Goal: Task Accomplishment & Management: Manage account settings

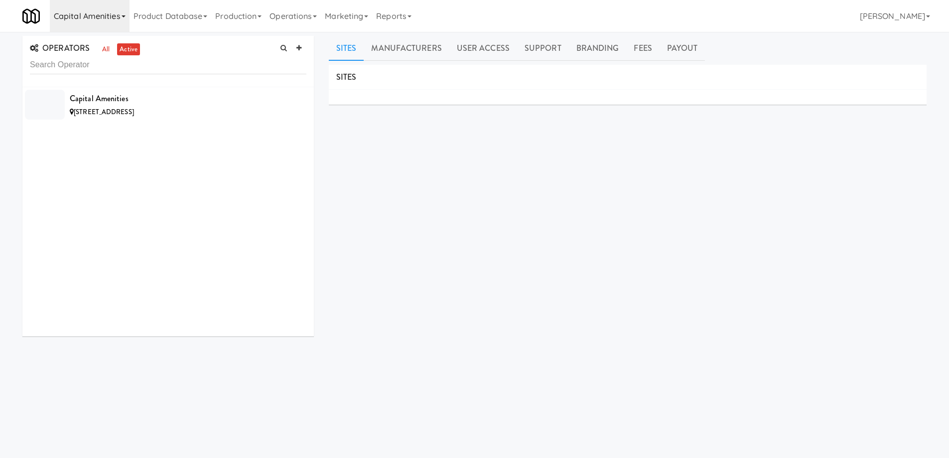
click at [125, 17] on link "Capital Amenities" at bounding box center [90, 16] width 80 height 32
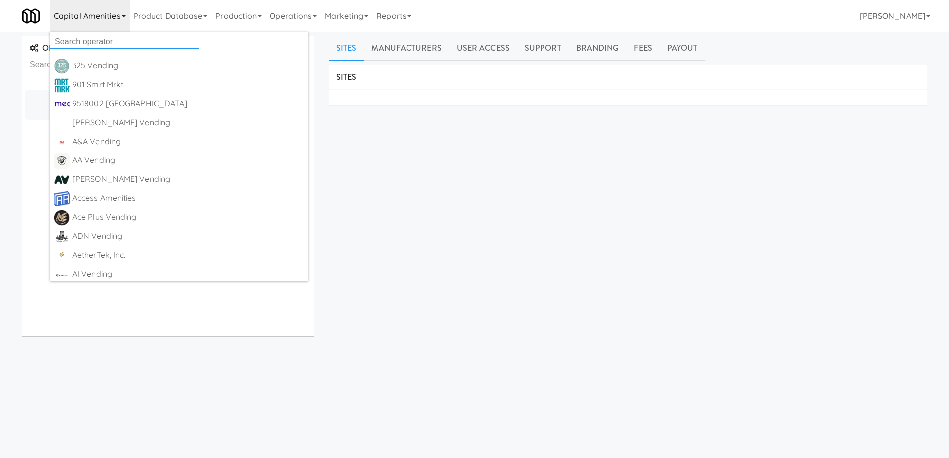
click at [116, 38] on input "text" at bounding box center [124, 41] width 149 height 15
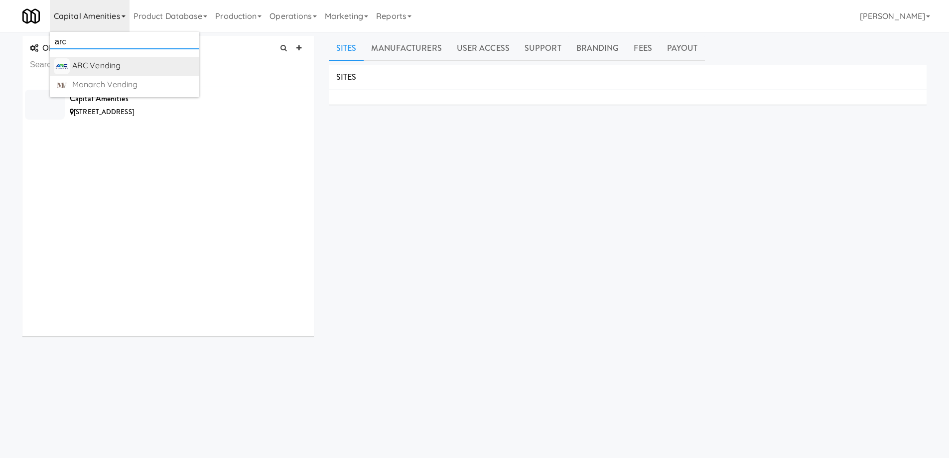
type input "arc"
click at [109, 62] on div "ARC Vending" at bounding box center [133, 65] width 123 height 15
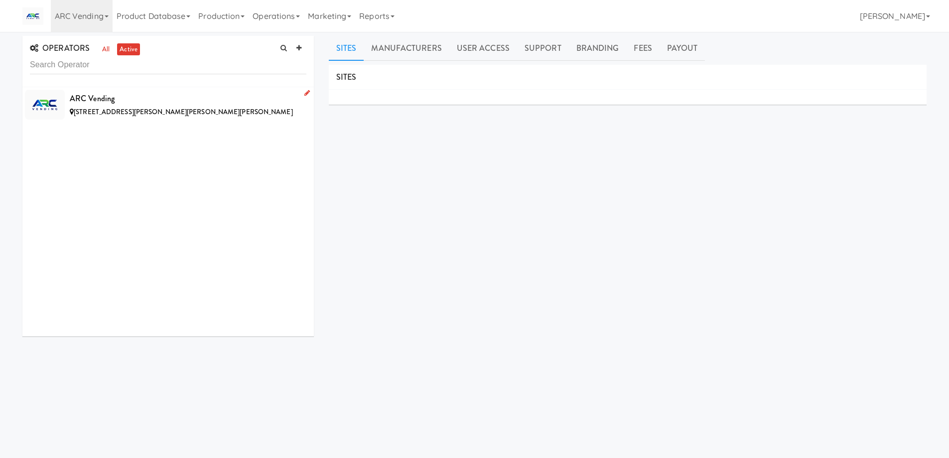
click at [190, 112] on div "132 Cline Dr, Glen Daniel WV" at bounding box center [188, 112] width 237 height 12
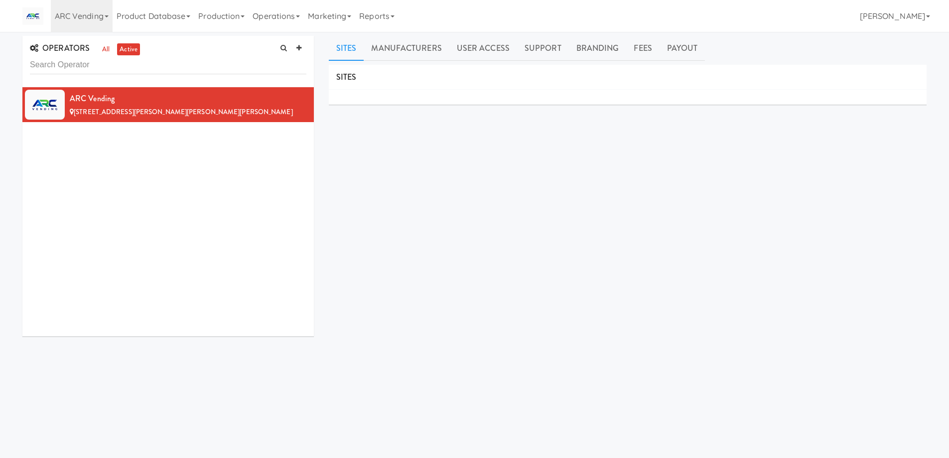
drag, startPoint x: 471, startPoint y: 266, endPoint x: 410, endPoint y: 187, distance: 100.2
click at [470, 266] on div "SITES MANUFACTURERS ARC Vending USERS Name Company Registered No Users SUPPORT …" at bounding box center [628, 252] width 598 height 374
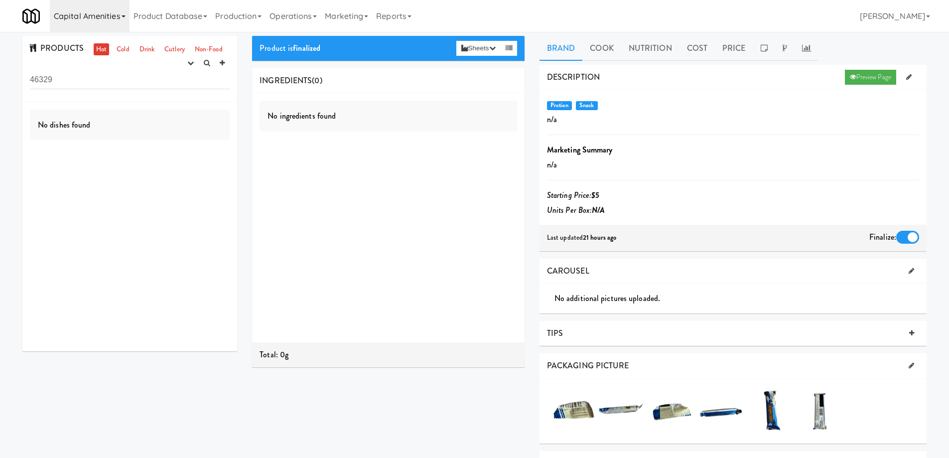
click at [119, 14] on link "Capital Amenities" at bounding box center [90, 16] width 80 height 32
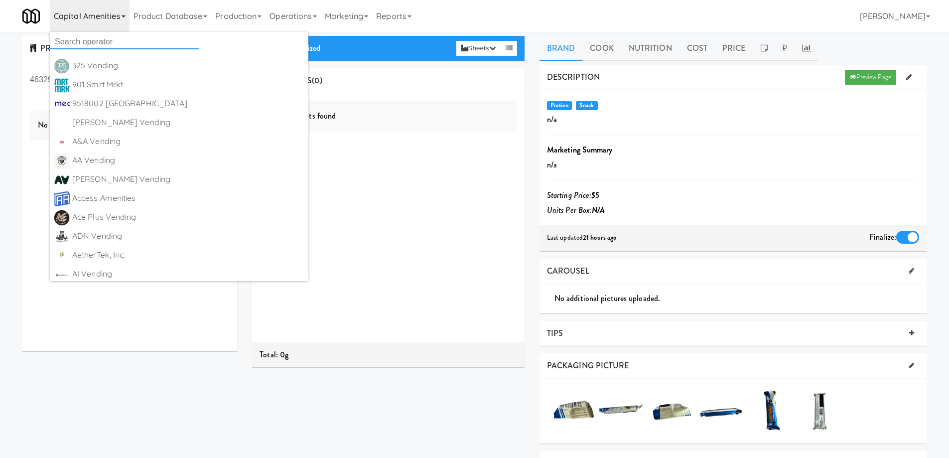
click at [105, 42] on input "text" at bounding box center [124, 41] width 149 height 15
paste input "ion Vending 4 Vets"
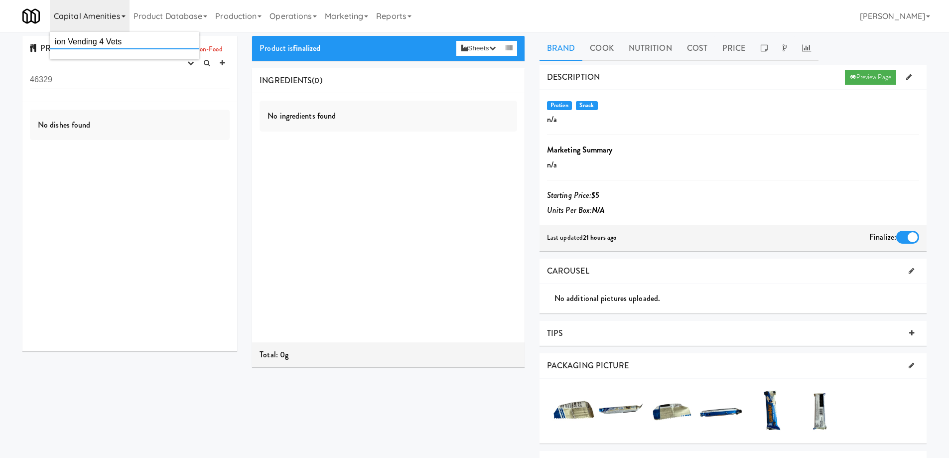
drag, startPoint x: 96, startPoint y: 41, endPoint x: 148, endPoint y: 40, distance: 52.3
click at [148, 40] on input "ion Vending 4 Vets" at bounding box center [124, 41] width 149 height 15
drag, startPoint x: 66, startPoint y: 41, endPoint x: 117, endPoint y: 42, distance: 51.3
click at [117, 42] on input "ion Vending" at bounding box center [124, 41] width 149 height 15
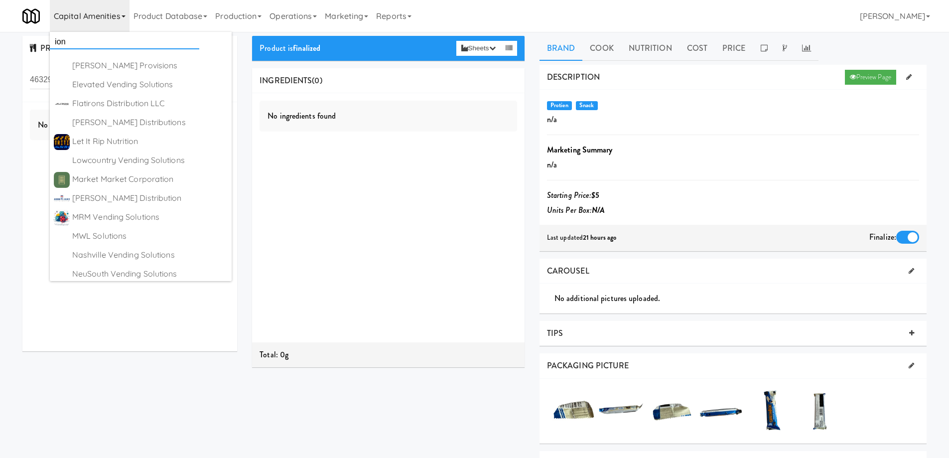
click at [83, 34] on input "ion" at bounding box center [124, 41] width 149 height 15
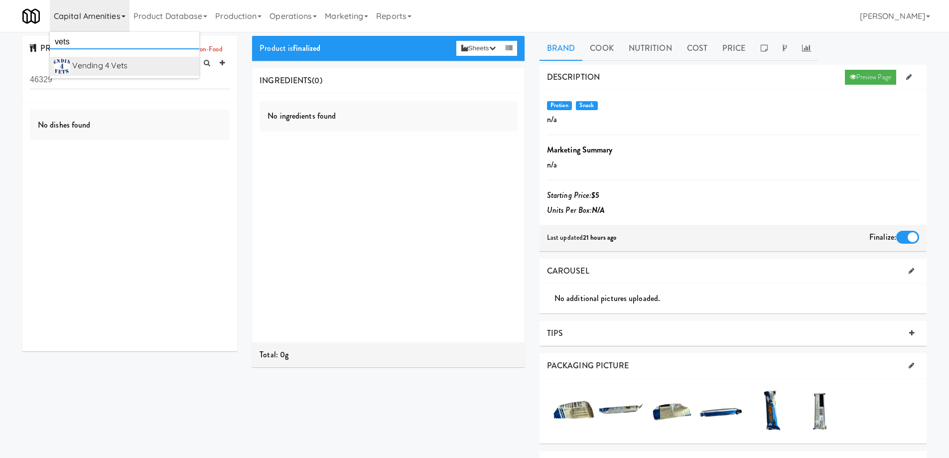
type input "vets"
click at [98, 64] on div "Vending 4 Vets" at bounding box center [133, 65] width 123 height 15
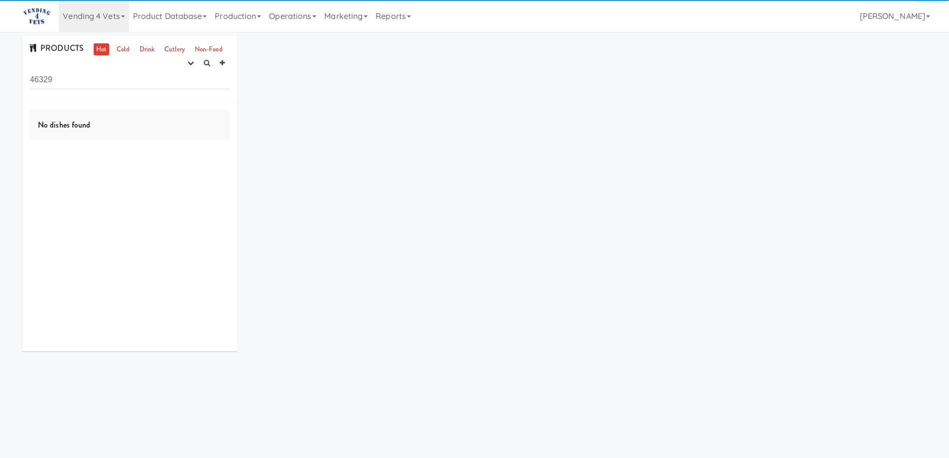
click at [95, 81] on input "46329" at bounding box center [130, 80] width 200 height 18
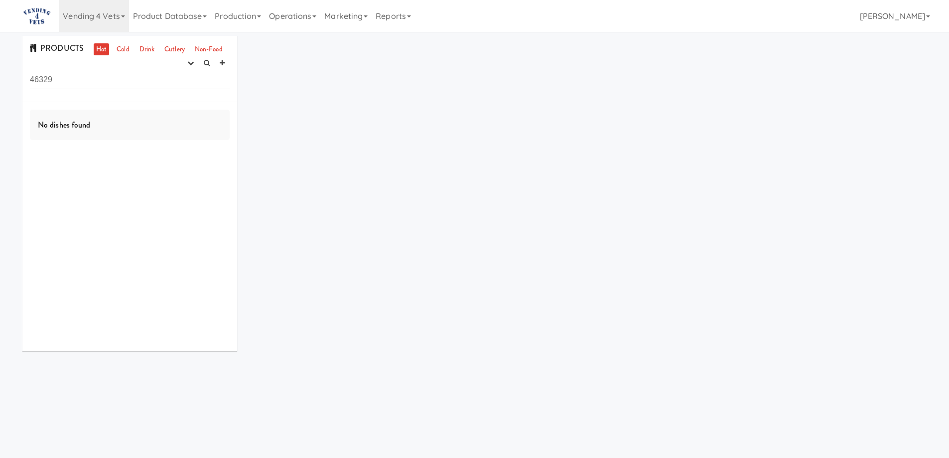
click at [95, 81] on input "46329" at bounding box center [130, 80] width 200 height 18
click at [122, 50] on link "Cold" at bounding box center [122, 49] width 17 height 12
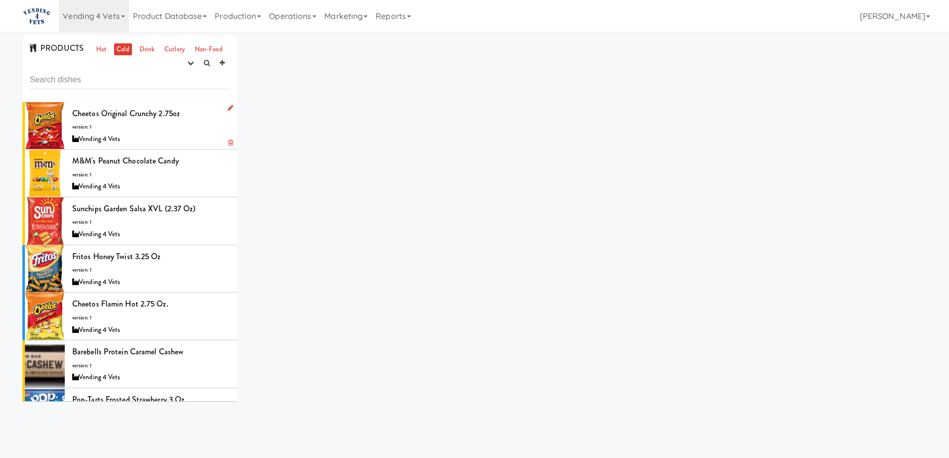
click at [196, 119] on div "Cheetos Original Crunchy 2.75oz version: 1 Vending 4 Vets" at bounding box center [150, 125] width 157 height 39
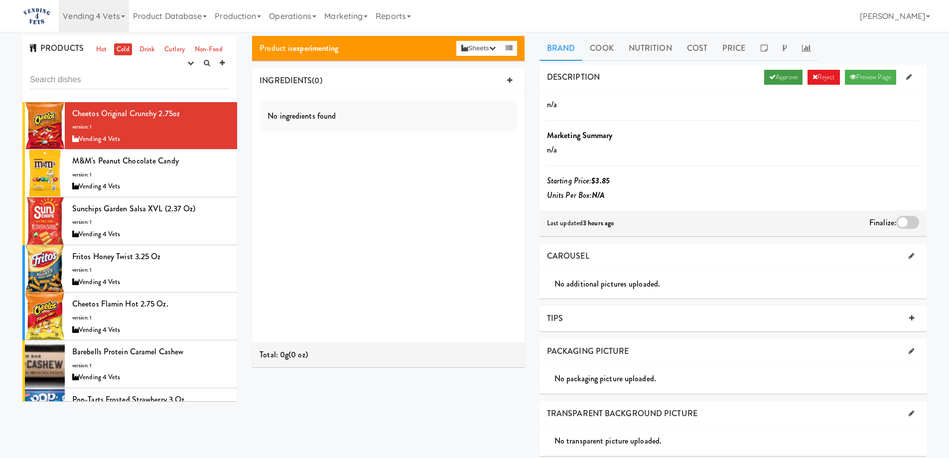
click at [776, 77] on link "Approve" at bounding box center [783, 77] width 38 height 15
click at [905, 219] on div at bounding box center [907, 222] width 23 height 13
click at [0, 0] on input "checkbox" at bounding box center [0, 0] width 0 height 0
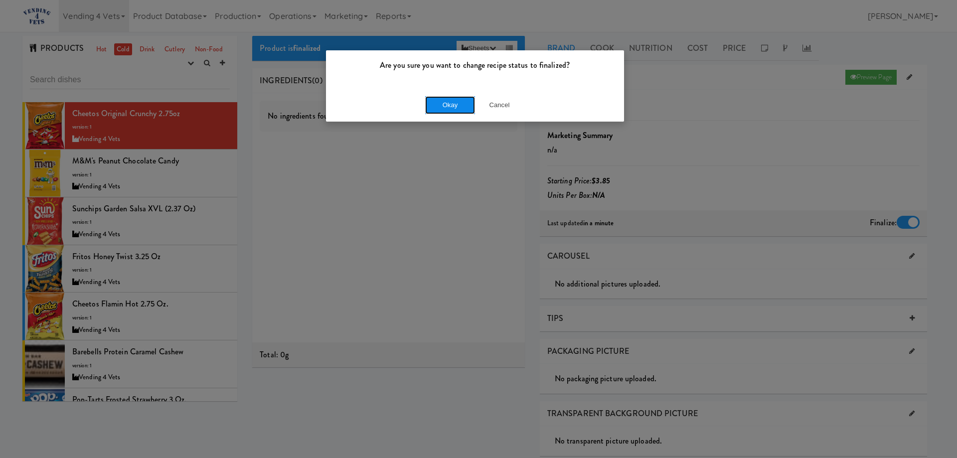
click at [455, 106] on button "Okay" at bounding box center [450, 105] width 50 height 18
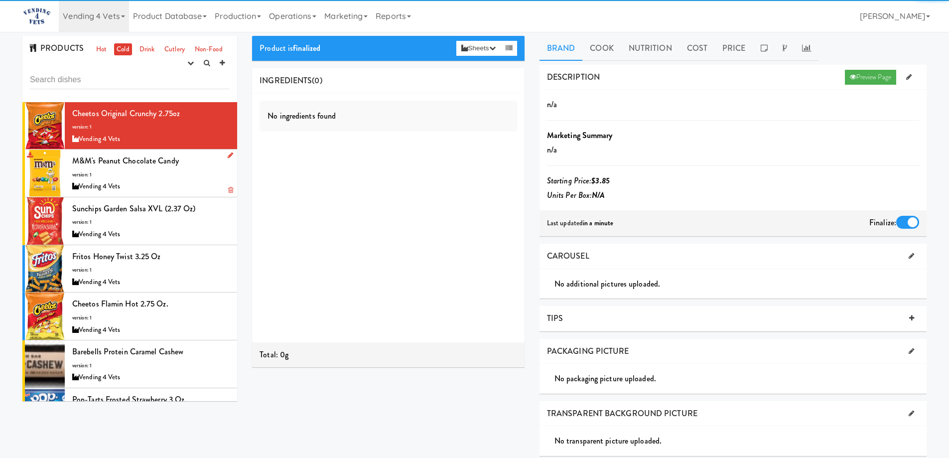
click at [198, 177] on div "M&M's Peanut Chocolate Candy version: 1 Vending 4 Vets" at bounding box center [150, 172] width 157 height 39
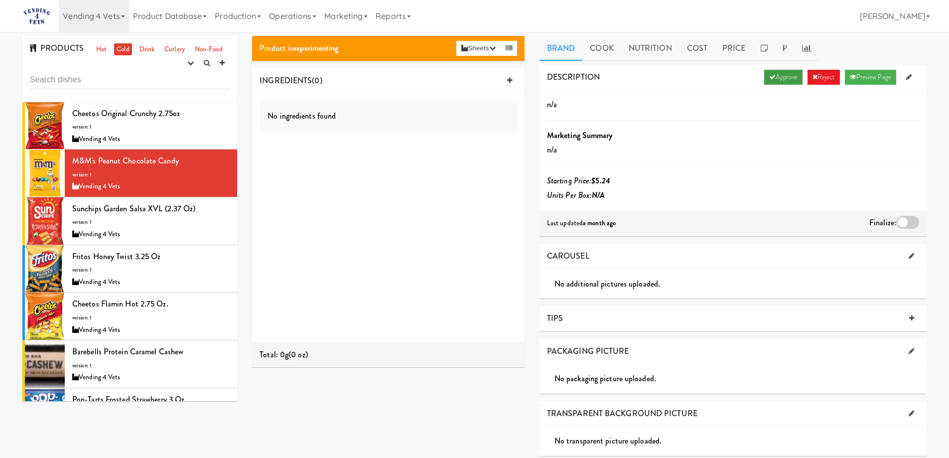
click at [780, 80] on link "Approve" at bounding box center [783, 77] width 38 height 15
click at [900, 222] on div at bounding box center [907, 222] width 23 height 13
click at [0, 0] on input "checkbox" at bounding box center [0, 0] width 0 height 0
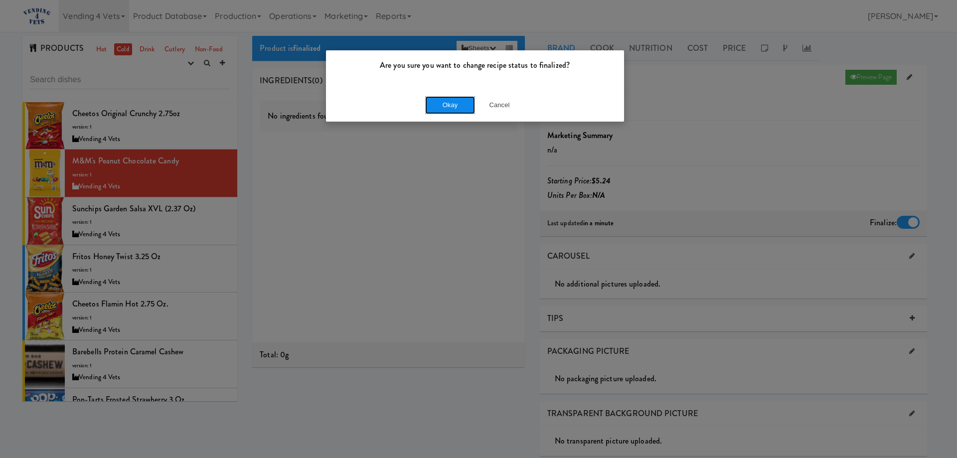
click at [468, 98] on button "Okay" at bounding box center [450, 105] width 50 height 18
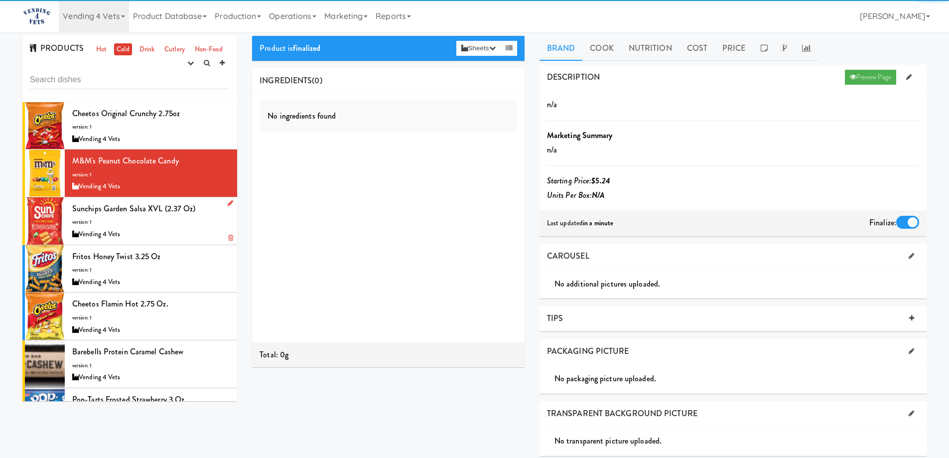
click at [185, 226] on div "Sunchips Garden Salsa XVL (2.37 oz) version: 1 Vending 4 Vets" at bounding box center [150, 220] width 157 height 39
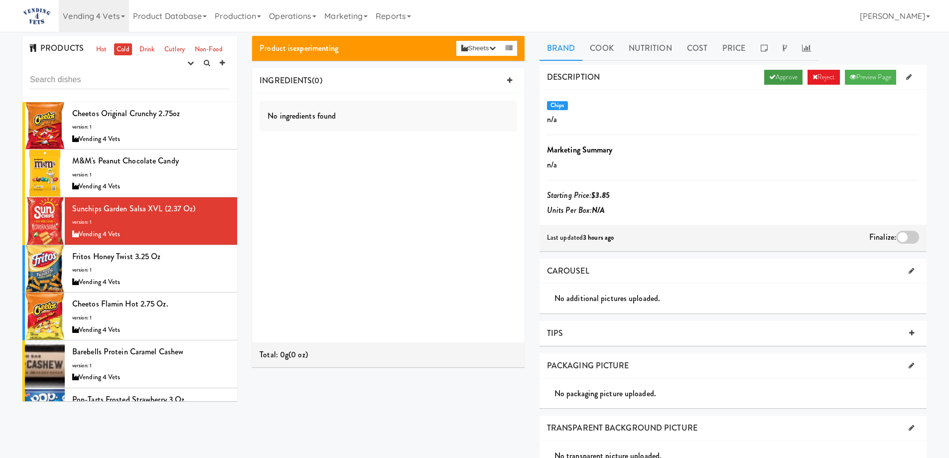
click at [776, 80] on link "Approve" at bounding box center [783, 77] width 38 height 15
click at [904, 234] on div at bounding box center [907, 237] width 23 height 13
click at [0, 0] on input "checkbox" at bounding box center [0, 0] width 0 height 0
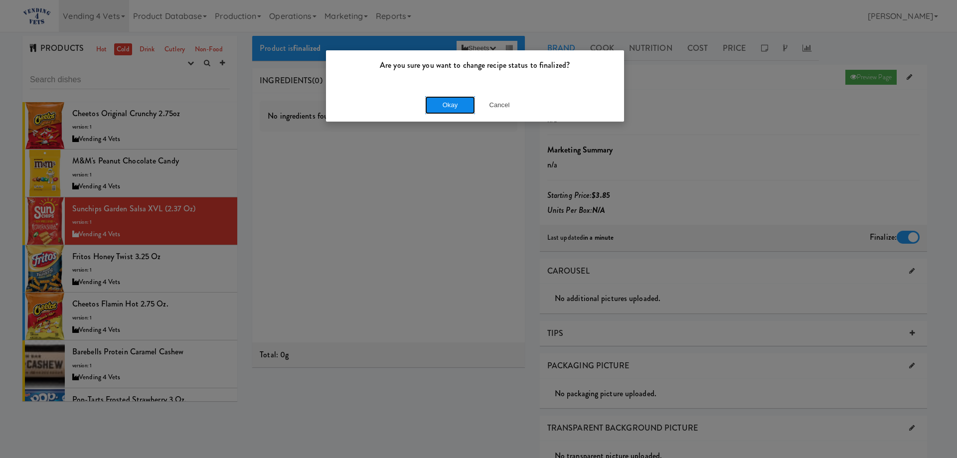
click at [459, 101] on button "Okay" at bounding box center [450, 105] width 50 height 18
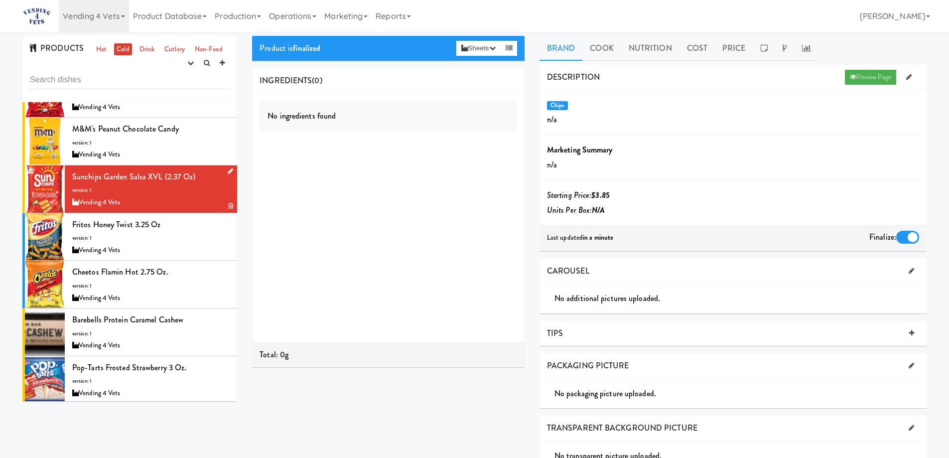
scroll to position [50, 0]
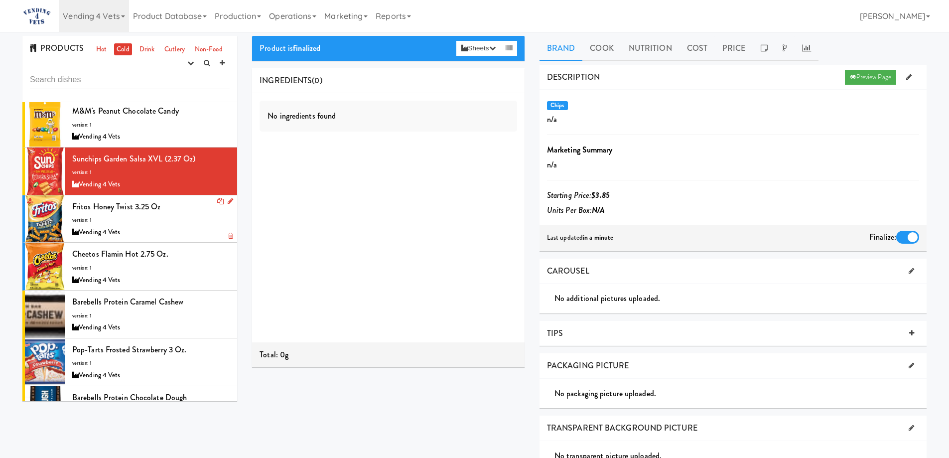
click at [176, 219] on div "Fritos Honey Twist 3.25 oz version: 1 Vending 4 Vets" at bounding box center [150, 218] width 157 height 39
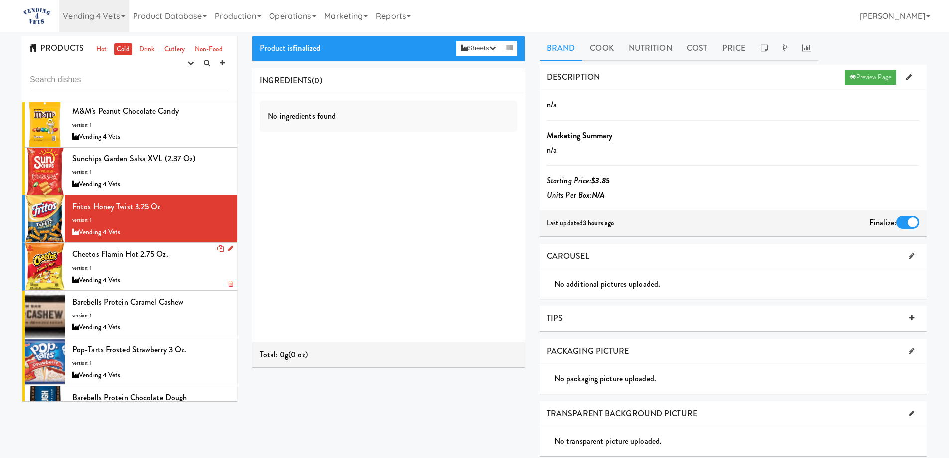
click at [198, 267] on div "Cheetos Flamin Hot 2.75 oz. version: 1 Vending 4 Vets" at bounding box center [150, 266] width 157 height 39
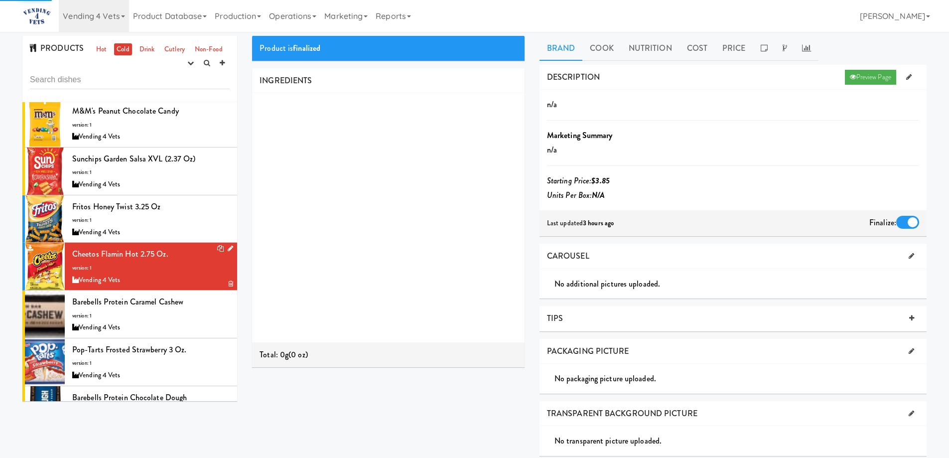
scroll to position [100, 0]
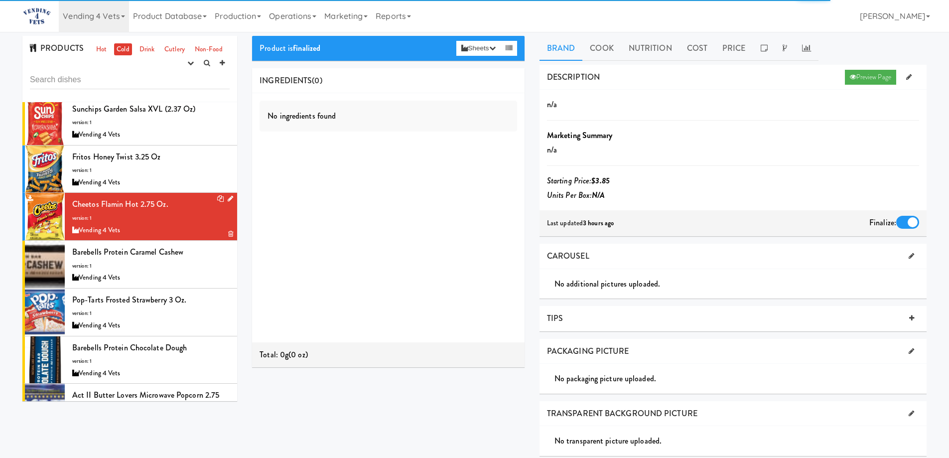
click at [192, 268] on div "Barebells Protein Caramel Cashew version: 1 Vending 4 Vets" at bounding box center [150, 264] width 157 height 39
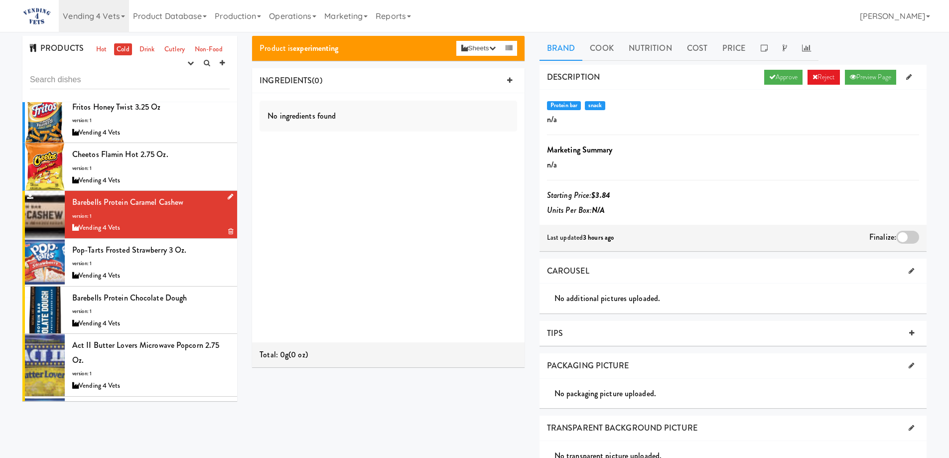
click at [228, 196] on icon at bounding box center [230, 196] width 5 height 6
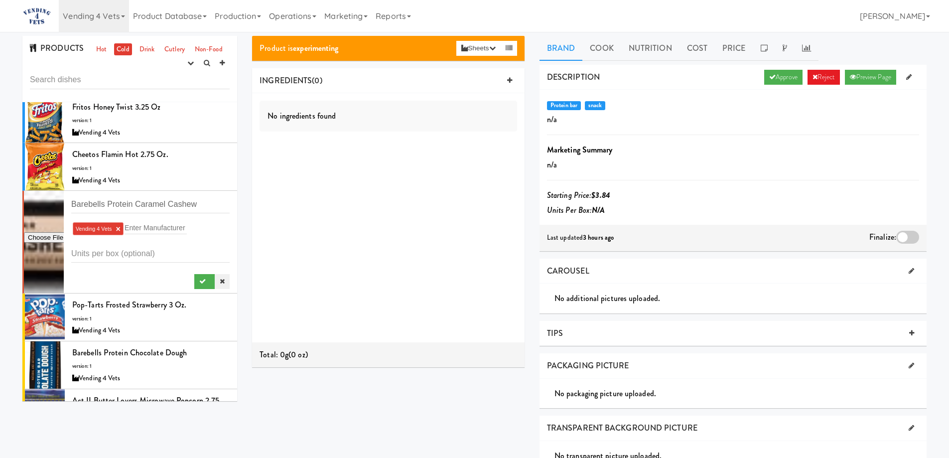
click at [218, 279] on link at bounding box center [222, 281] width 15 height 15
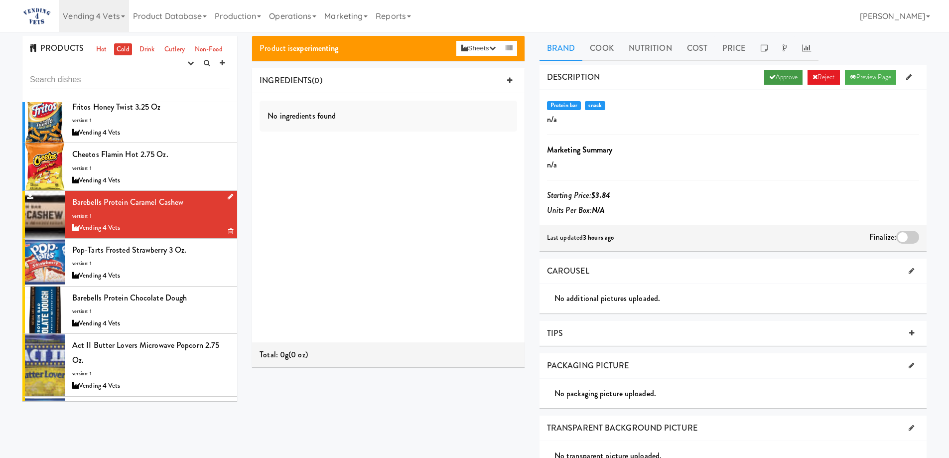
click at [777, 81] on link "Approve" at bounding box center [783, 77] width 38 height 15
click at [905, 238] on div at bounding box center [907, 237] width 23 height 13
click at [0, 0] on input "checkbox" at bounding box center [0, 0] width 0 height 0
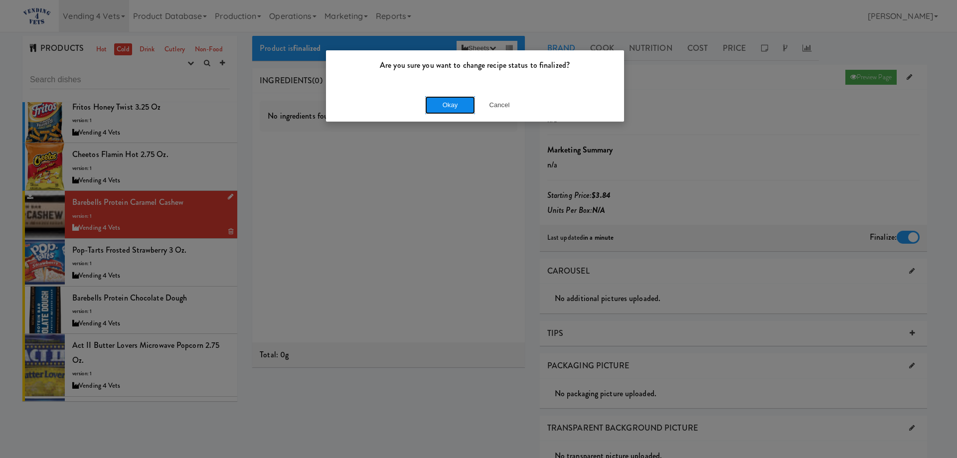
click at [453, 106] on button "Okay" at bounding box center [450, 105] width 50 height 18
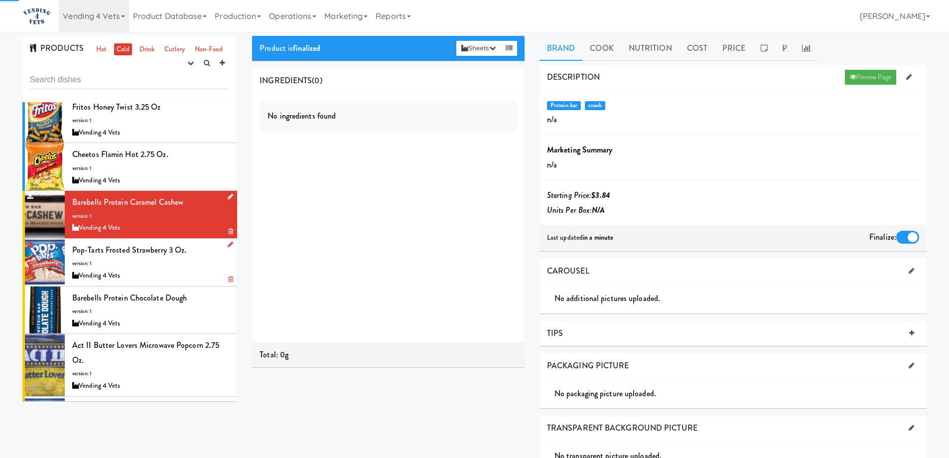
drag, startPoint x: 206, startPoint y: 267, endPoint x: 181, endPoint y: 269, distance: 25.0
click at [205, 267] on div "Pop-Tarts Frosted Strawberry 3 oz. version: 1 Vending 4 Vets" at bounding box center [150, 262] width 157 height 39
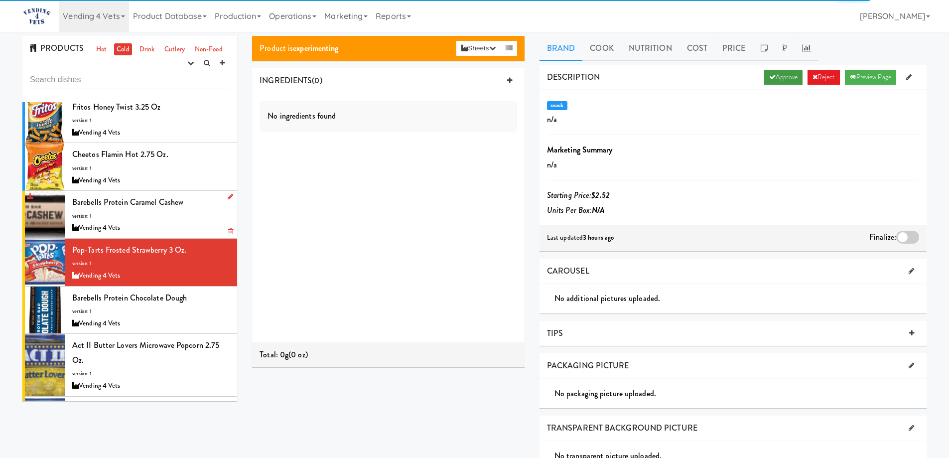
click at [771, 76] on link "Approve" at bounding box center [783, 77] width 38 height 15
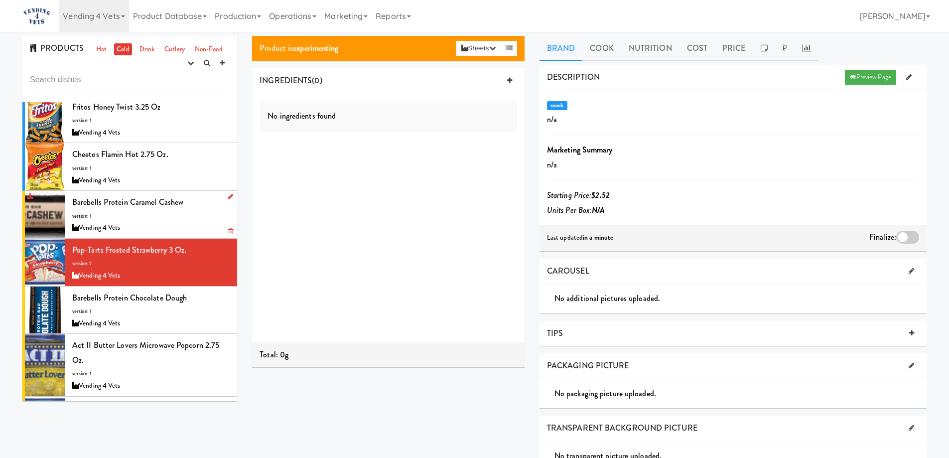
click at [903, 236] on div at bounding box center [907, 237] width 23 height 13
click at [0, 0] on input "checkbox" at bounding box center [0, 0] width 0 height 0
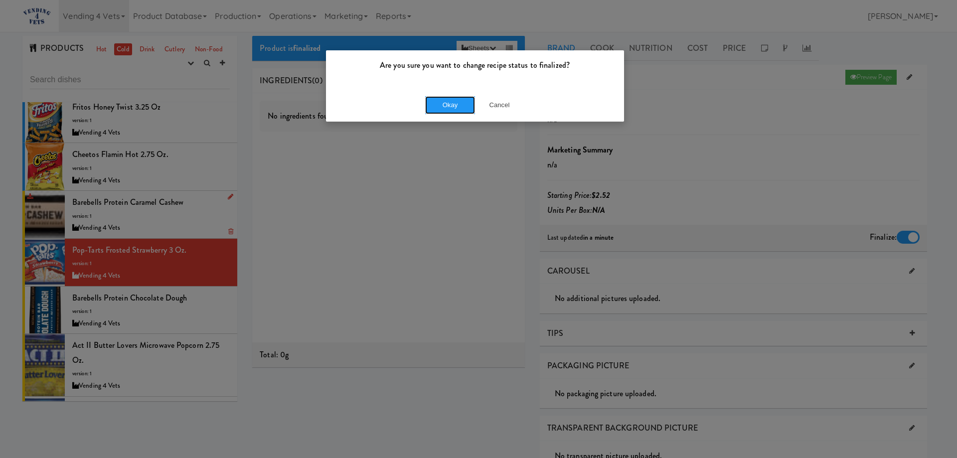
click at [449, 109] on button "Okay" at bounding box center [450, 105] width 50 height 18
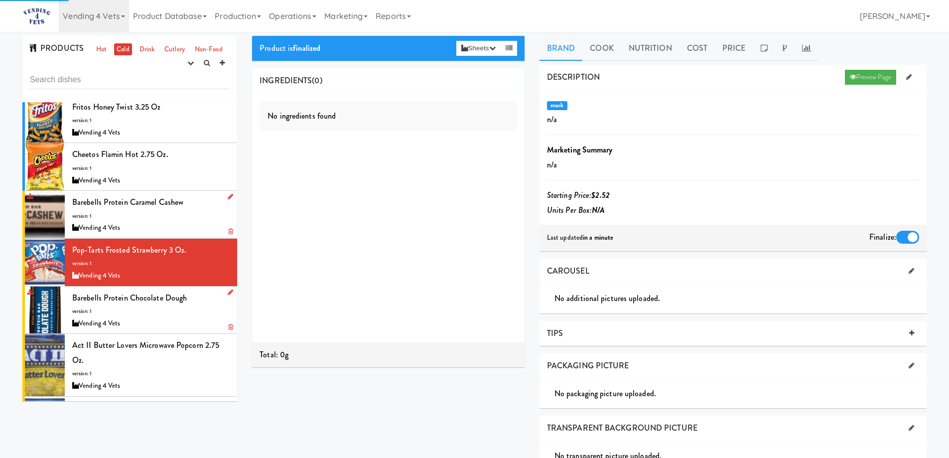
click at [186, 313] on div "Barebells Protein Chocolate Dough version: 1 Vending 4 Vets" at bounding box center [150, 309] width 157 height 39
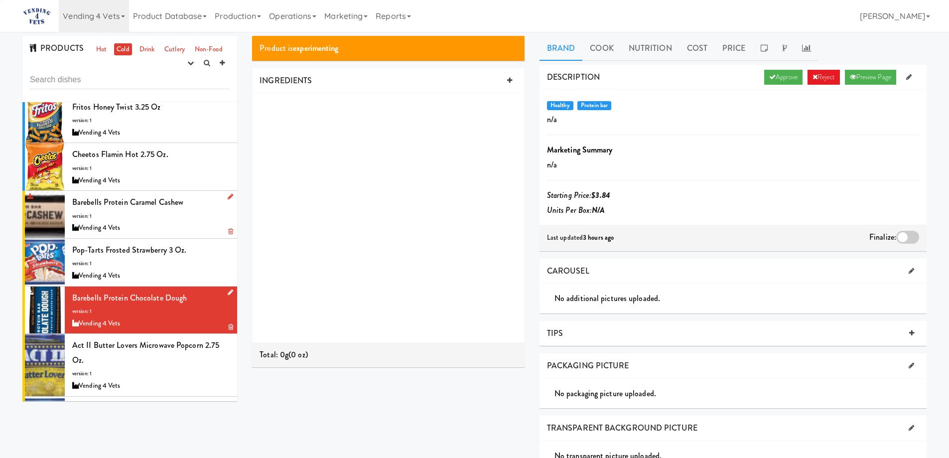
scroll to position [199, 0]
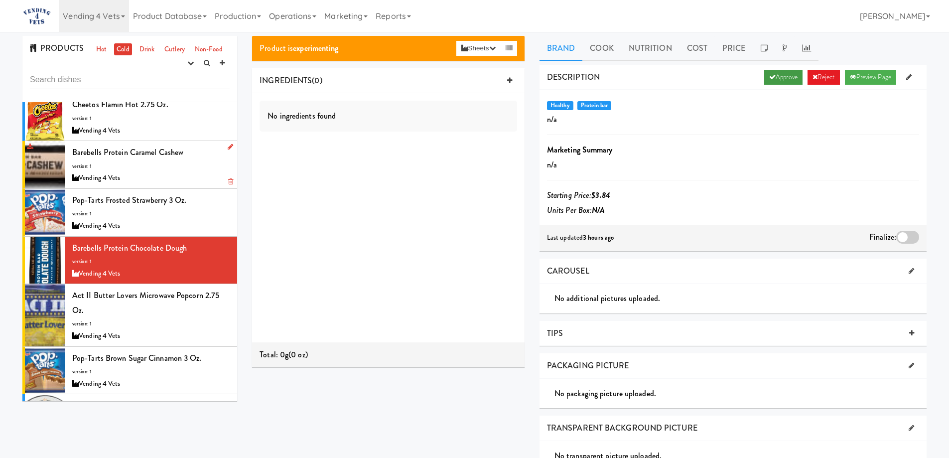
click at [769, 77] on icon at bounding box center [772, 77] width 6 height 6
click at [902, 236] on div at bounding box center [907, 237] width 23 height 13
click at [0, 0] on input "checkbox" at bounding box center [0, 0] width 0 height 0
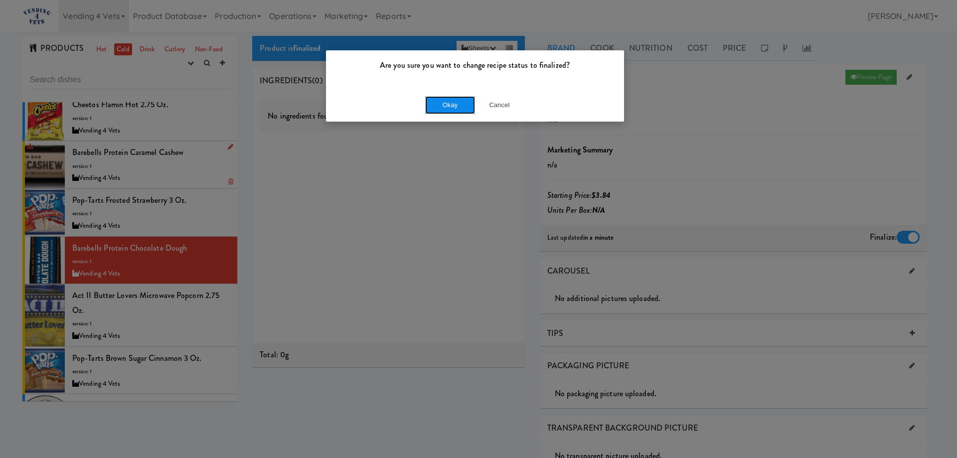
click at [441, 102] on button "Okay" at bounding box center [450, 105] width 50 height 18
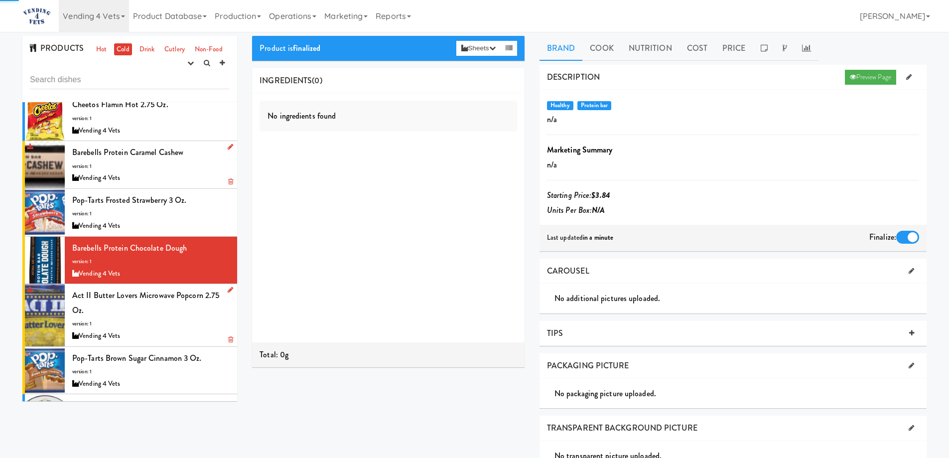
click at [183, 318] on div "Act II Butter Lovers Microwave Popcorn 2.75 oz. version: 1 Vending 4 Vets" at bounding box center [150, 315] width 157 height 54
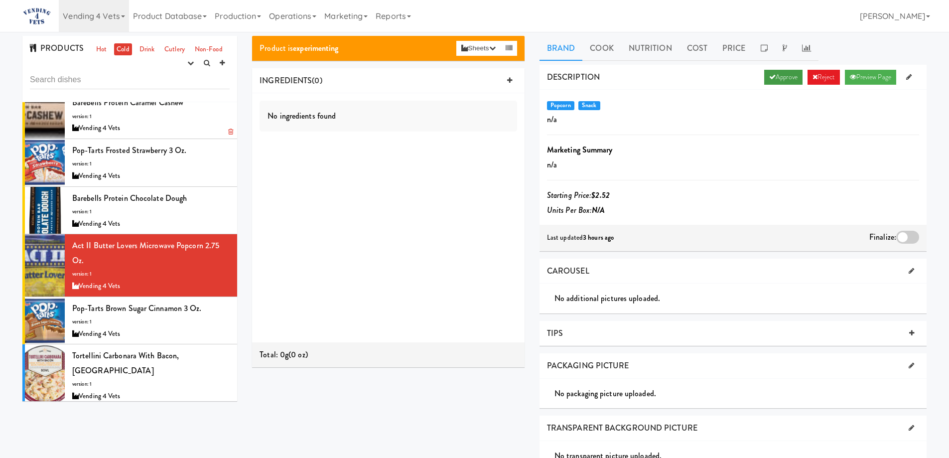
click at [780, 80] on link "Approve" at bounding box center [783, 77] width 38 height 15
click at [902, 238] on div at bounding box center [907, 237] width 23 height 13
click at [0, 0] on input "checkbox" at bounding box center [0, 0] width 0 height 0
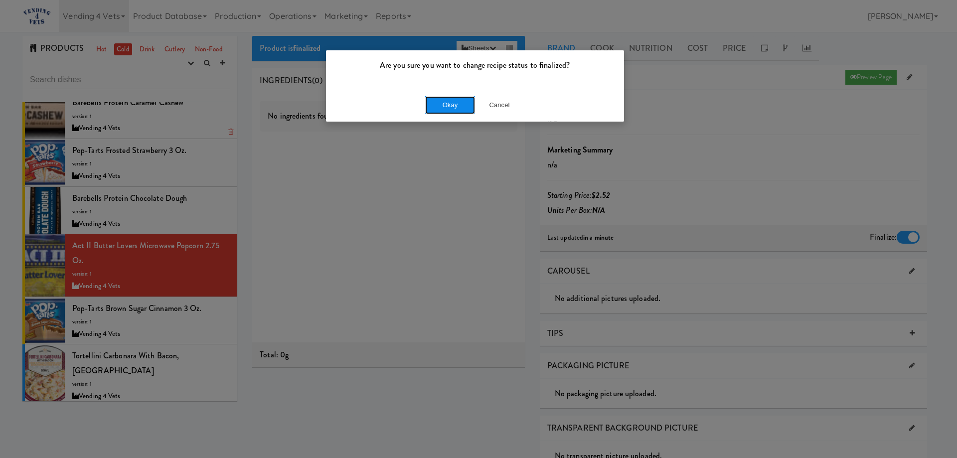
click at [453, 107] on button "Okay" at bounding box center [450, 105] width 50 height 18
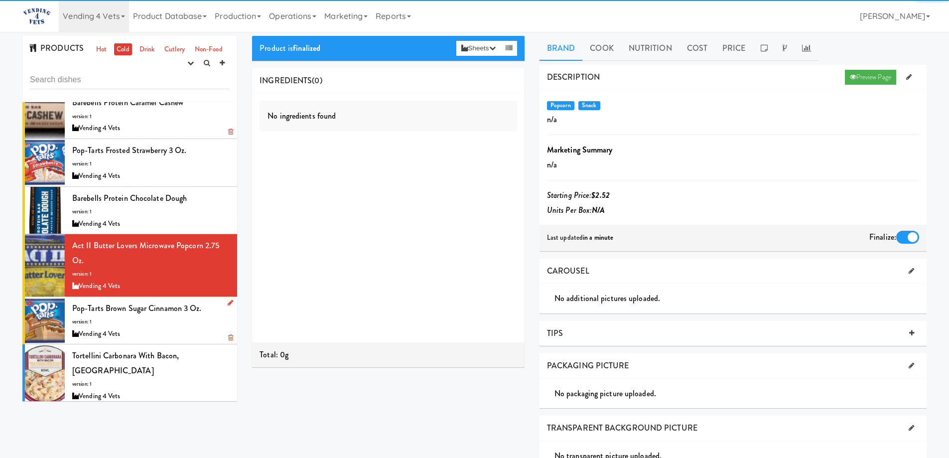
click at [180, 331] on div "Vending 4 Vets" at bounding box center [150, 334] width 157 height 12
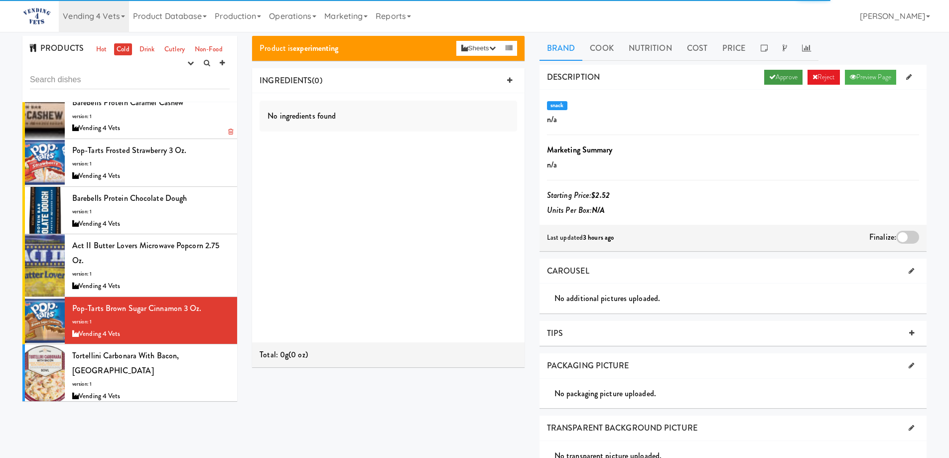
drag, startPoint x: 773, startPoint y: 74, endPoint x: 772, endPoint y: 90, distance: 16.5
click at [773, 74] on link "Approve" at bounding box center [783, 77] width 38 height 15
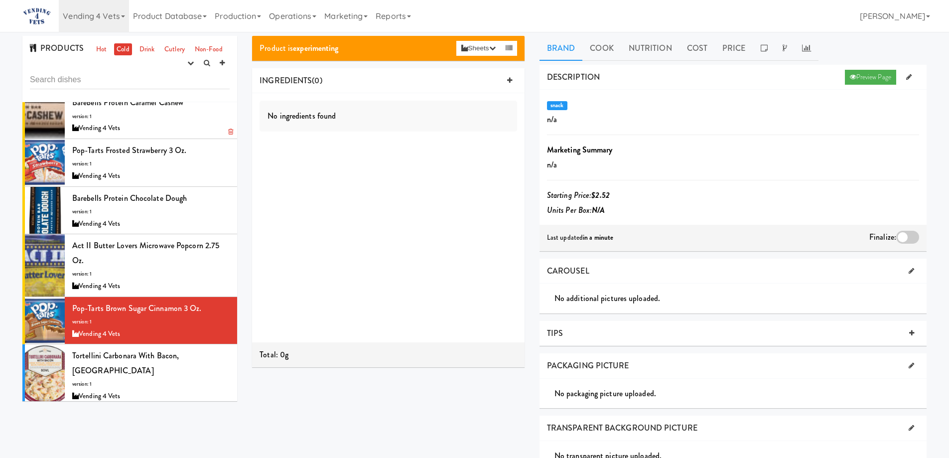
click at [904, 236] on div at bounding box center [907, 237] width 23 height 13
click at [0, 0] on input "checkbox" at bounding box center [0, 0] width 0 height 0
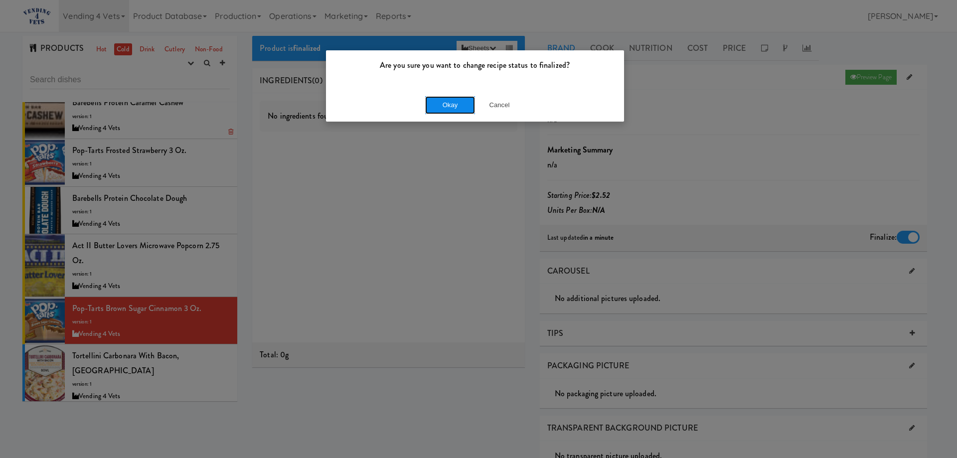
click at [457, 109] on button "Okay" at bounding box center [450, 105] width 50 height 18
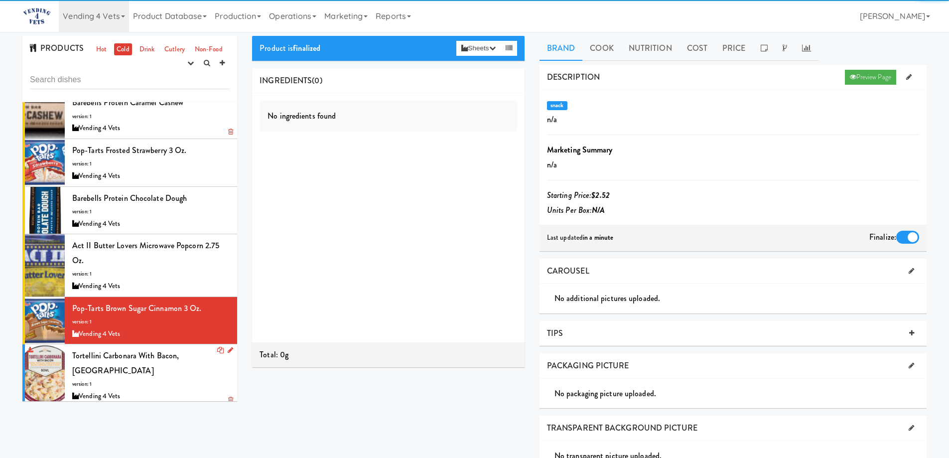
drag, startPoint x: 176, startPoint y: 373, endPoint x: 165, endPoint y: 346, distance: 29.2
click at [176, 374] on div "Tortellini Carbonara with Bacon, Grand Prairie version: 1 Vending 4 Vets" at bounding box center [150, 375] width 157 height 54
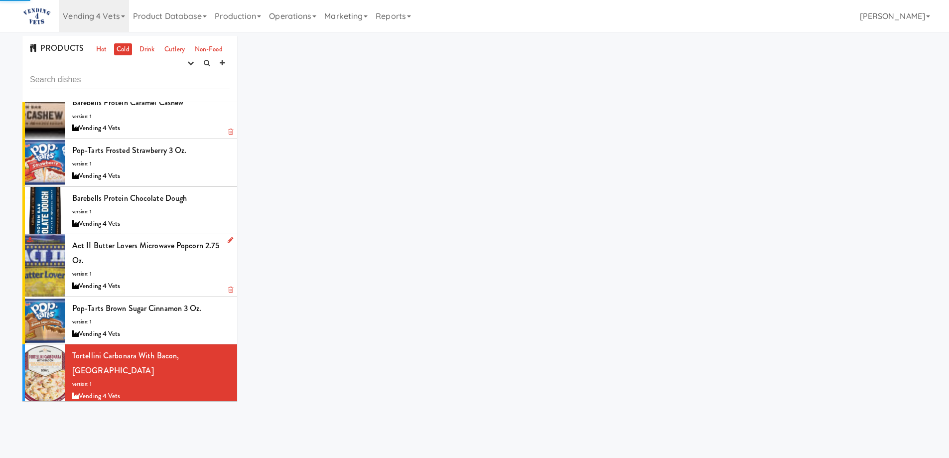
scroll to position [349, 0]
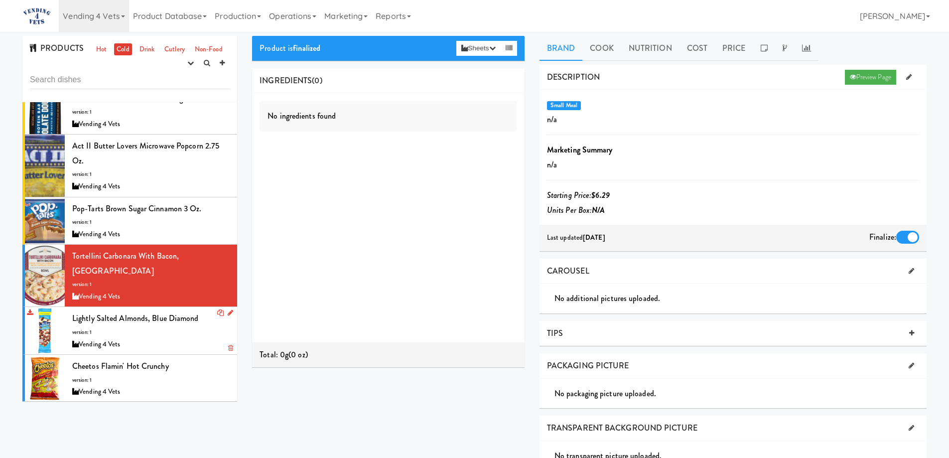
click at [169, 320] on div "Lightly Salted Almonds, Blue Diamond version: 1 Vending 4 Vets" at bounding box center [150, 330] width 157 height 39
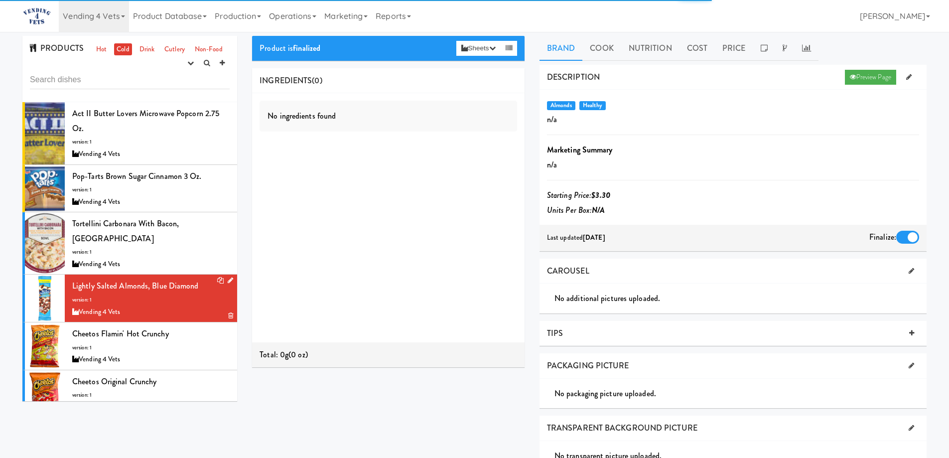
scroll to position [399, 0]
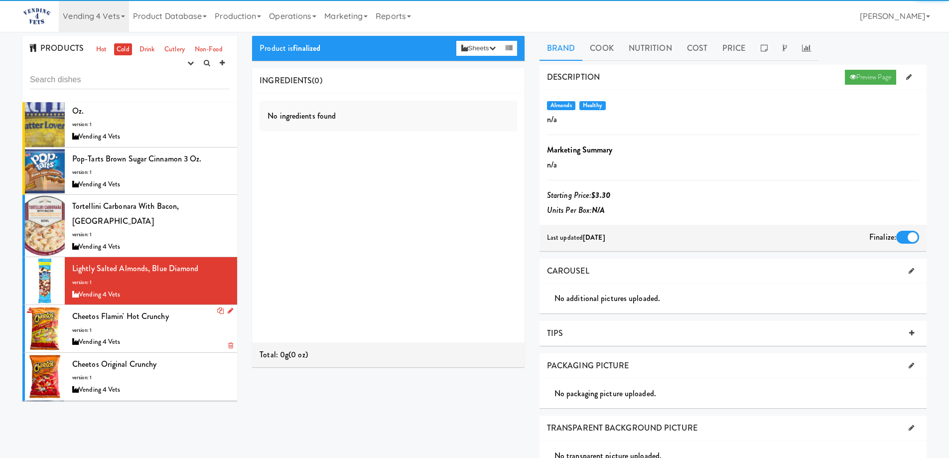
click at [170, 315] on div "Cheetos Flamin' Hot Crunchy version: 1 Vending 4 Vets" at bounding box center [150, 328] width 157 height 39
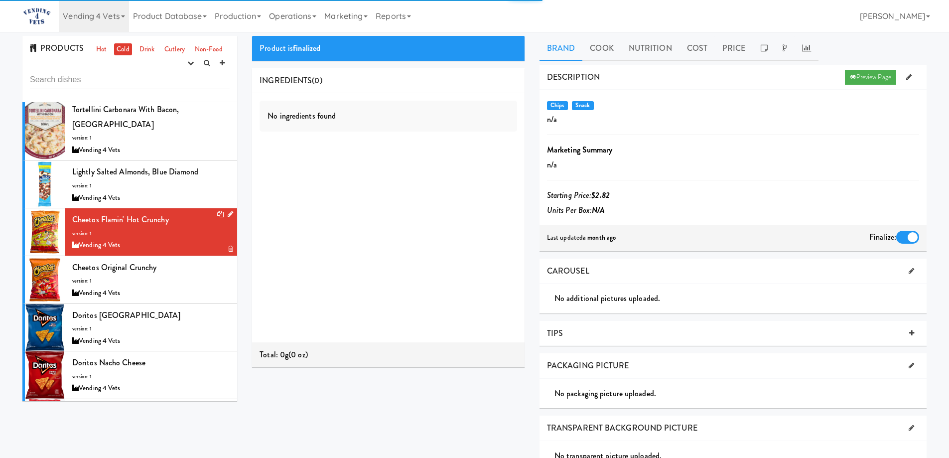
scroll to position [498, 0]
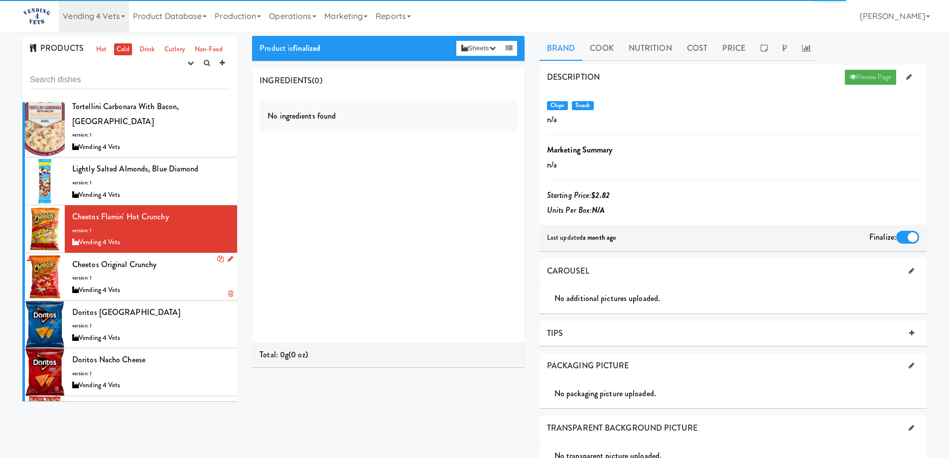
click at [174, 284] on div "Vending 4 Vets" at bounding box center [150, 290] width 157 height 12
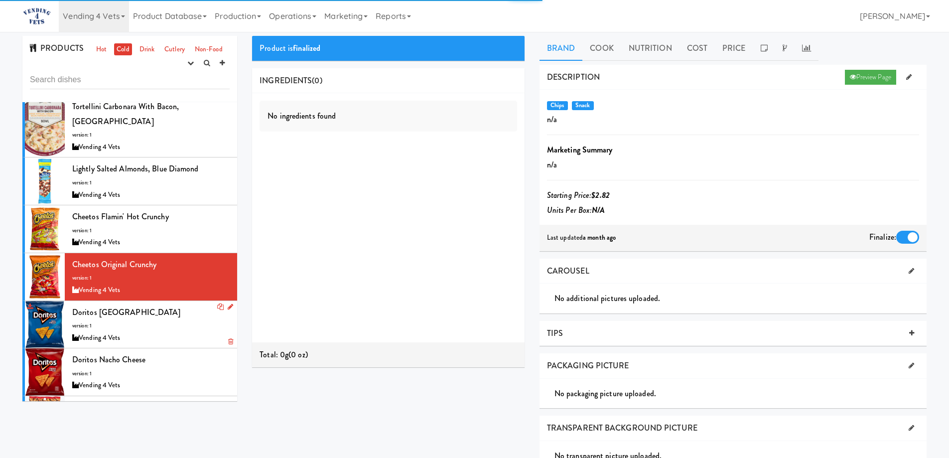
click at [173, 309] on div "Doritos Cool Ranch version: 1 Vending 4 Vets" at bounding box center [150, 324] width 157 height 39
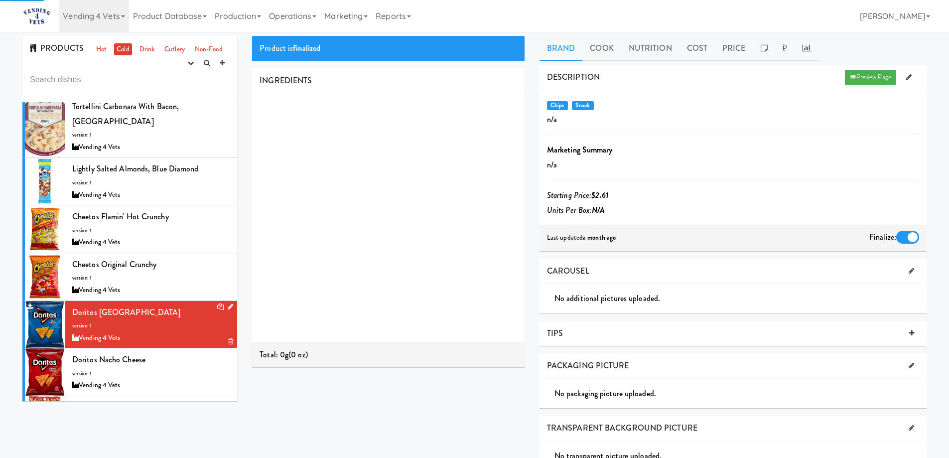
scroll to position [548, 0]
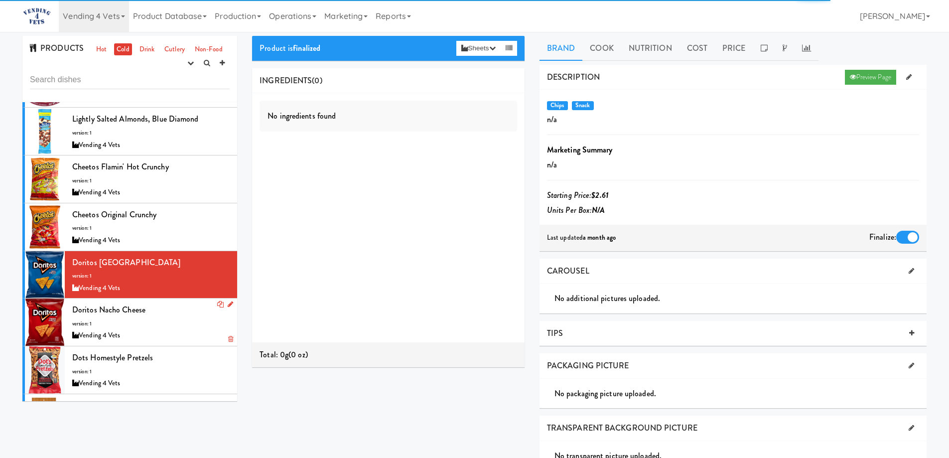
click at [171, 302] on div "Doritos Nacho Cheese version: 1 Vending 4 Vets" at bounding box center [150, 321] width 157 height 39
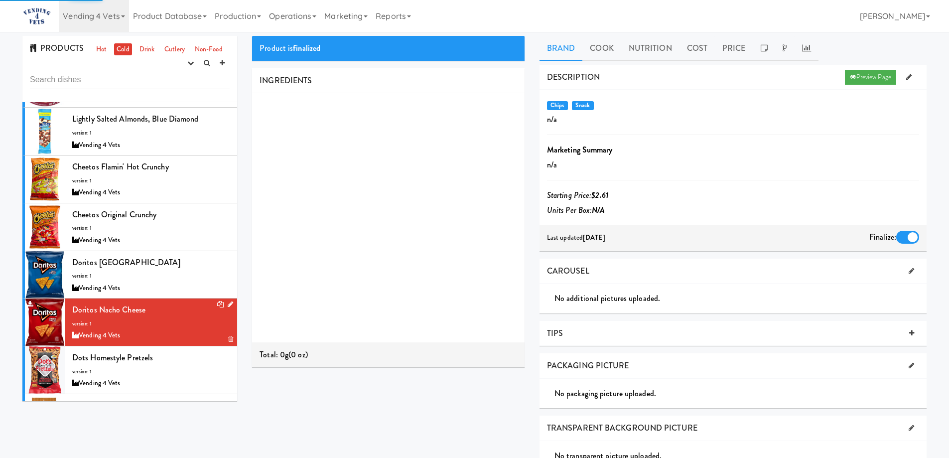
scroll to position [598, 0]
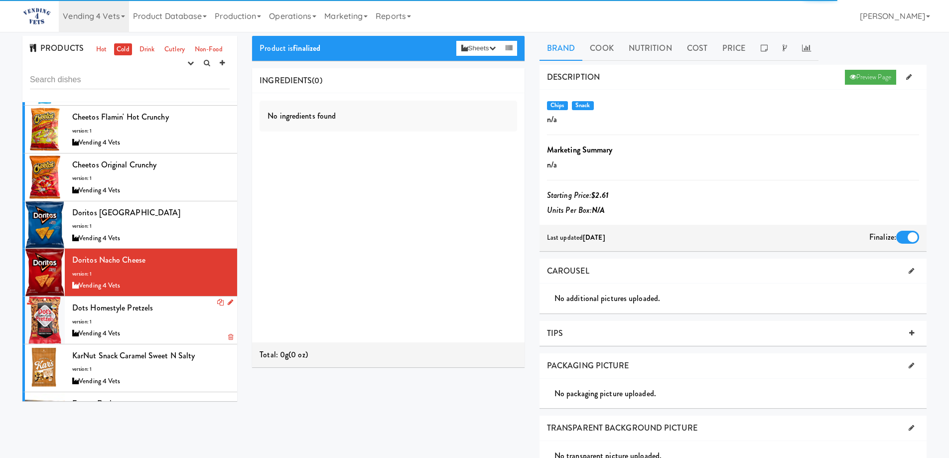
click at [171, 300] on div "Dots Homestyle Pretzels version: 1 Vending 4 Vets" at bounding box center [150, 319] width 157 height 39
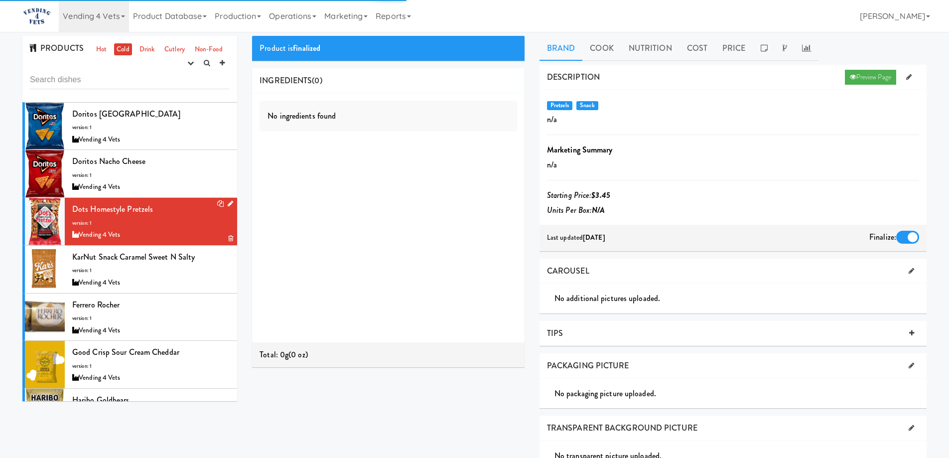
scroll to position [698, 0]
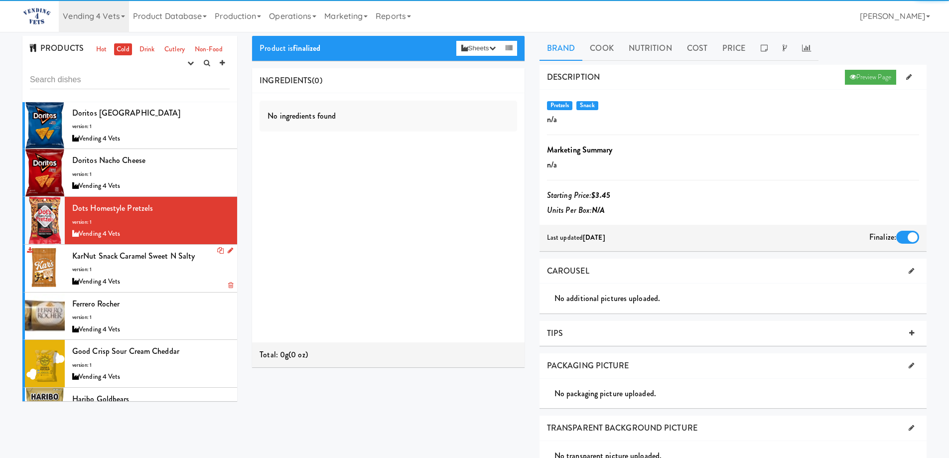
click at [173, 276] on div "Vending 4 Vets" at bounding box center [150, 282] width 157 height 12
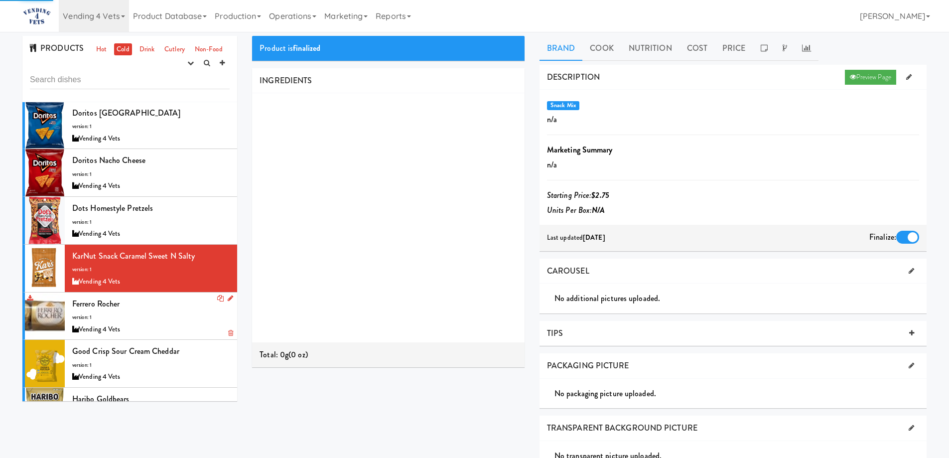
click at [175, 298] on div "Ferrero rocher version: 1 Vending 4 Vets" at bounding box center [150, 315] width 157 height 39
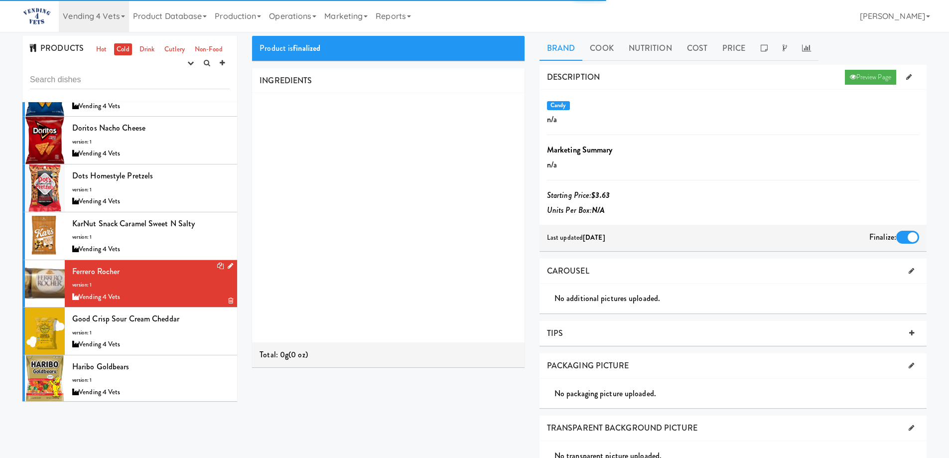
scroll to position [747, 0]
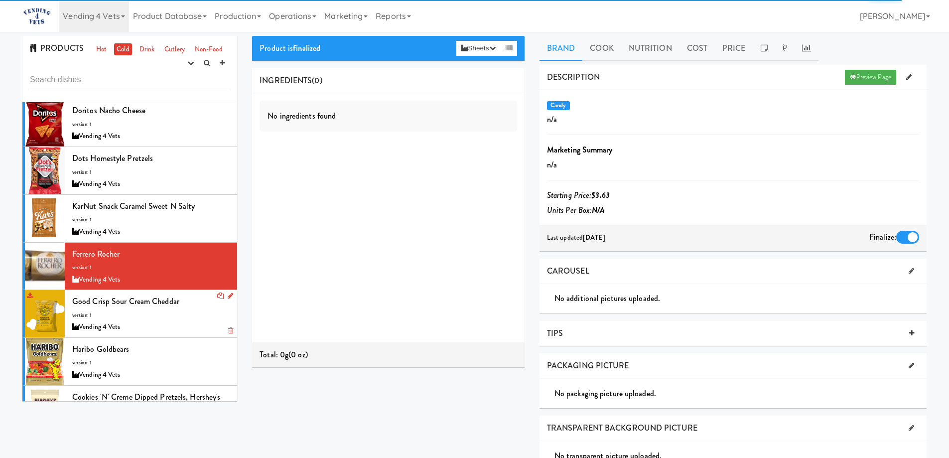
click at [177, 304] on div "Good crisp sour cream cheddar version: 1 Vending 4 Vets" at bounding box center [150, 313] width 157 height 39
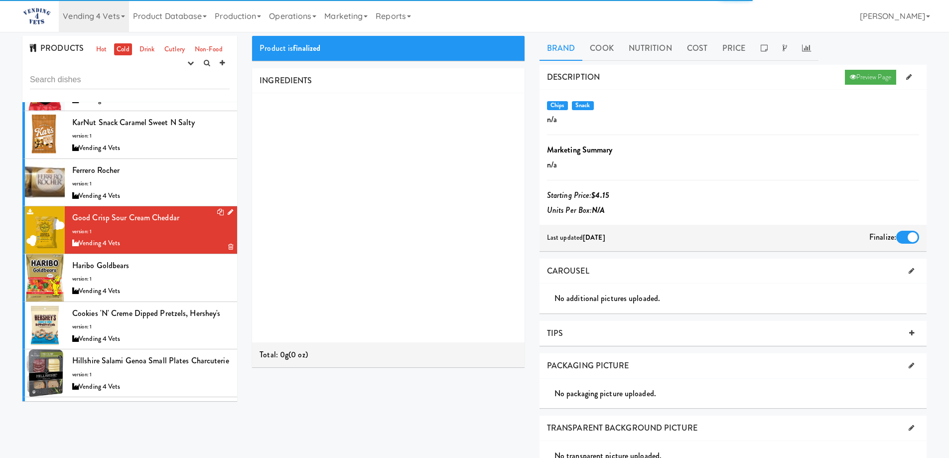
scroll to position [847, 0]
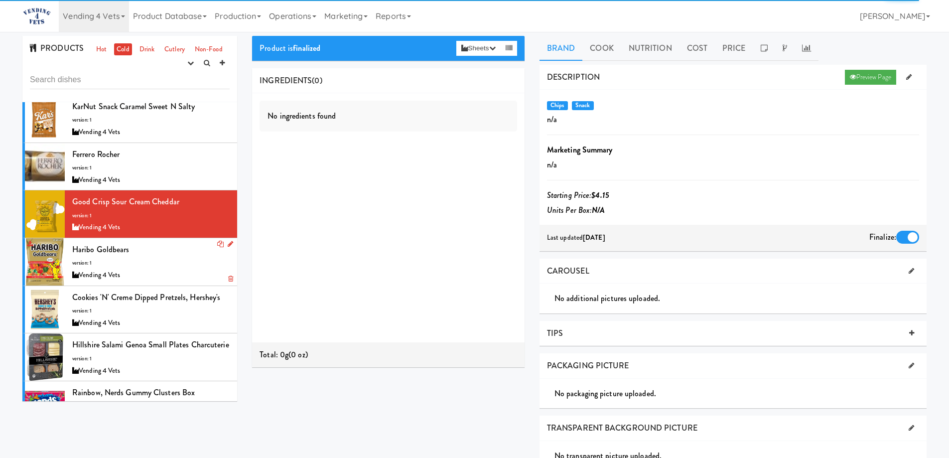
click at [170, 250] on div "Haribo Goldbears version: 1 Vending 4 Vets" at bounding box center [150, 261] width 157 height 39
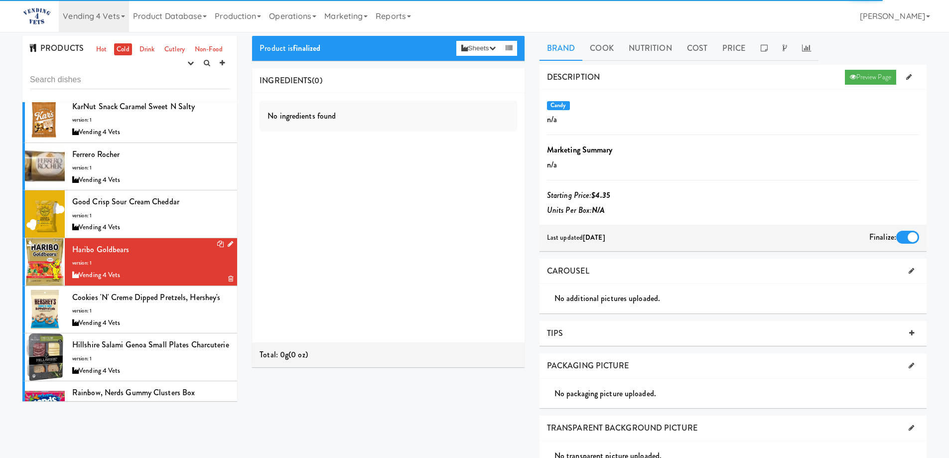
scroll to position [897, 0]
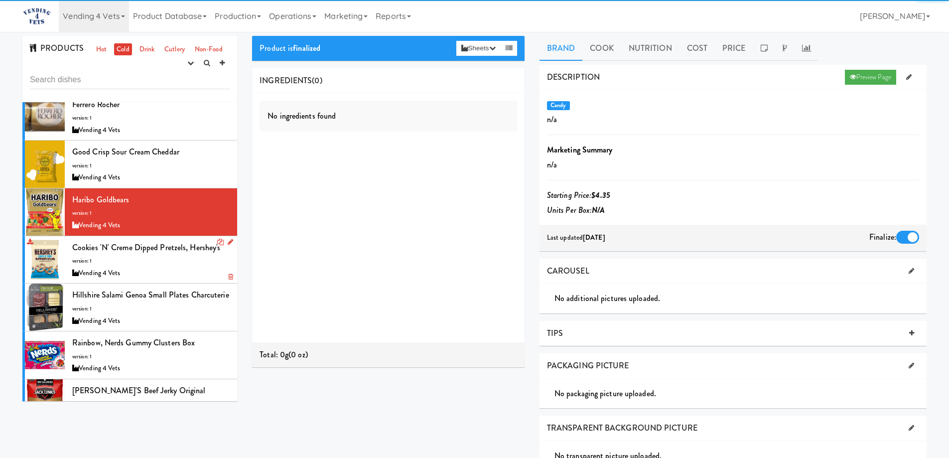
click at [175, 267] on div "Vending 4 Vets" at bounding box center [150, 273] width 157 height 12
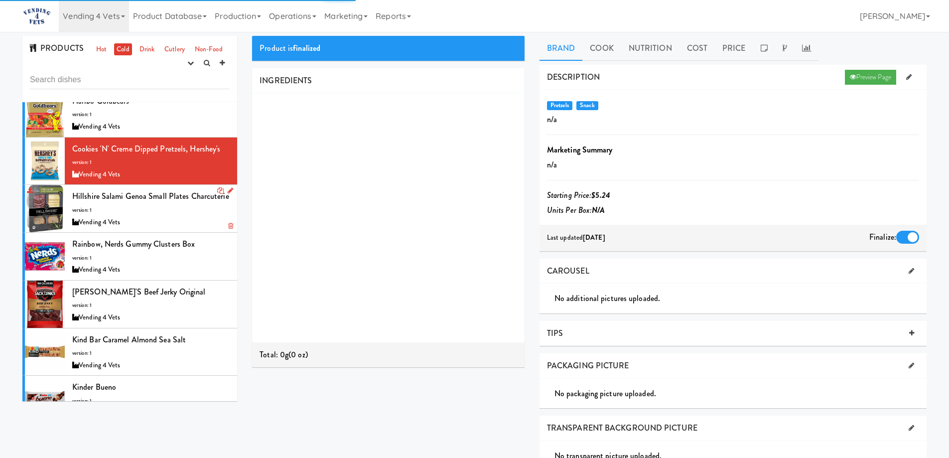
scroll to position [996, 0]
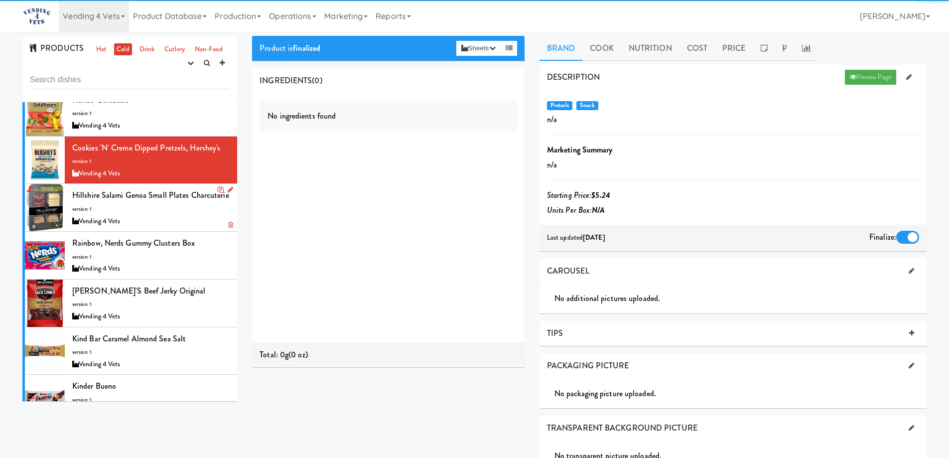
click at [175, 209] on div "Hillshire Salami Genoa Small Plates Charcuterie version: 1 Vending 4 Vets" at bounding box center [150, 207] width 157 height 39
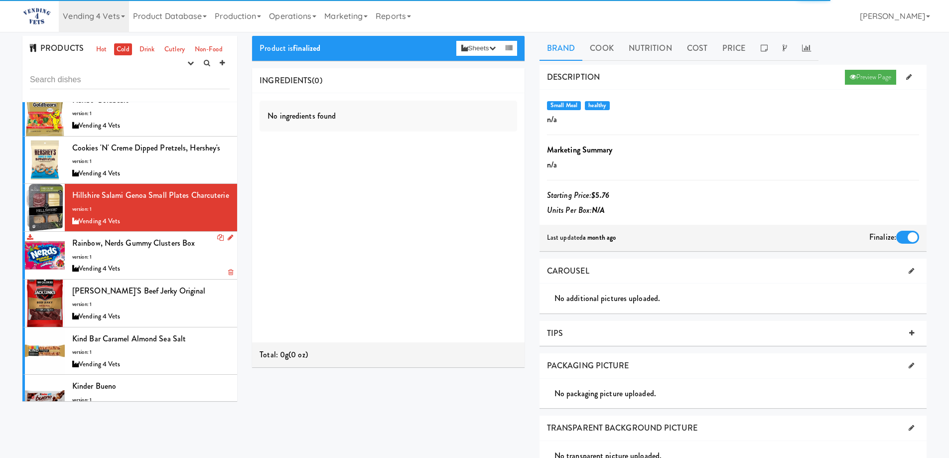
click at [188, 264] on div "Vending 4 Vets" at bounding box center [150, 269] width 157 height 12
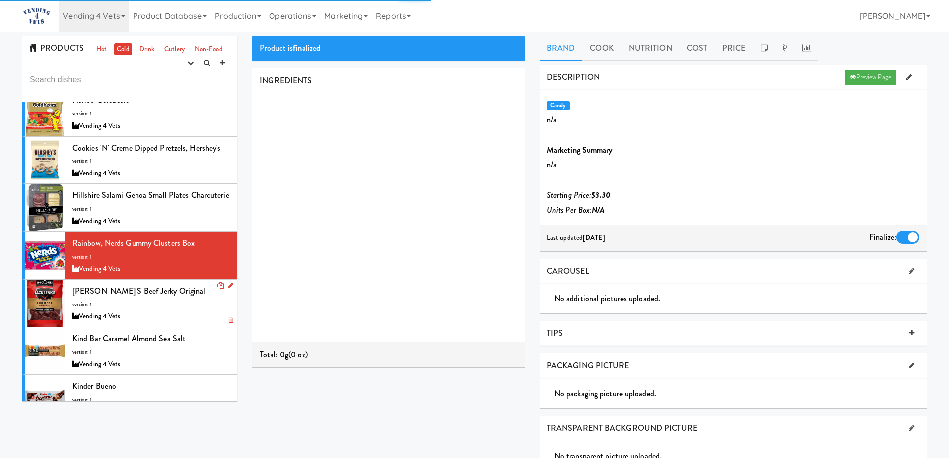
scroll to position [1046, 0]
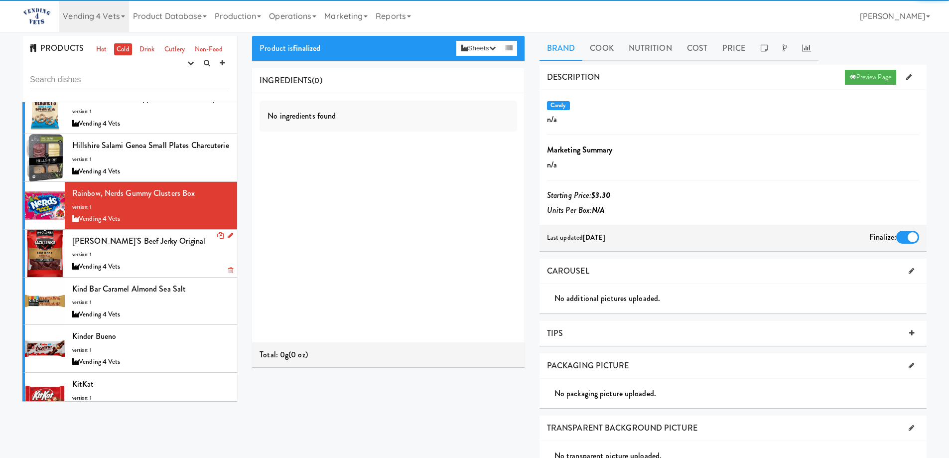
click at [185, 256] on div "Jack Link's Beef Jerky Original version: 1 Vending 4 Vets" at bounding box center [150, 253] width 157 height 39
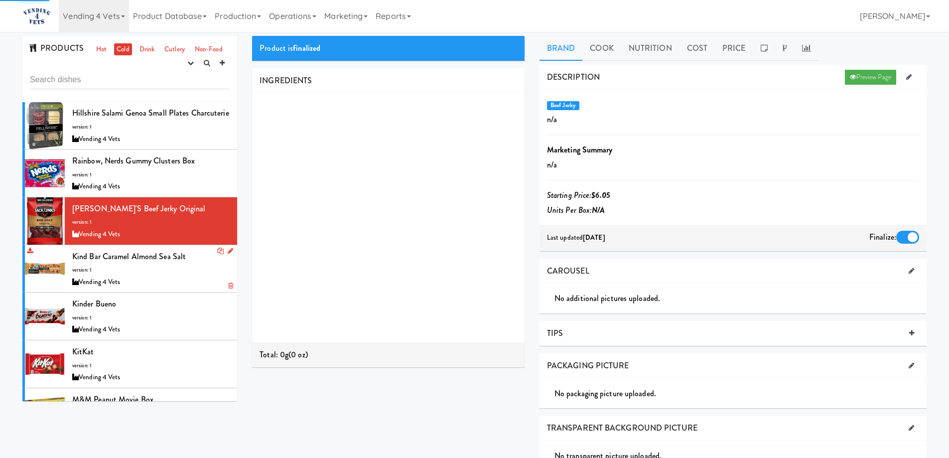
scroll to position [1096, 0]
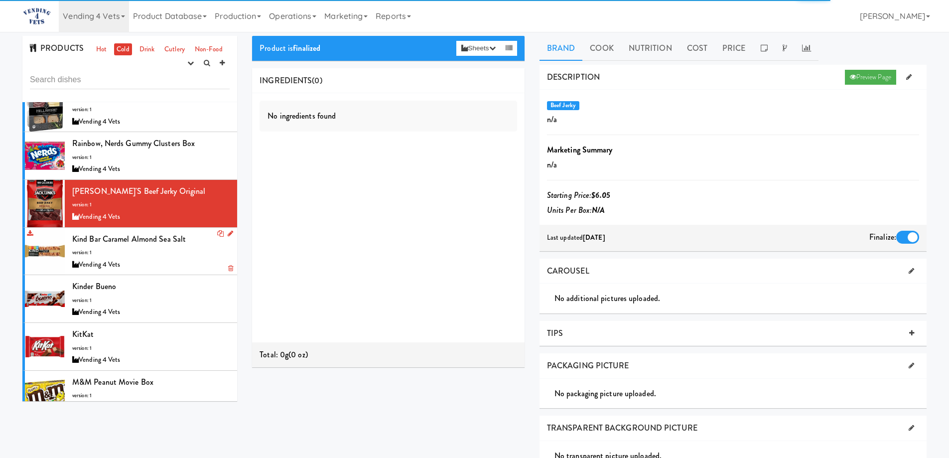
click at [176, 260] on div "Vending 4 Vets" at bounding box center [150, 265] width 157 height 12
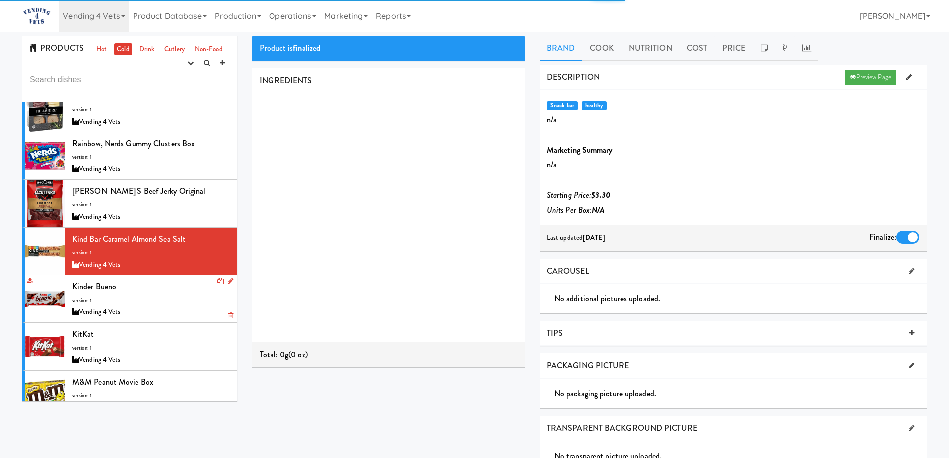
scroll to position [1146, 0]
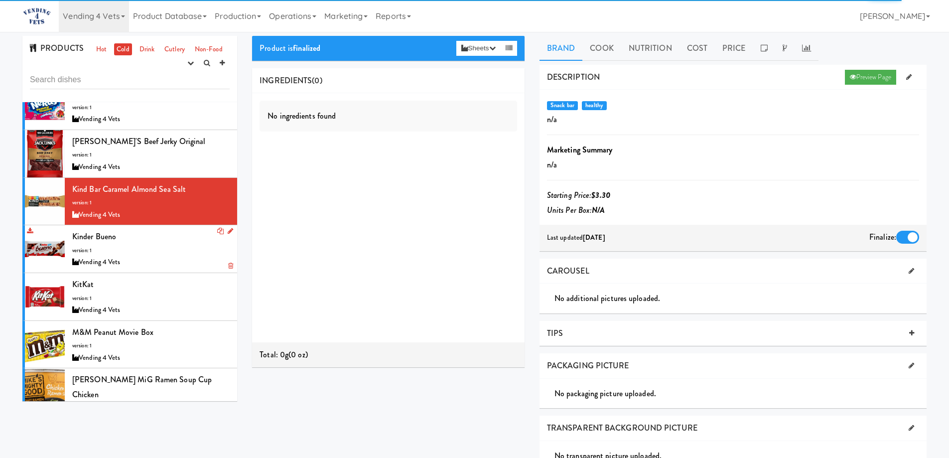
click at [167, 254] on div "Kinder Bueno version: 1 Vending 4 Vets" at bounding box center [150, 248] width 157 height 39
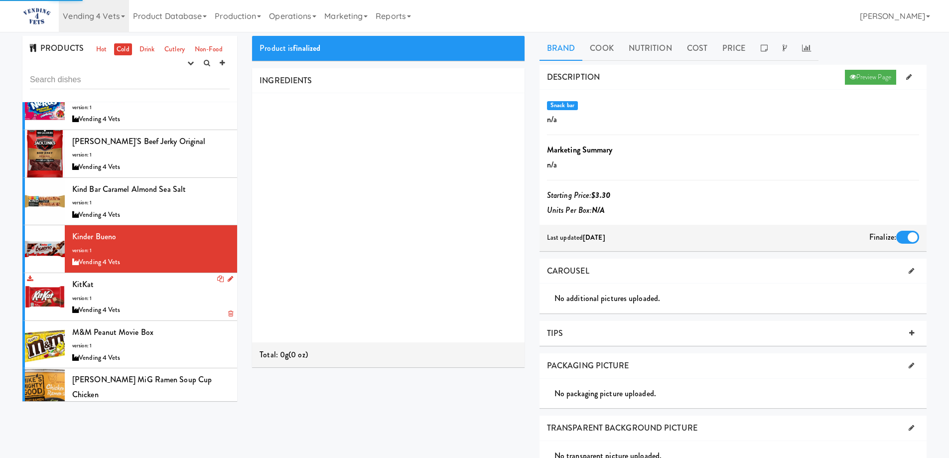
click at [170, 303] on div "KitKat version: 1 Vending 4 Vets" at bounding box center [150, 296] width 157 height 39
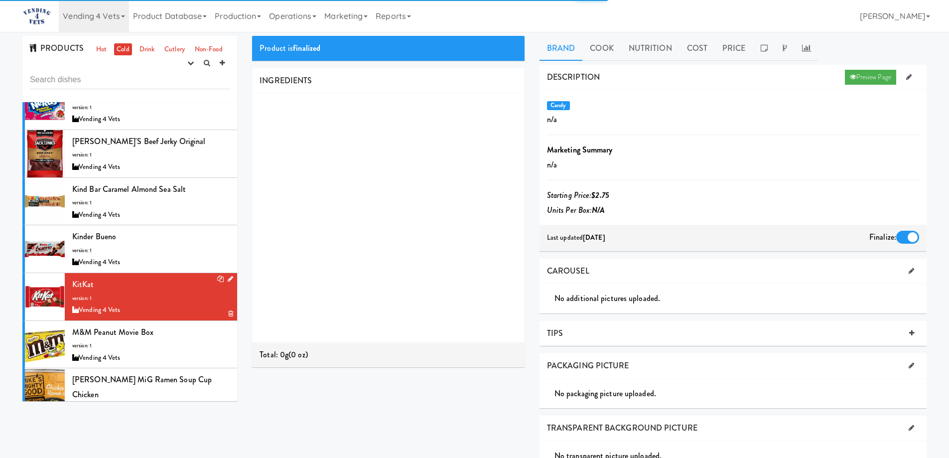
scroll to position [1196, 0]
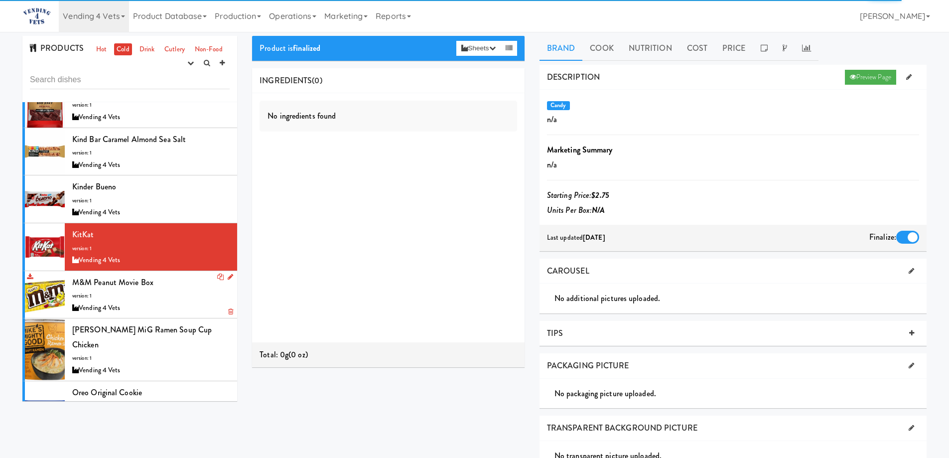
click at [176, 292] on div "M&M Peanut Movie Box version: 1 Vending 4 Vets" at bounding box center [150, 294] width 157 height 39
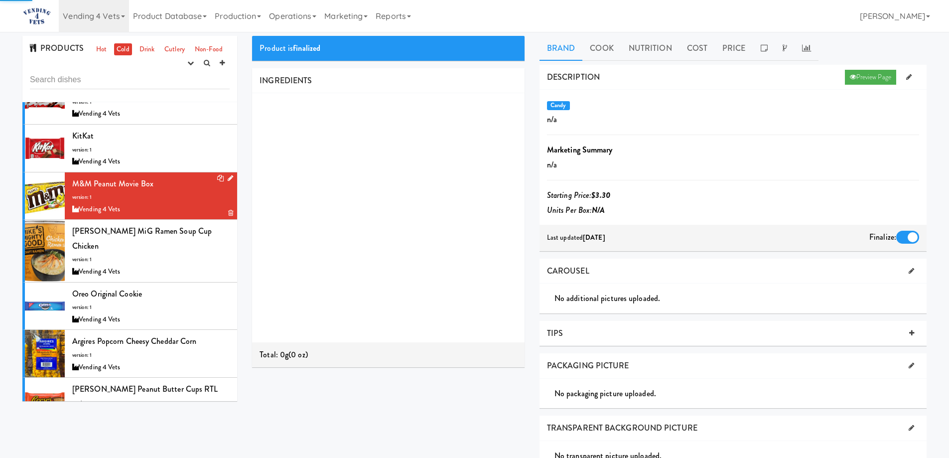
scroll to position [1295, 0]
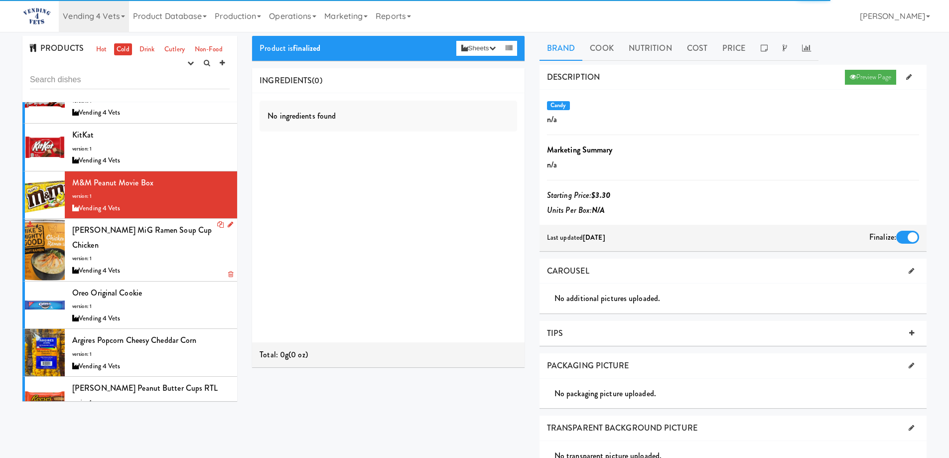
click at [176, 265] on div "Vending 4 Vets" at bounding box center [150, 271] width 157 height 12
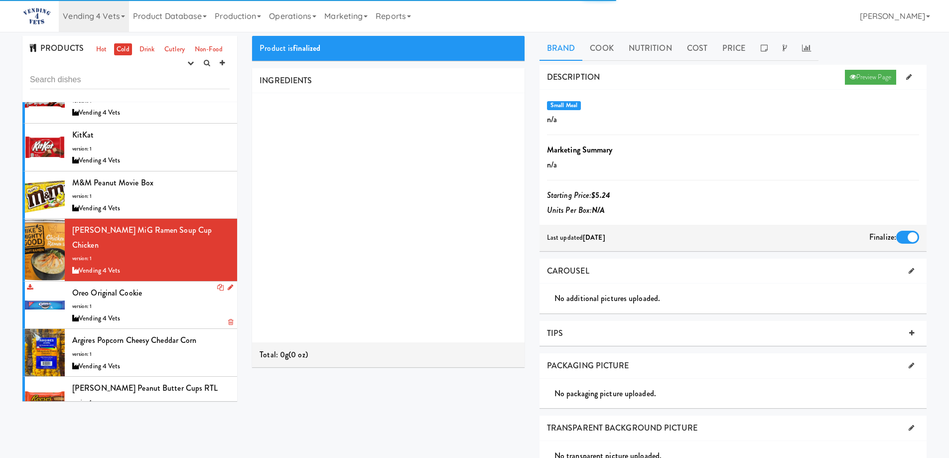
click at [179, 290] on div "Oreo Original Cookie version: 1 Vending 4 Vets" at bounding box center [150, 304] width 157 height 39
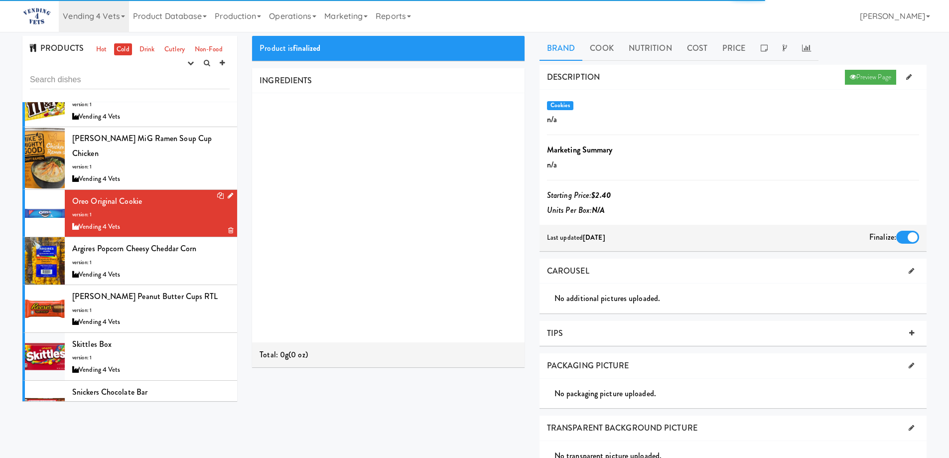
scroll to position [1395, 0]
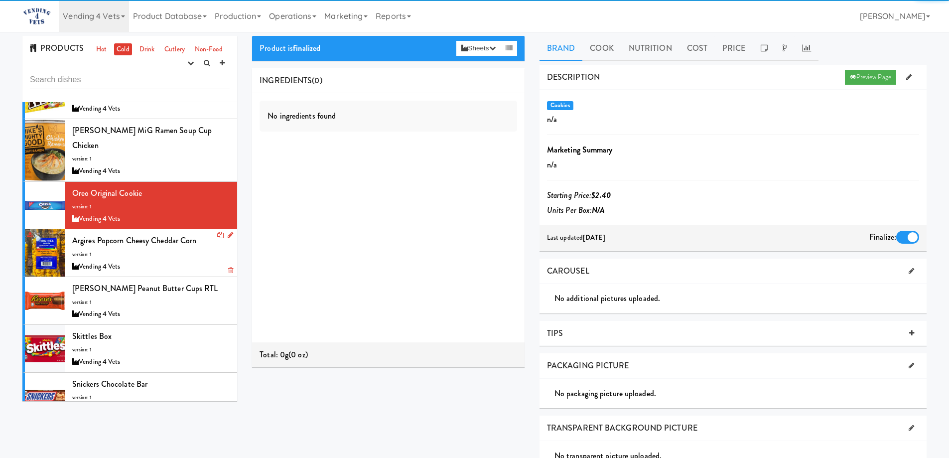
click at [181, 244] on div "Argires Popcorn Cheesy Cheddar Corn version: 1 Vending 4 Vets" at bounding box center [150, 252] width 157 height 39
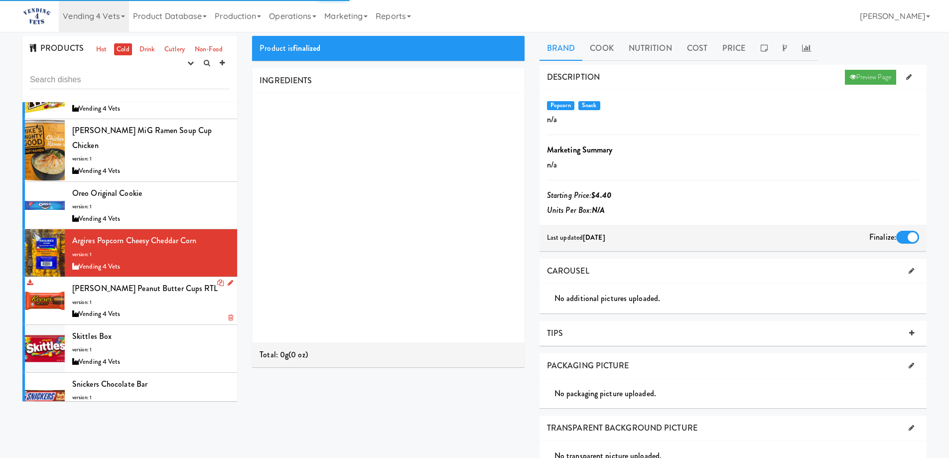
scroll to position [1445, 0]
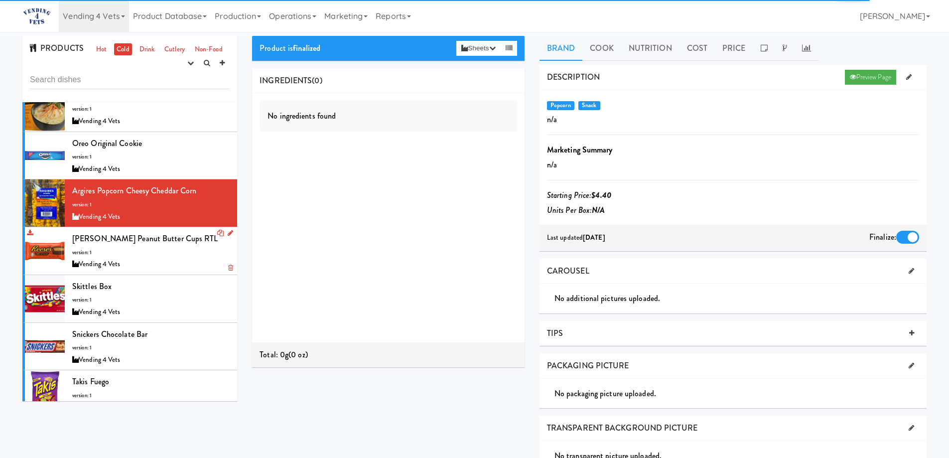
drag, startPoint x: 182, startPoint y: 240, endPoint x: 176, endPoint y: 271, distance: 31.9
click at [181, 240] on div "Reese's Peanut Butter Cups RTL version: 1 Vending 4 Vets" at bounding box center [150, 250] width 157 height 39
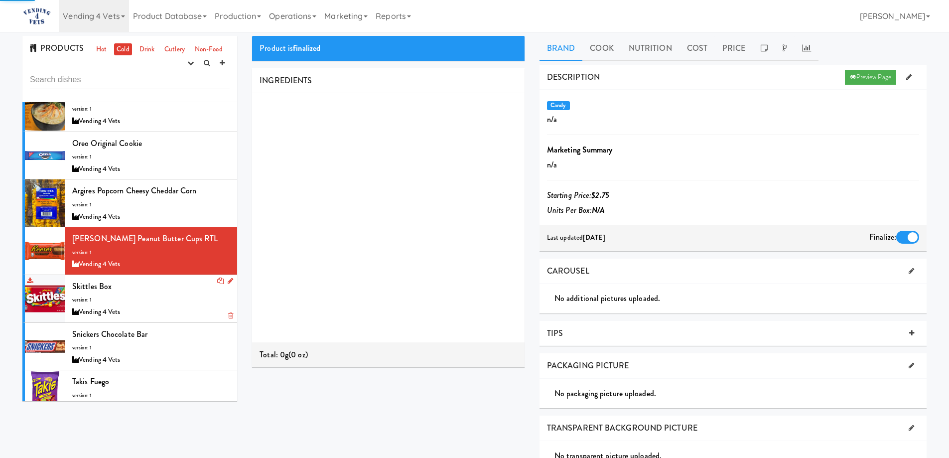
scroll to position [1495, 0]
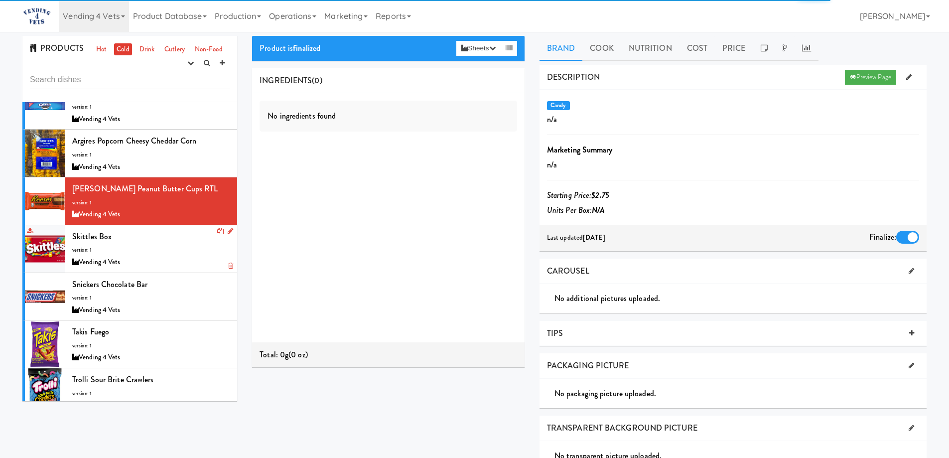
click at [173, 239] on div "Skittles Box version: 1 Vending 4 Vets" at bounding box center [150, 248] width 157 height 39
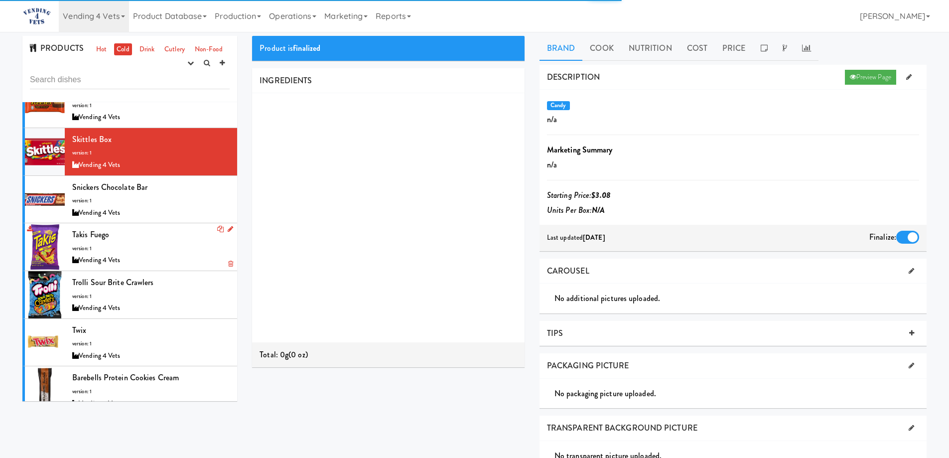
scroll to position [1594, 0]
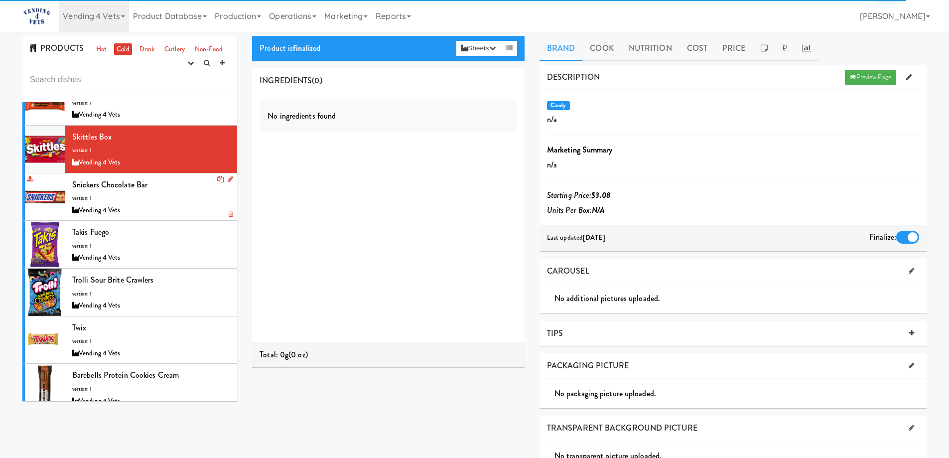
click at [162, 204] on div "Vending 4 Vets" at bounding box center [150, 210] width 157 height 12
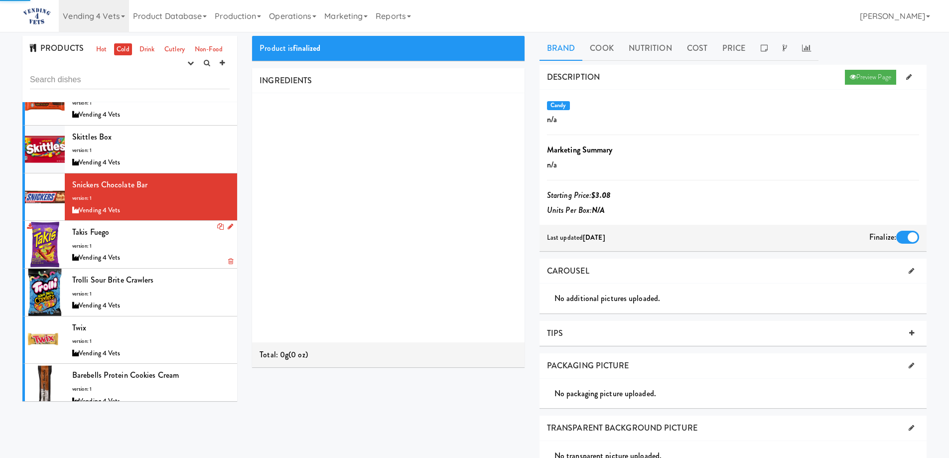
click at [164, 236] on div "Takis Fuego version: 1 Vending 4 Vets" at bounding box center [150, 244] width 157 height 39
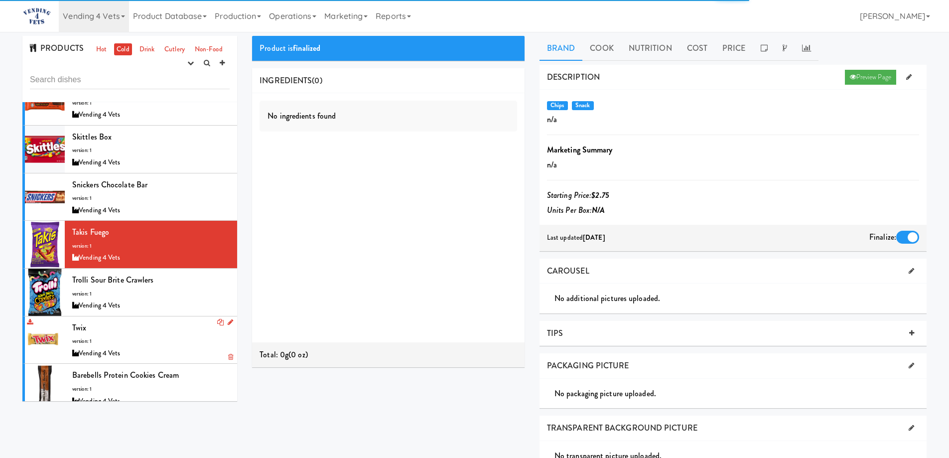
drag, startPoint x: 169, startPoint y: 281, endPoint x: 174, endPoint y: 302, distance: 22.0
click at [169, 281] on div "Trolli Sour Brite Crawlers version: 1 Vending 4 Vets" at bounding box center [150, 292] width 157 height 39
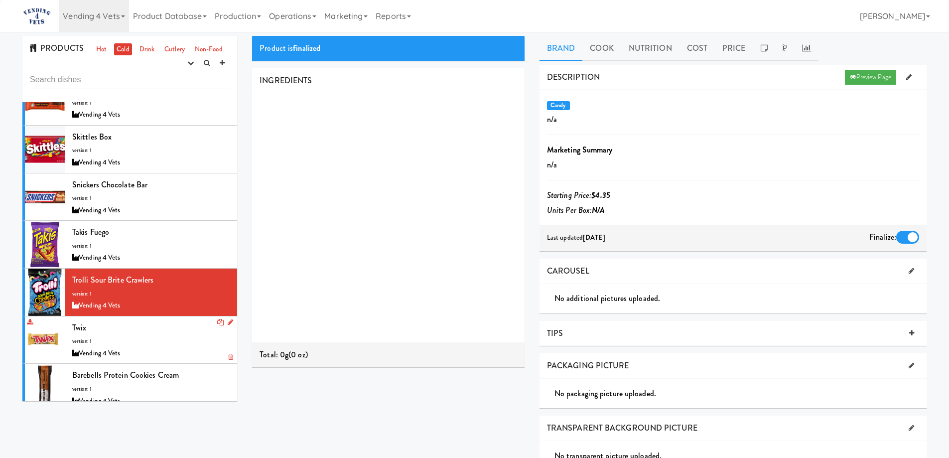
click at [178, 320] on div "Twix version: 1 Vending 4 Vets" at bounding box center [150, 339] width 157 height 39
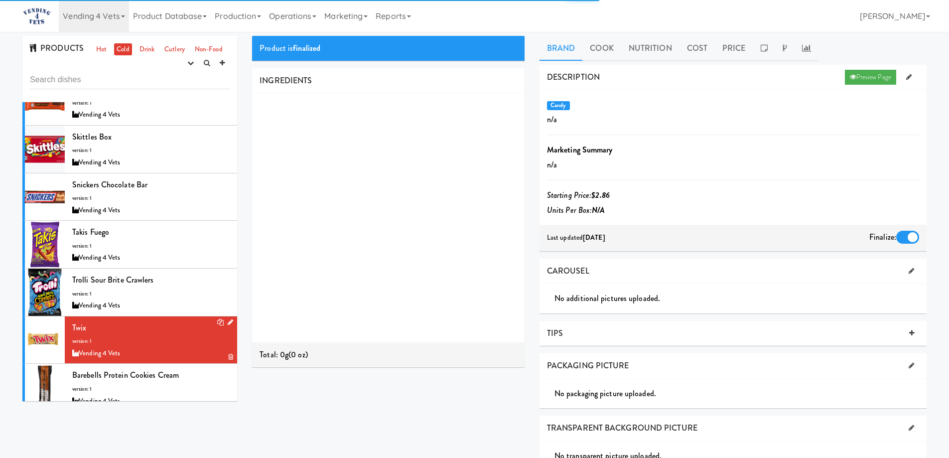
scroll to position [1644, 0]
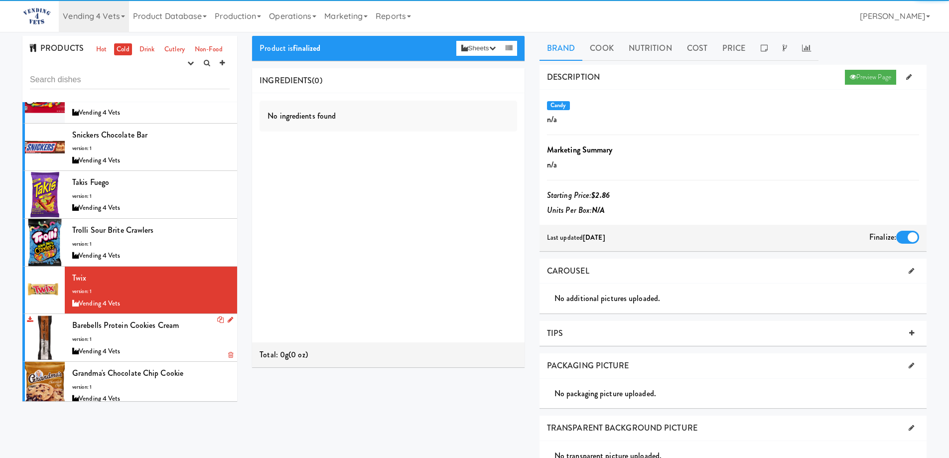
click at [181, 330] on div "Barebells Protein Cookies Cream version: 1 Vending 4 Vets" at bounding box center [150, 337] width 157 height 39
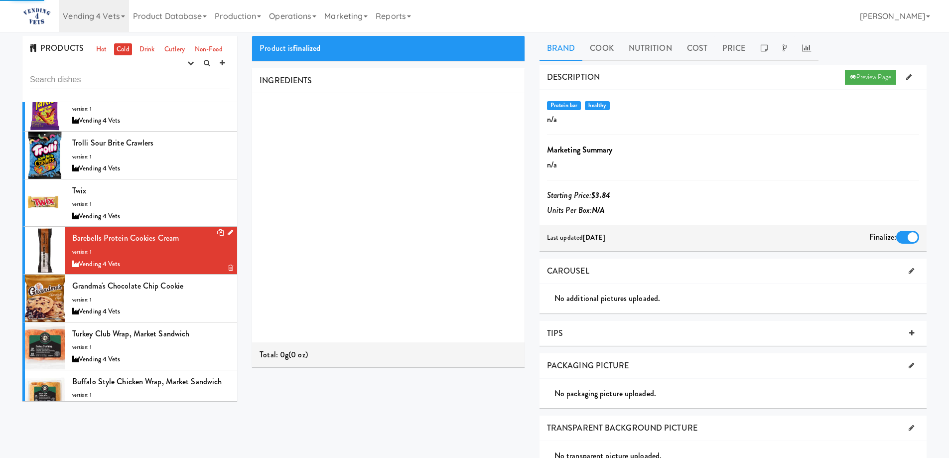
scroll to position [1744, 0]
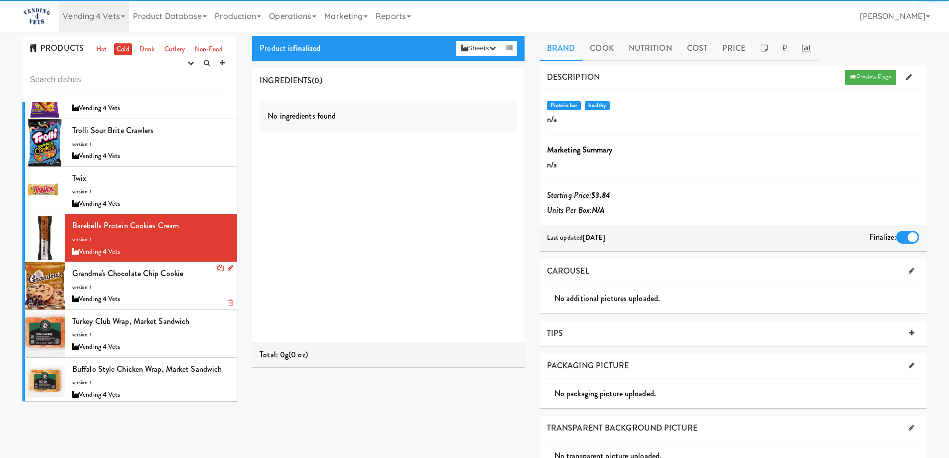
click at [182, 272] on div "Grandma's Chocolate Chip Cookie version: 1 Vending 4 Vets" at bounding box center [150, 285] width 157 height 39
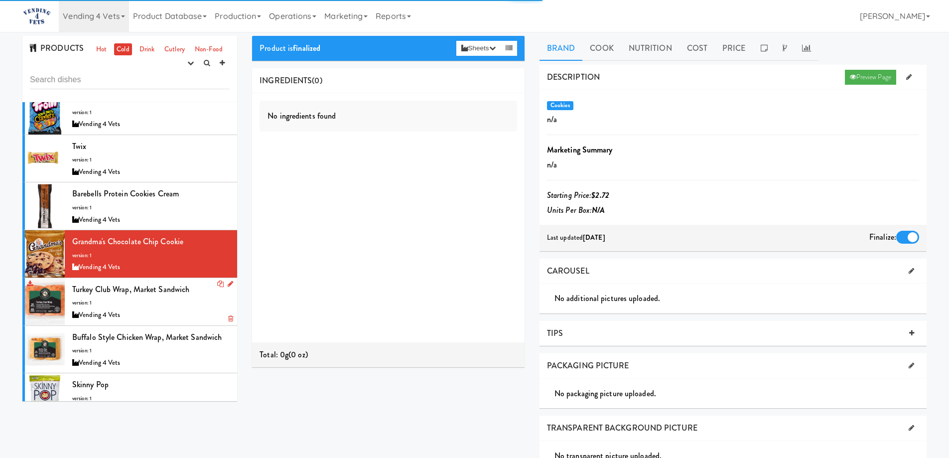
scroll to position [1794, 0]
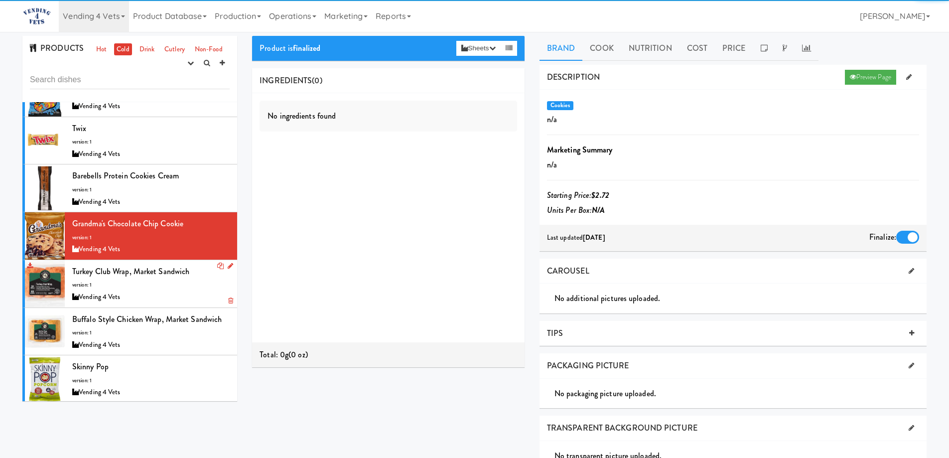
click at [180, 266] on div "Turkey Club Wrap, Market Sandwich version: 1 Vending 4 Vets" at bounding box center [150, 283] width 157 height 39
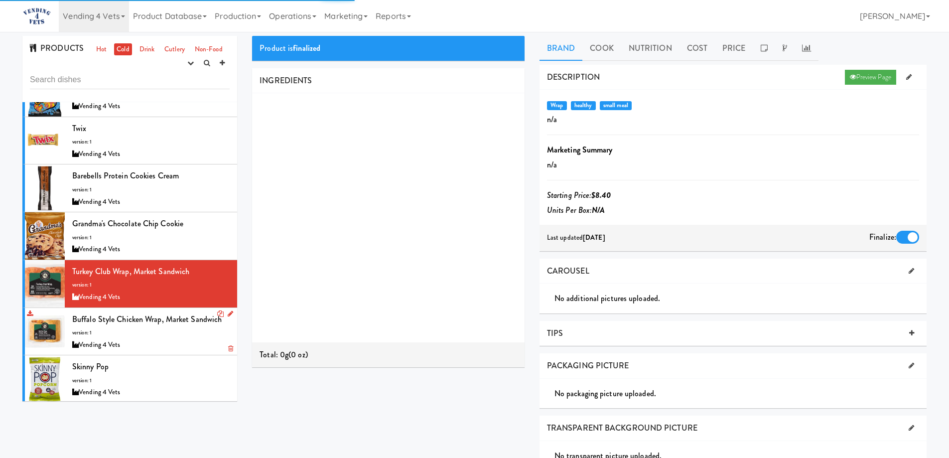
click at [185, 339] on div "Vending 4 Vets" at bounding box center [150, 345] width 157 height 12
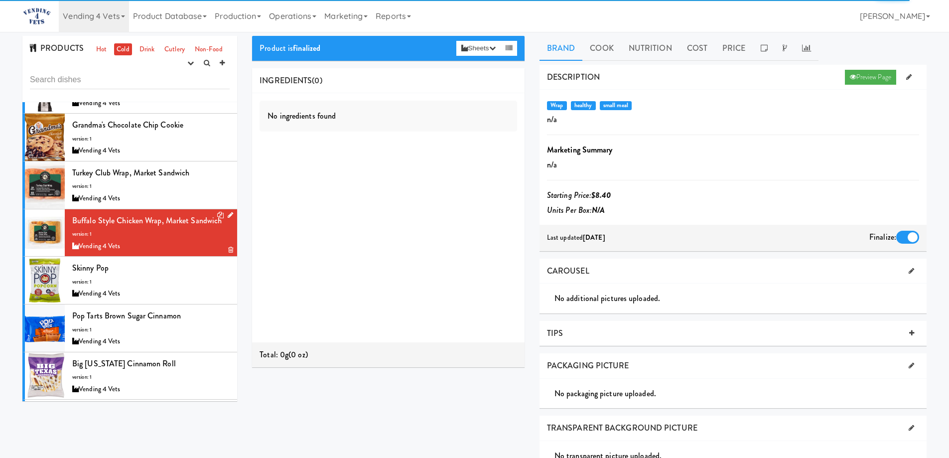
scroll to position [1893, 0]
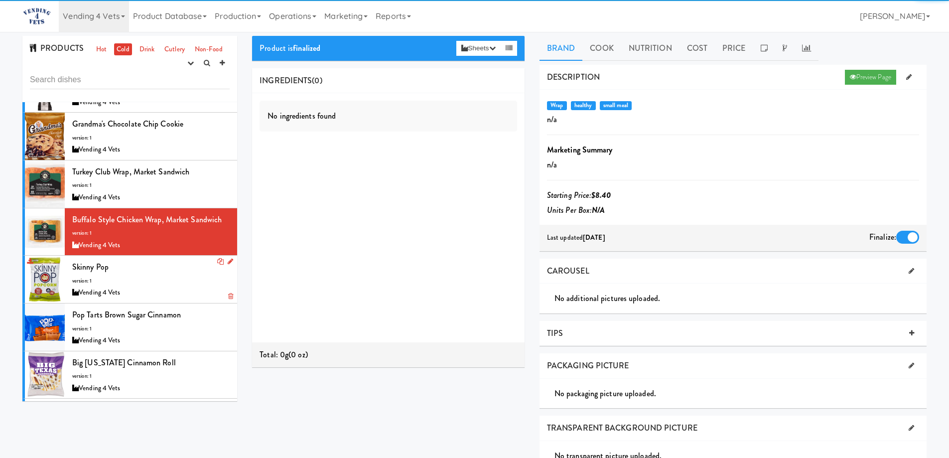
click at [177, 262] on div "Skinny Pop version: 1 Vending 4 Vets" at bounding box center [150, 279] width 157 height 39
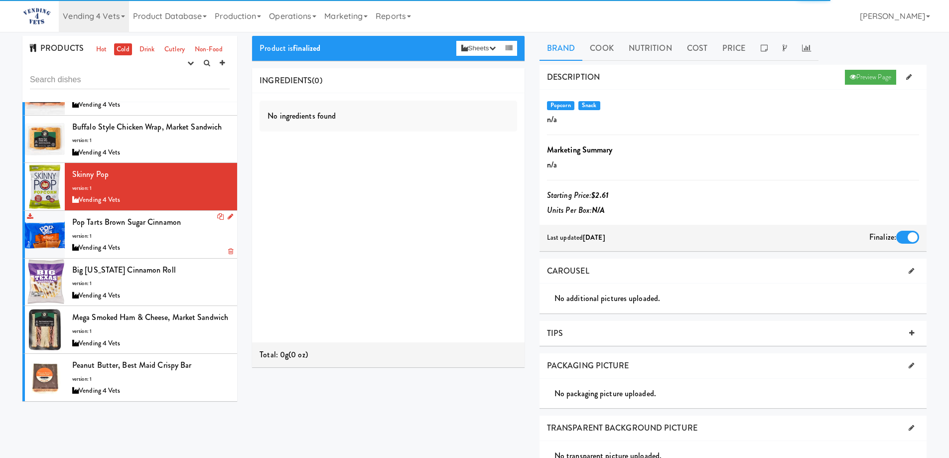
scroll to position [1993, 0]
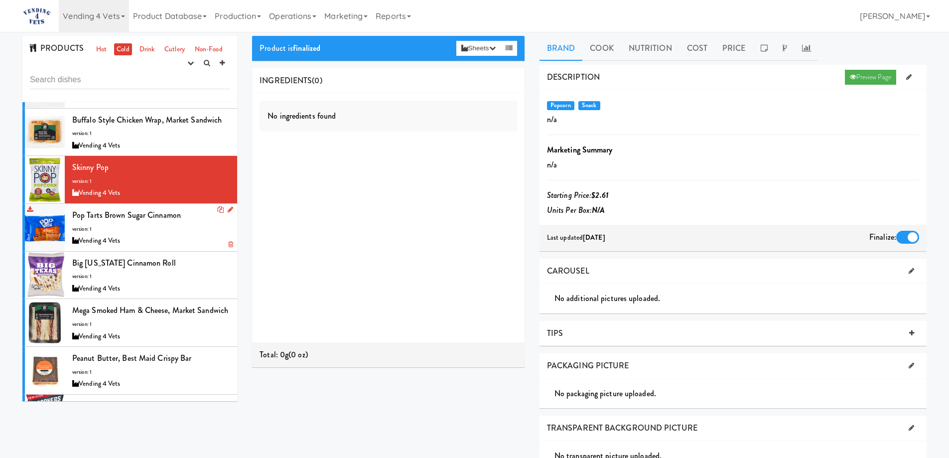
click at [179, 235] on div "Vending 4 Vets" at bounding box center [150, 241] width 157 height 12
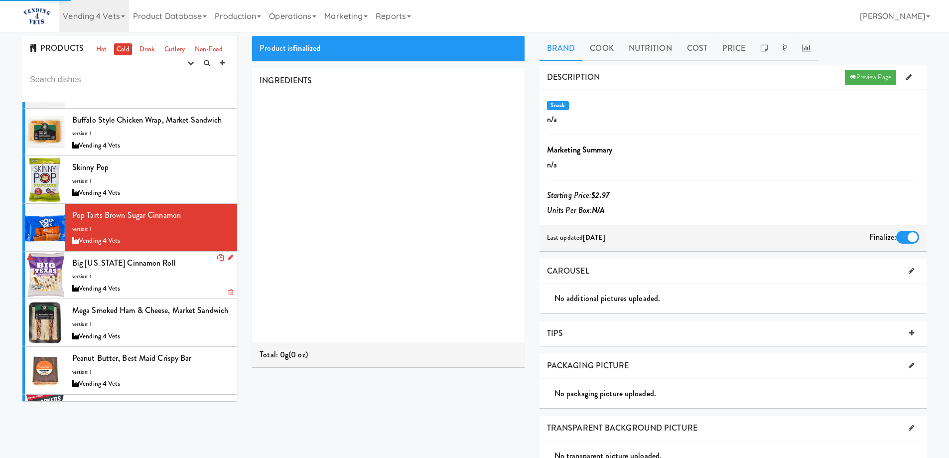
click at [179, 283] on div "Vending 4 Vets" at bounding box center [150, 289] width 157 height 12
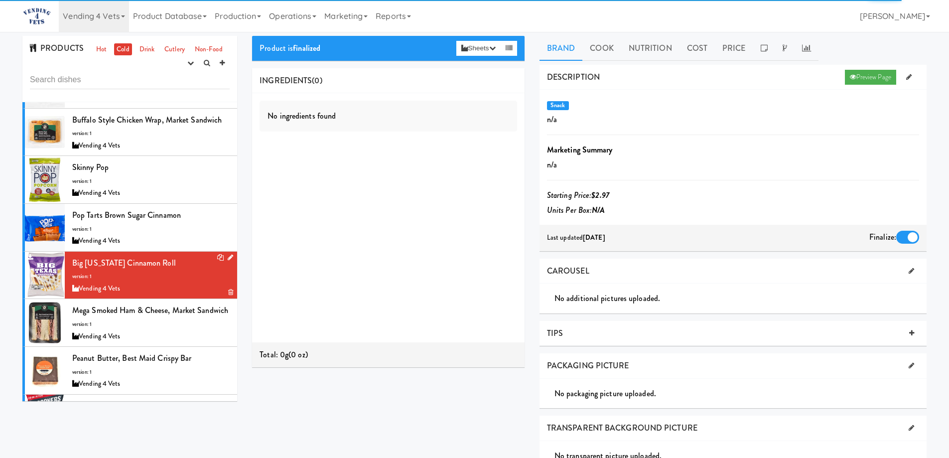
scroll to position [2043, 0]
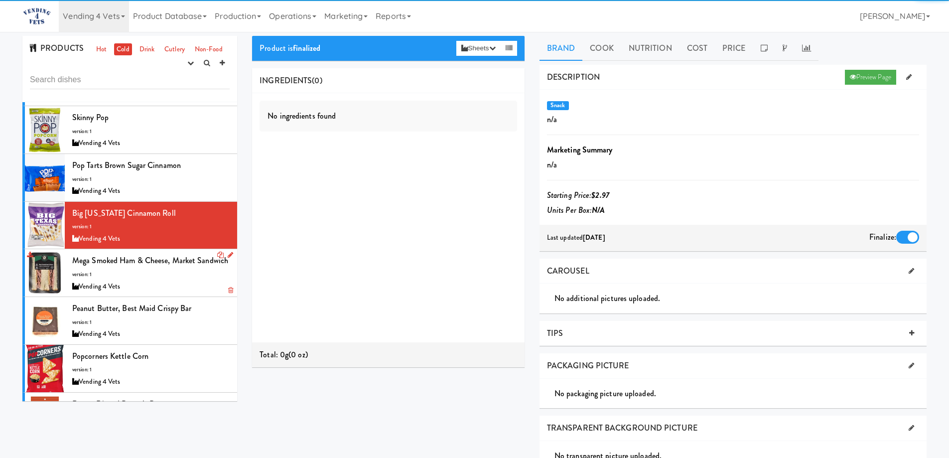
click at [179, 263] on div "Mega Smoked Ham & Cheese, Market Sandwich version: 1 Vending 4 Vets" at bounding box center [150, 272] width 157 height 39
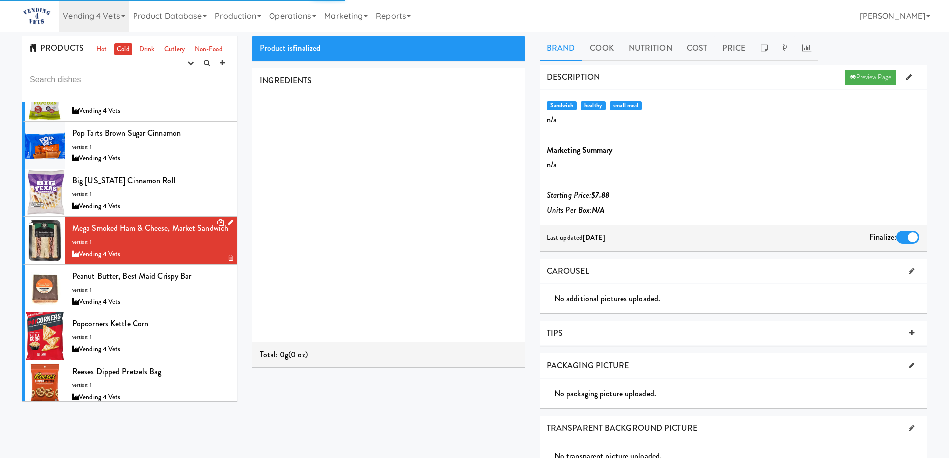
scroll to position [2093, 0]
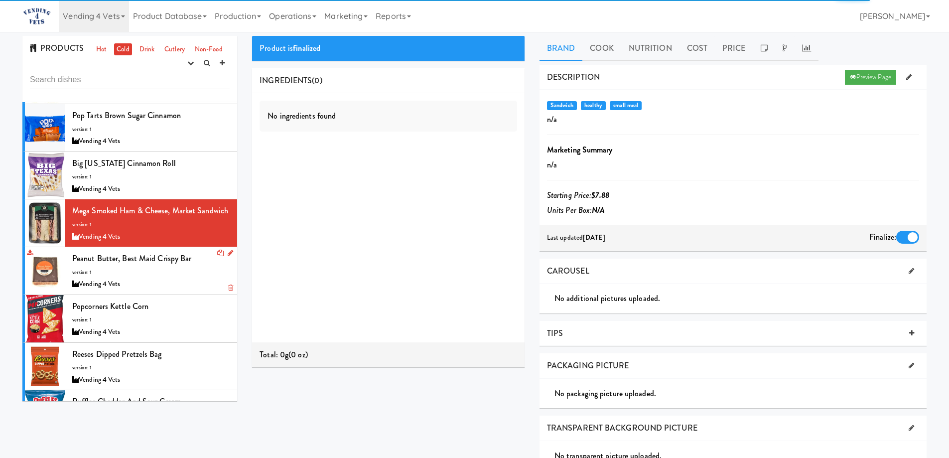
click at [178, 279] on div "Vending 4 Vets" at bounding box center [150, 284] width 157 height 12
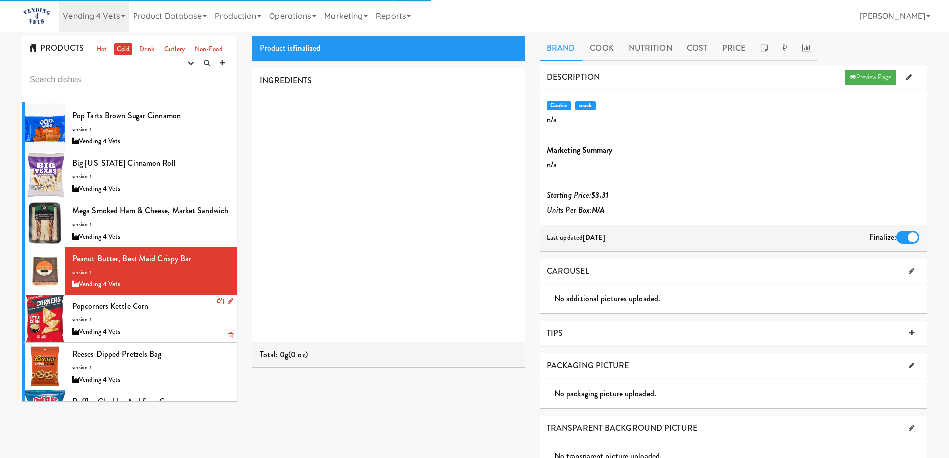
click at [178, 320] on div "Popcorners Kettle Corn version: 1 Vending 4 Vets" at bounding box center [150, 318] width 157 height 39
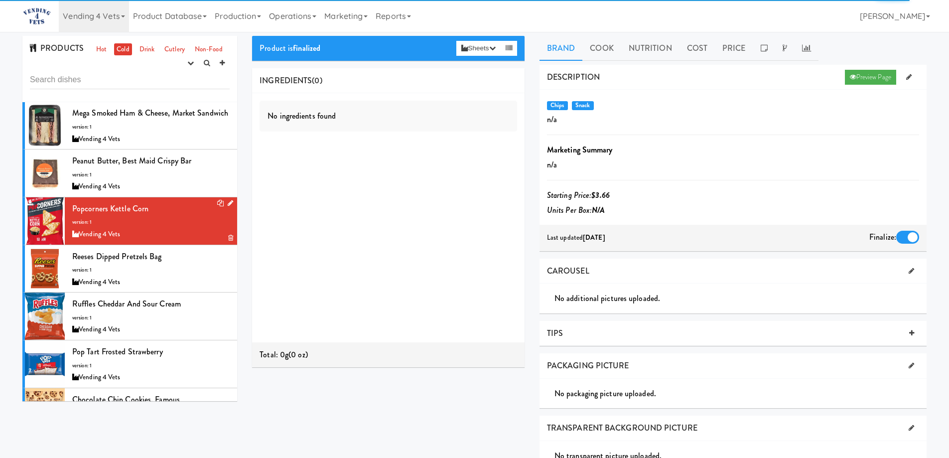
scroll to position [2192, 0]
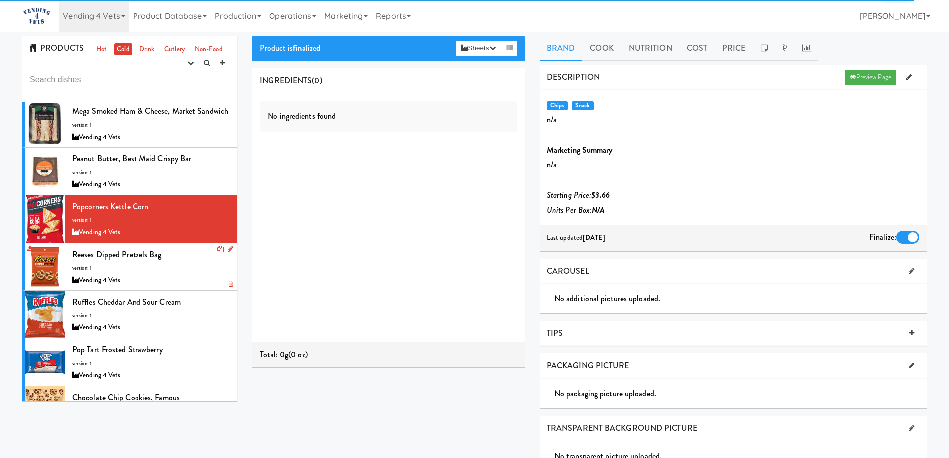
click at [183, 267] on div "Reeses Dipped Pretzels Bag version: 1 Vending 4 Vets" at bounding box center [150, 266] width 157 height 39
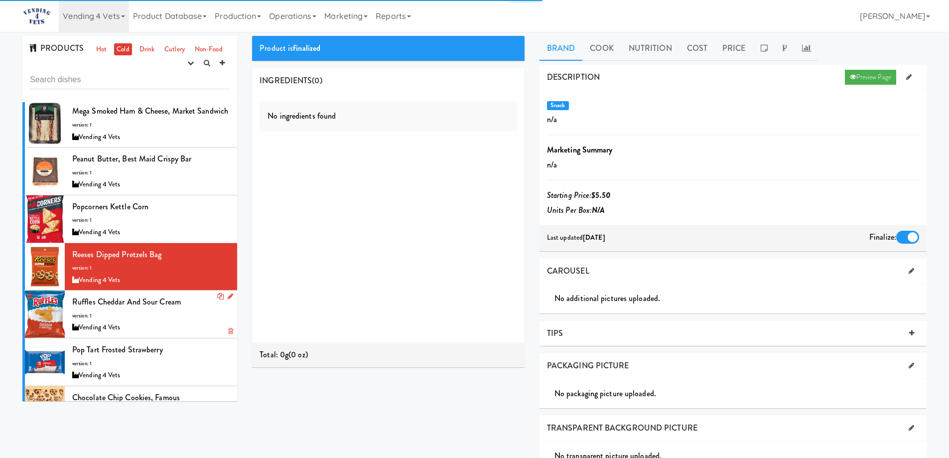
click at [183, 316] on div "Ruffles Cheddar and Sour Cream version: 1 Vending 4 Vets" at bounding box center [150, 313] width 157 height 39
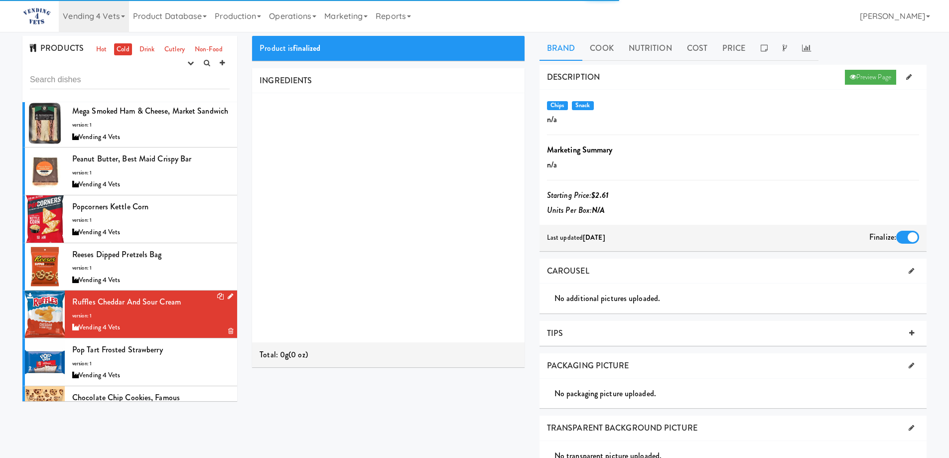
scroll to position [2224, 0]
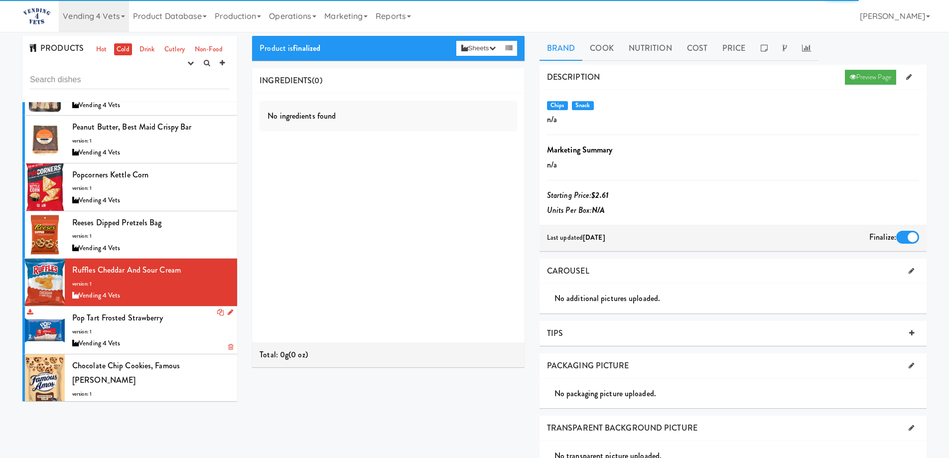
click at [183, 322] on div "Pop Tart Frosted Strawberry version: 1 Vending 4 Vets" at bounding box center [150, 329] width 157 height 39
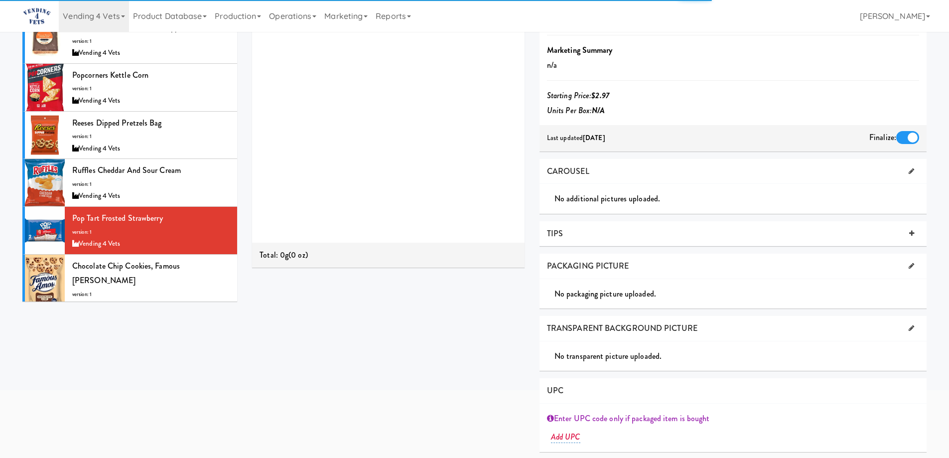
click at [185, 333] on div "PRODUCTS Hot Cold Drink Cutlery Non-Food experimenting finalized shipped discon…" at bounding box center [474, 228] width 919 height 585
click at [182, 300] on div "Vending 4 Vets" at bounding box center [150, 306] width 157 height 12
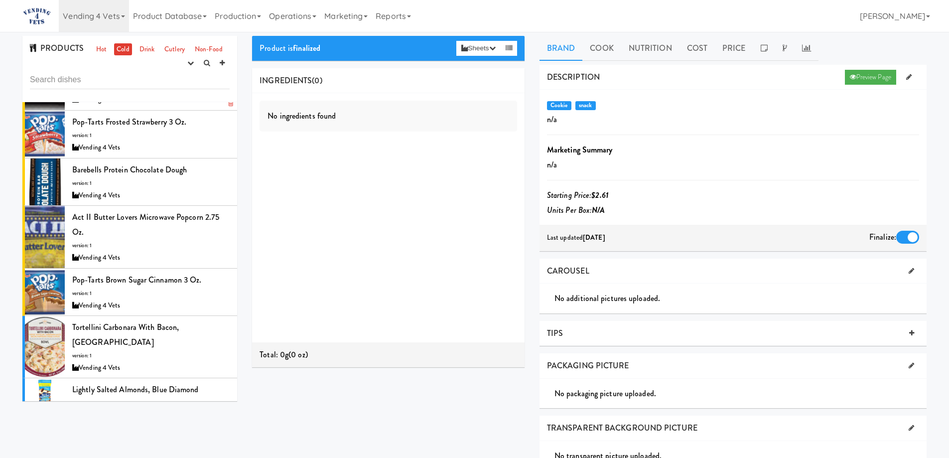
scroll to position [231, 0]
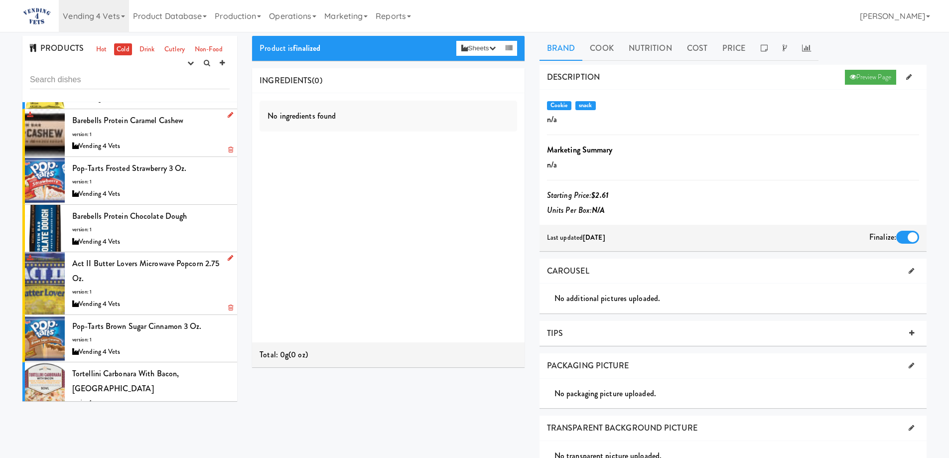
click at [152, 291] on div "Act II Butter Lovers Microwave Popcorn 2.75 oz. version: 1 Vending 4 Vets" at bounding box center [150, 283] width 157 height 54
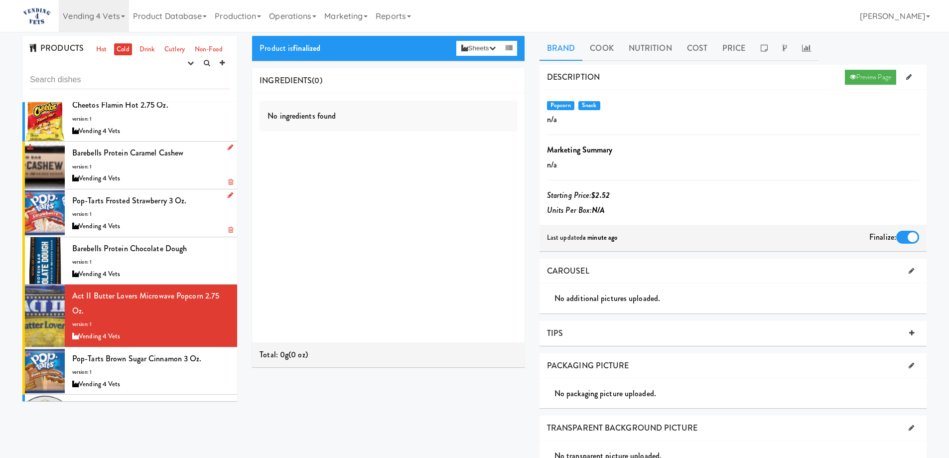
scroll to position [199, 0]
click at [161, 171] on div "Barebells Protein Caramel Cashew version: 1 Vending 4 Vets" at bounding box center [150, 164] width 157 height 39
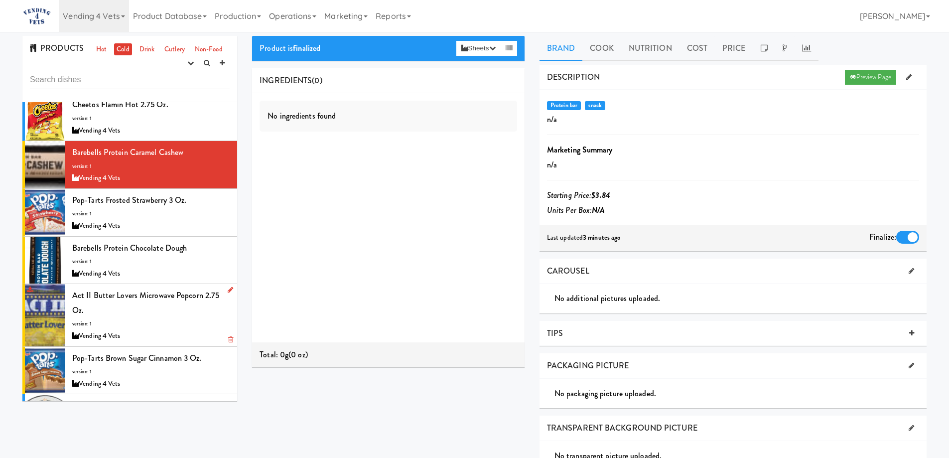
click at [142, 312] on div "Act II Butter Lovers Microwave Popcorn 2.75 oz. version: 1 Vending 4 Vets" at bounding box center [150, 315] width 157 height 54
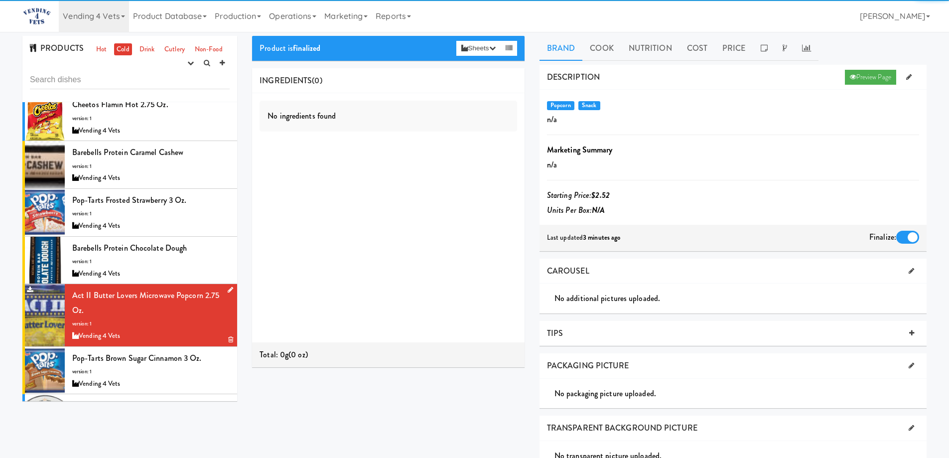
click at [228, 289] on icon at bounding box center [230, 289] width 5 height 6
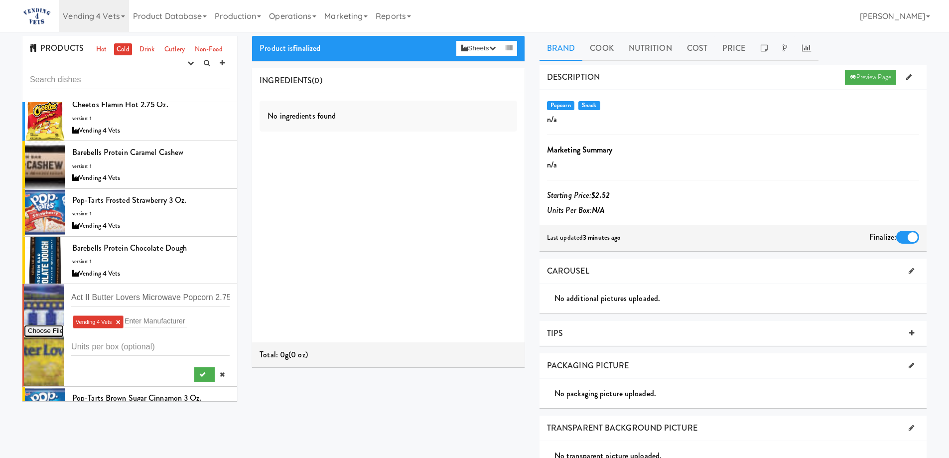
click at [48, 327] on input "file" at bounding box center [44, 331] width 40 height 12
type input "C:\fakepath\act II butter lovers popcorn 2.75oz.JPG"
click at [199, 377] on icon "submit" at bounding box center [202, 374] width 6 height 6
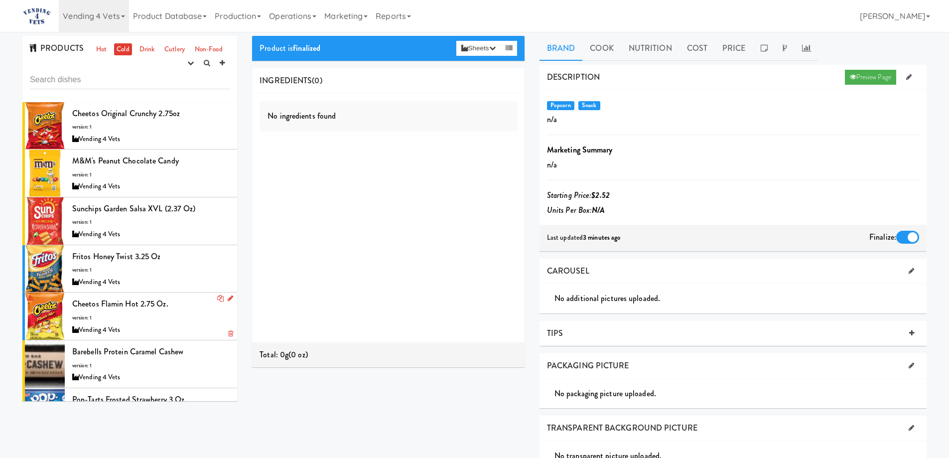
click at [147, 320] on div "Cheetos Flamin Hot 2.75 oz. version: 1 Vending 4 Vets" at bounding box center [150, 315] width 157 height 39
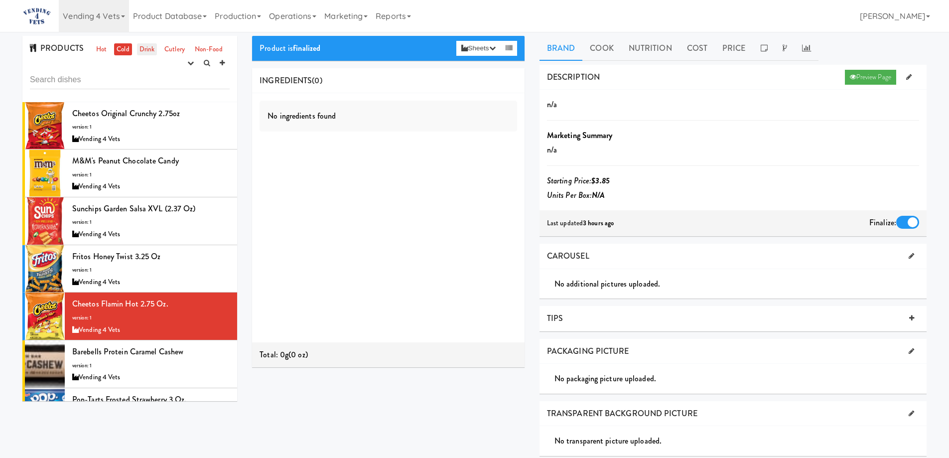
click at [144, 46] on link "Drink" at bounding box center [147, 49] width 20 height 12
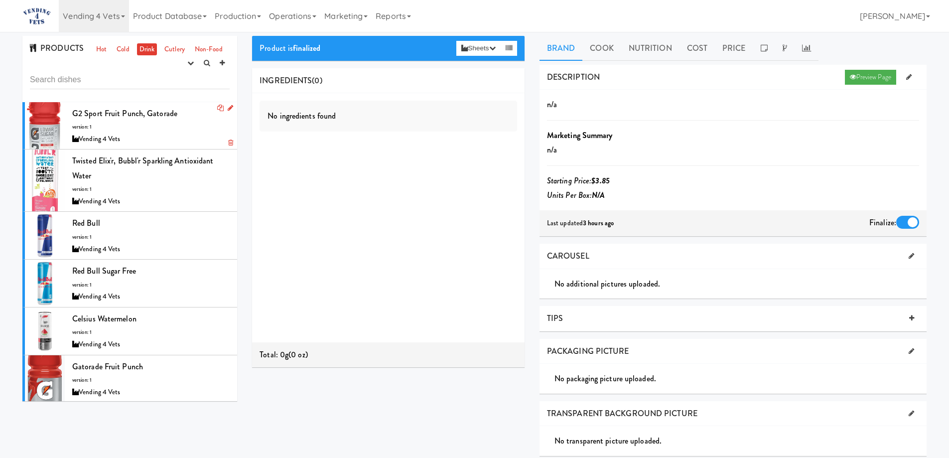
click at [179, 126] on div "G2 Sport Fruit Punch, Gatorade version: 1 Vending 4 Vets" at bounding box center [150, 125] width 157 height 39
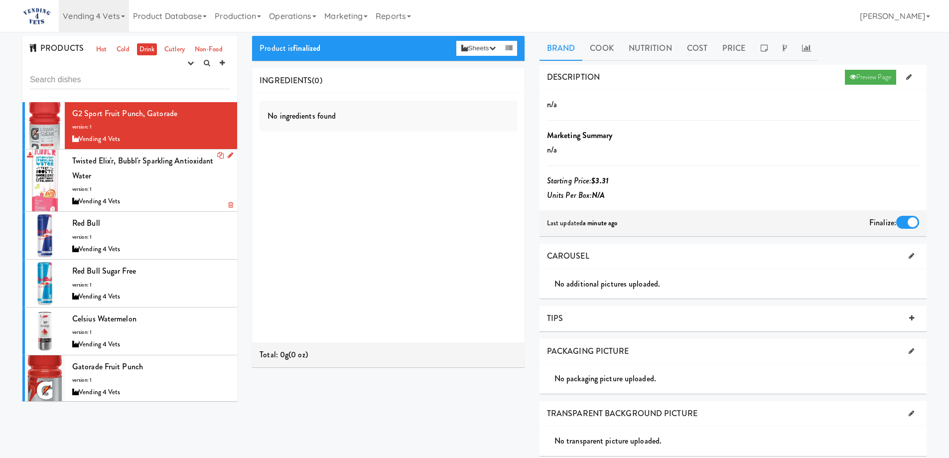
click at [175, 181] on div "Twisted Elix'r, Bubbl'r Sparkling Antioxidant Water version: 1 Vending 4 Vets" at bounding box center [150, 180] width 157 height 54
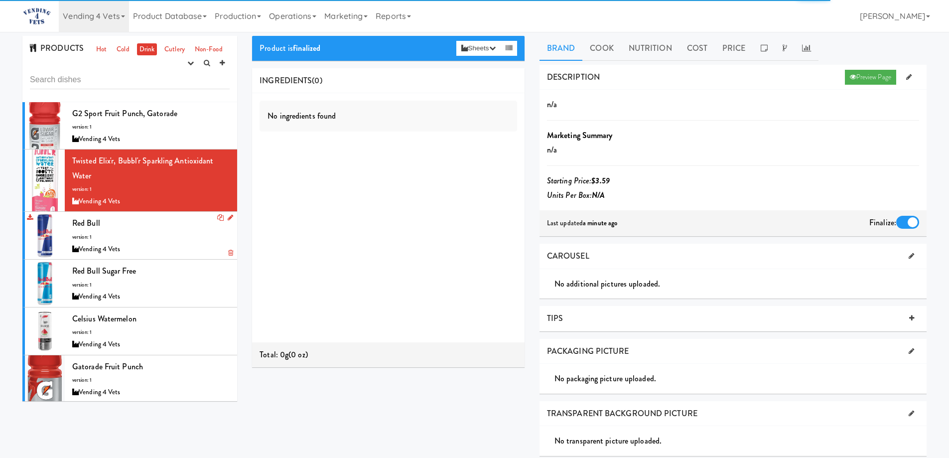
click at [173, 241] on div "Red Bull version: 1 Vending 4 Vets" at bounding box center [150, 235] width 157 height 39
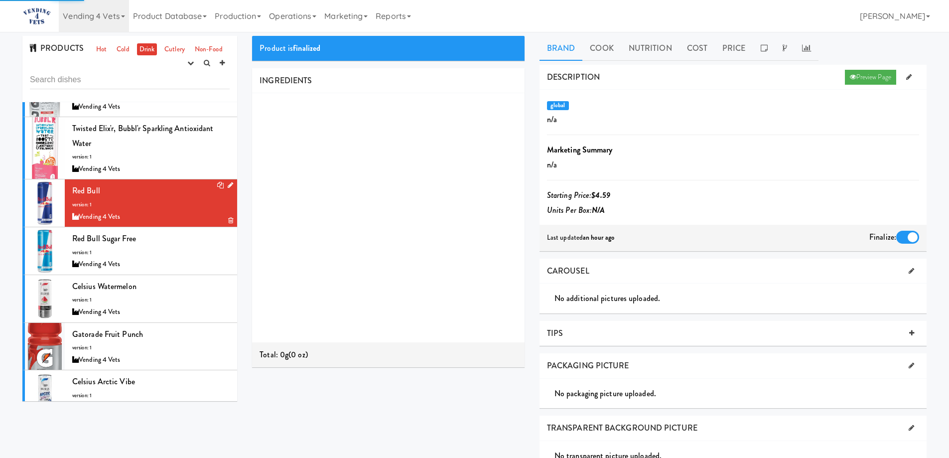
scroll to position [50, 0]
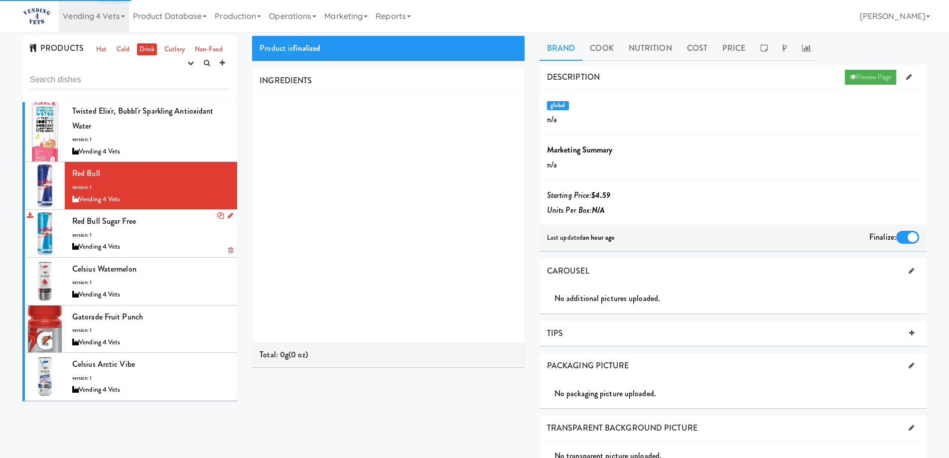
click at [169, 232] on div "Red Bull Sugar Free version: 1 Vending 4 Vets" at bounding box center [150, 233] width 157 height 39
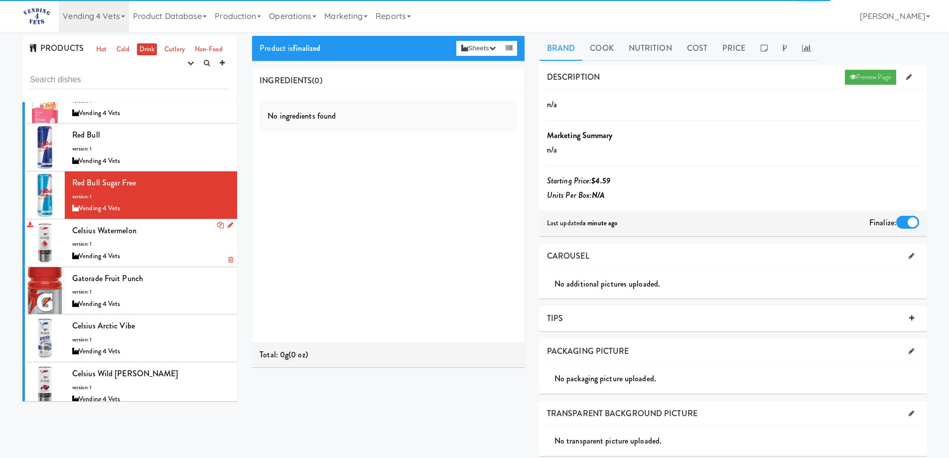
scroll to position [100, 0]
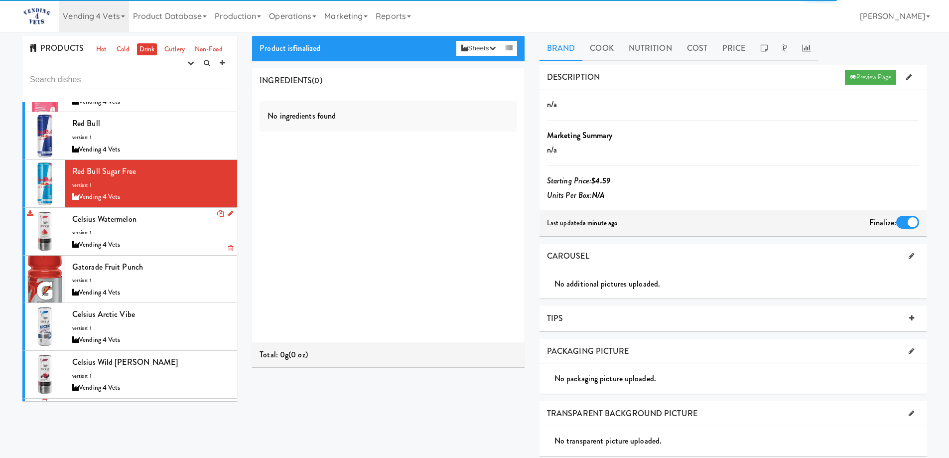
click at [171, 227] on div "Celsius Watermelon version: 1 Vending 4 Vets" at bounding box center [150, 231] width 157 height 39
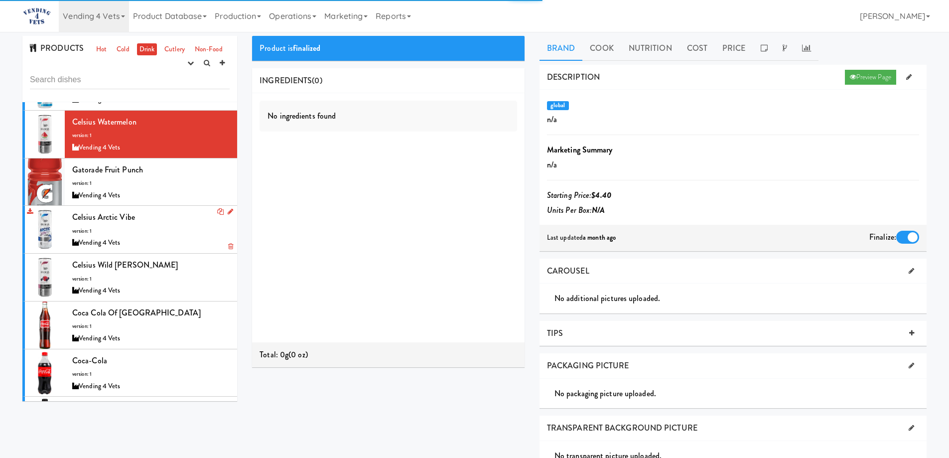
scroll to position [199, 0]
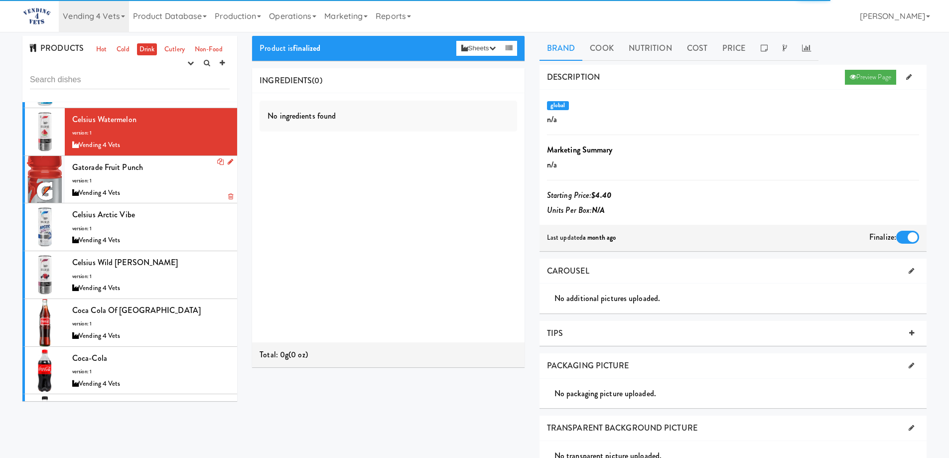
click at [163, 185] on div "Gatorade Fruit Punch version: 1 Vending 4 Vets" at bounding box center [150, 179] width 157 height 39
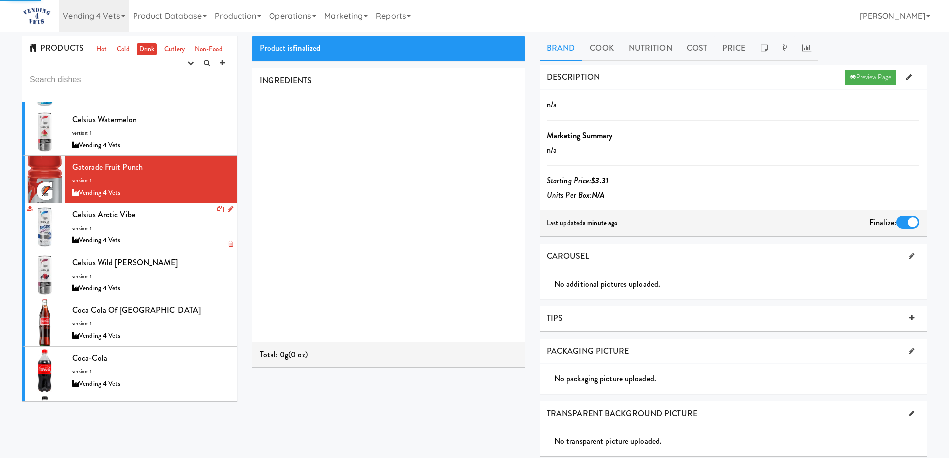
click at [169, 226] on div "Celsius Arctic Vibe version: 1 Vending 4 Vets" at bounding box center [150, 226] width 157 height 39
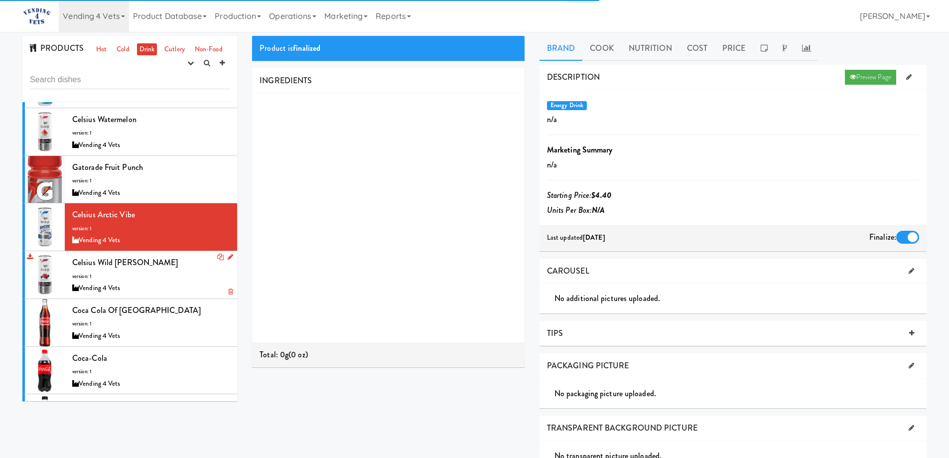
click at [170, 274] on div "Celsius Wild Berry version: 1 Vending 4 Vets" at bounding box center [150, 274] width 157 height 39
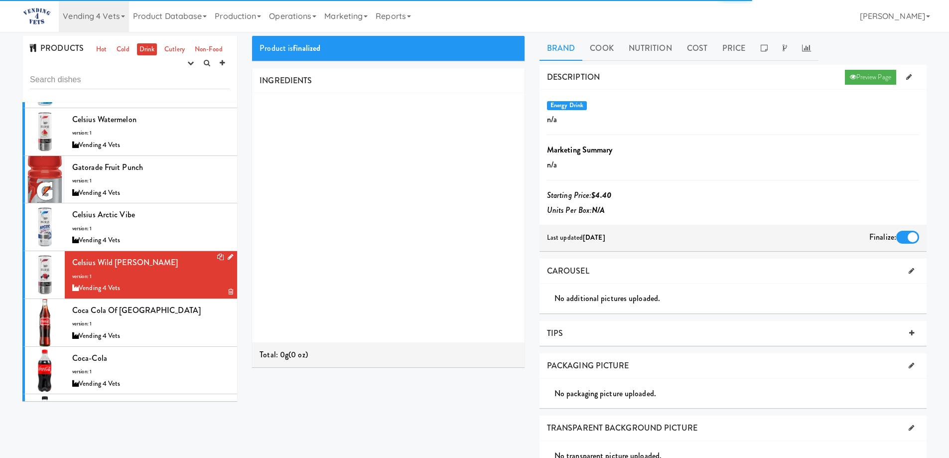
scroll to position [249, 0]
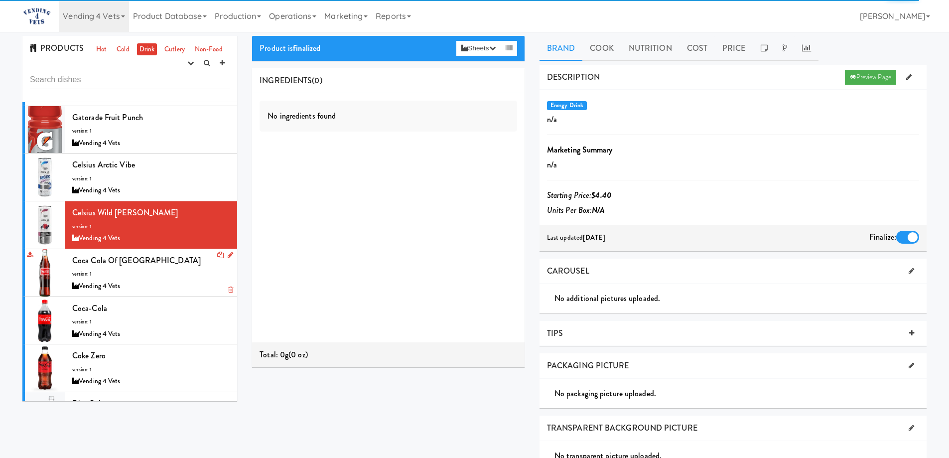
click at [168, 260] on div "Coca Cola of Mexico version: 1 Vending 4 Vets" at bounding box center [150, 272] width 157 height 39
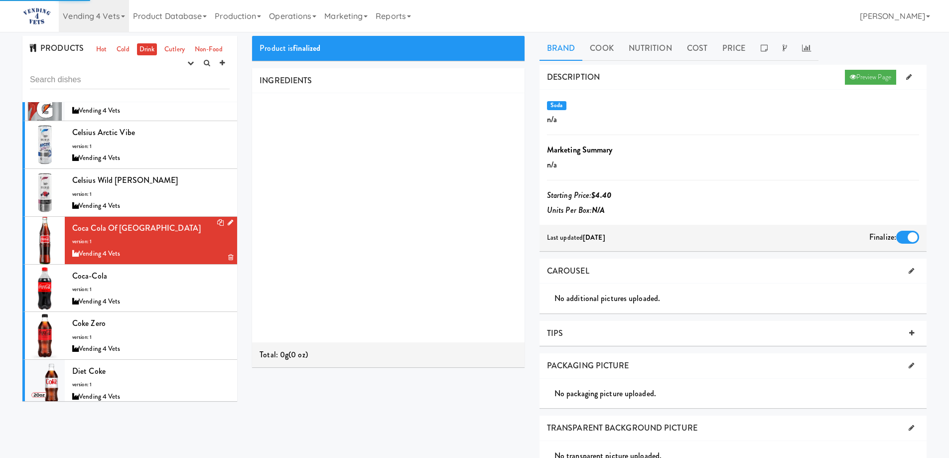
scroll to position [299, 0]
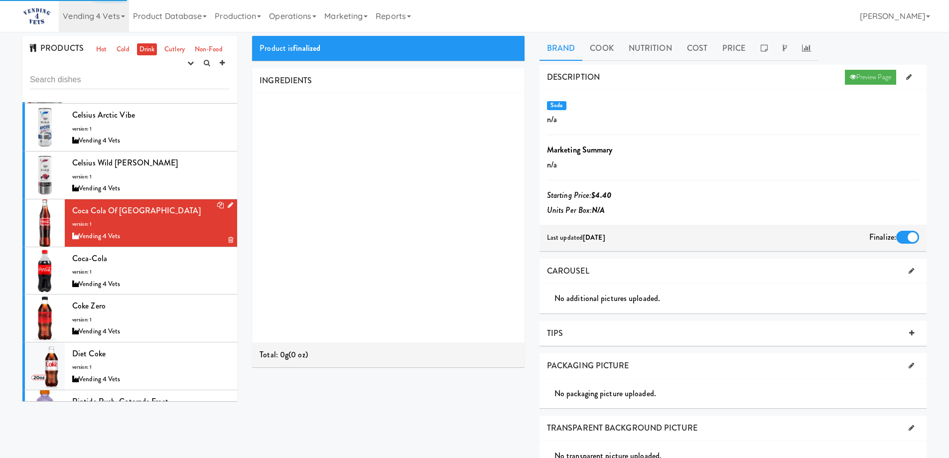
click at [168, 272] on div "Coca-Cola version: 1 Vending 4 Vets" at bounding box center [150, 270] width 157 height 39
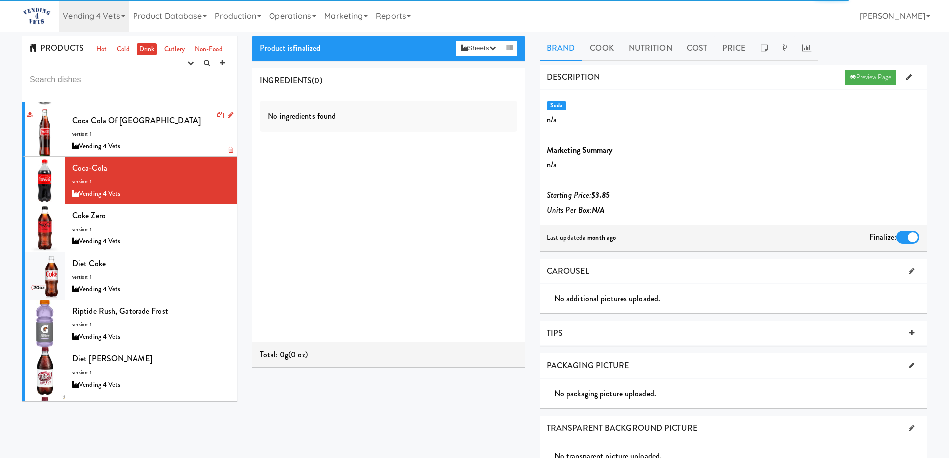
scroll to position [399, 0]
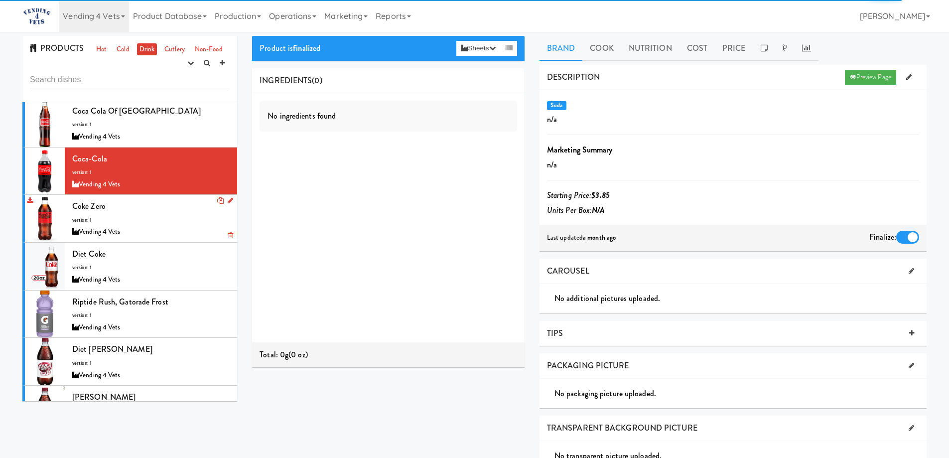
click at [166, 223] on div "Coke Zero version: 1 Vending 4 Vets" at bounding box center [150, 218] width 157 height 39
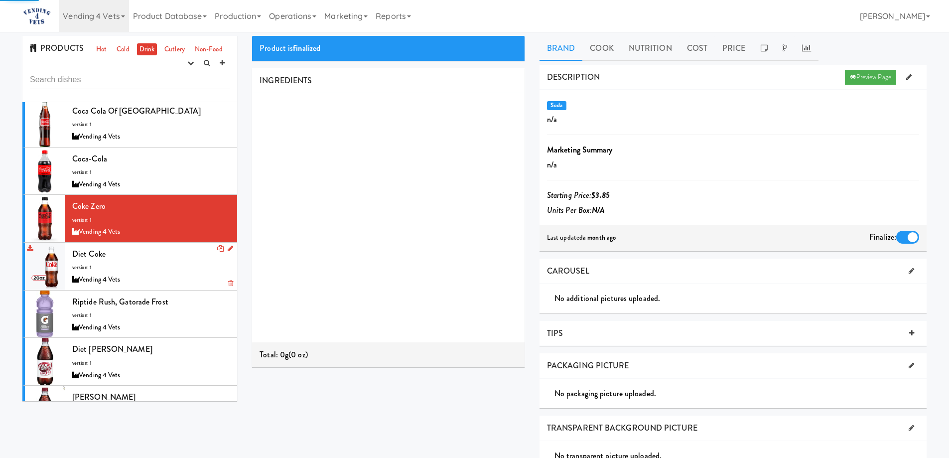
click at [171, 275] on div "Vending 4 Vets" at bounding box center [150, 280] width 157 height 12
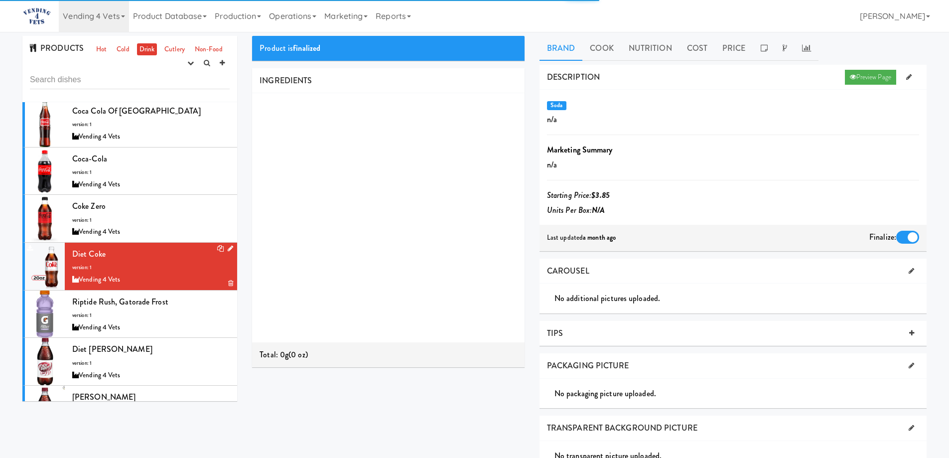
scroll to position [448, 0]
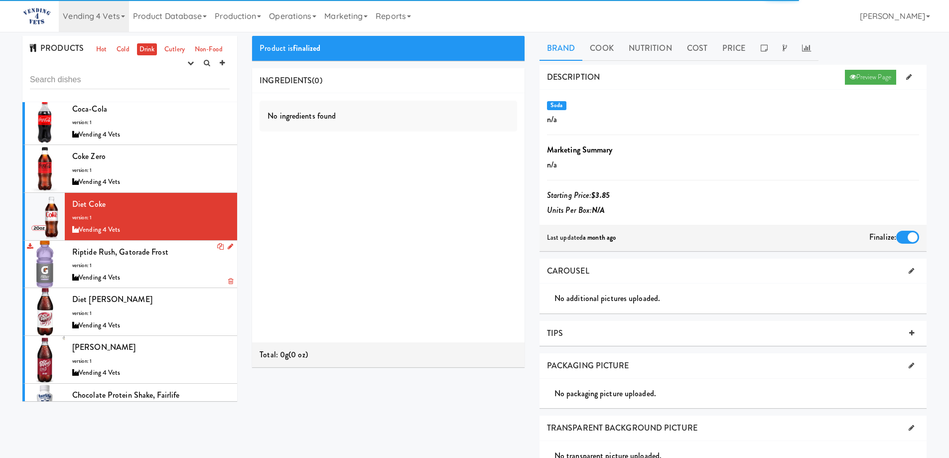
click at [176, 260] on div "Riptide Rush, Gatorade Frost version: 1 Vending 4 Vets" at bounding box center [150, 264] width 157 height 39
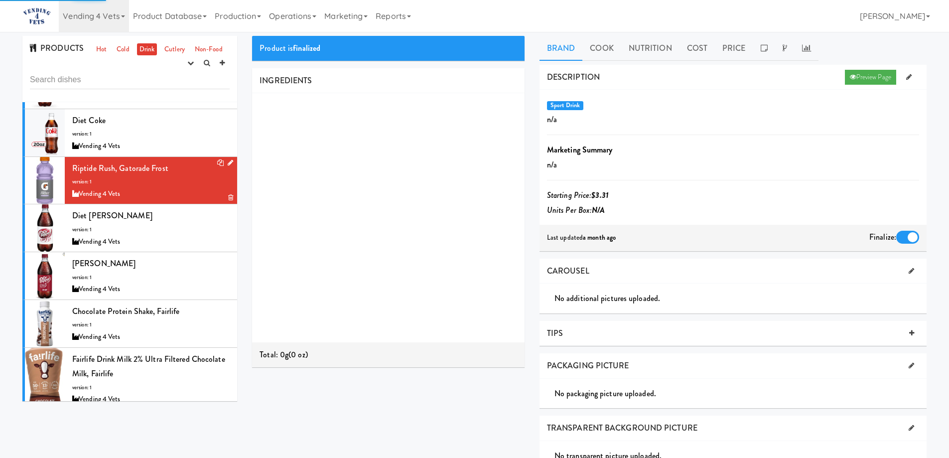
scroll to position [548, 0]
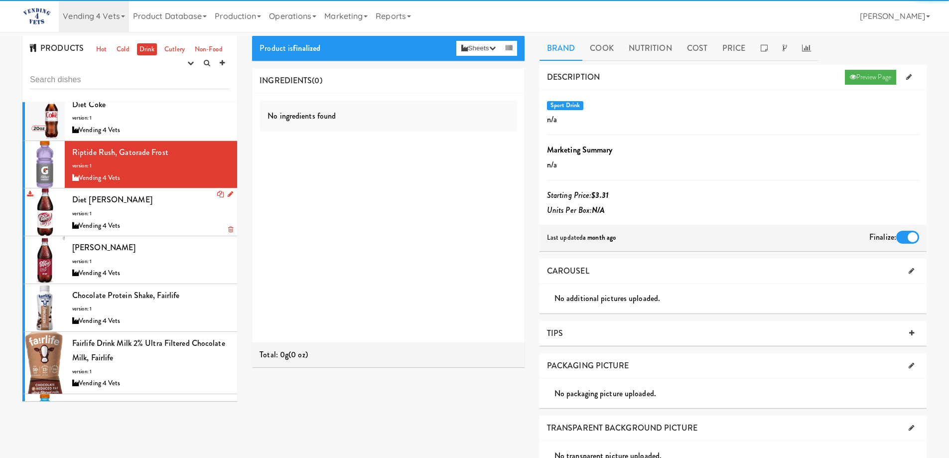
click at [165, 206] on div "Diet Dr Pepper version: 1 Vending 4 Vets" at bounding box center [150, 211] width 157 height 39
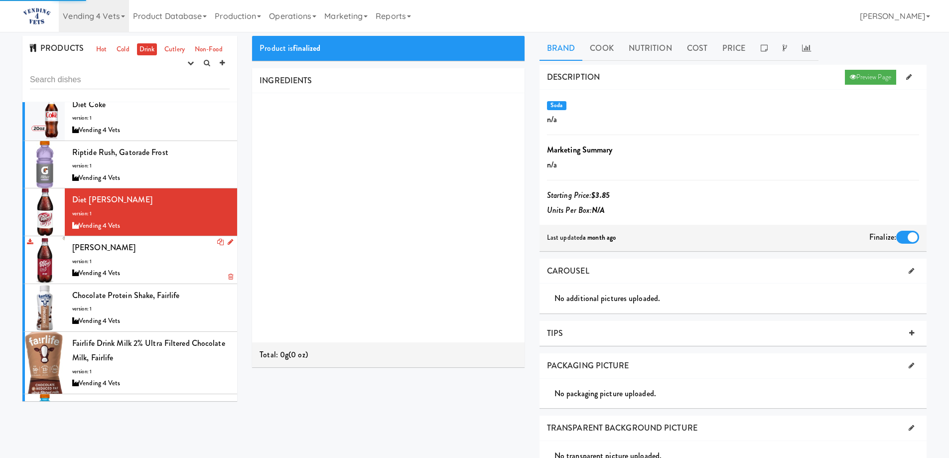
click at [175, 259] on div "Dr pepper version: 1 Vending 4 Vets" at bounding box center [150, 259] width 157 height 39
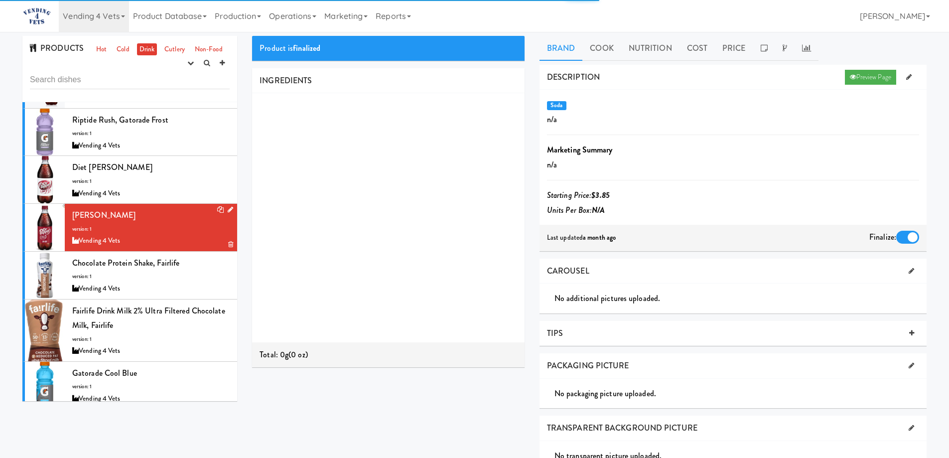
scroll to position [598, 0]
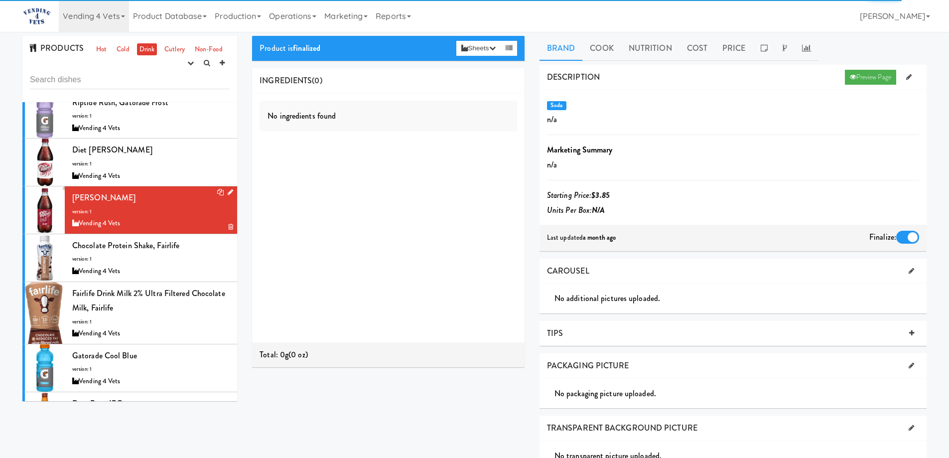
click at [173, 268] on div "Vending 4 Vets" at bounding box center [150, 271] width 157 height 12
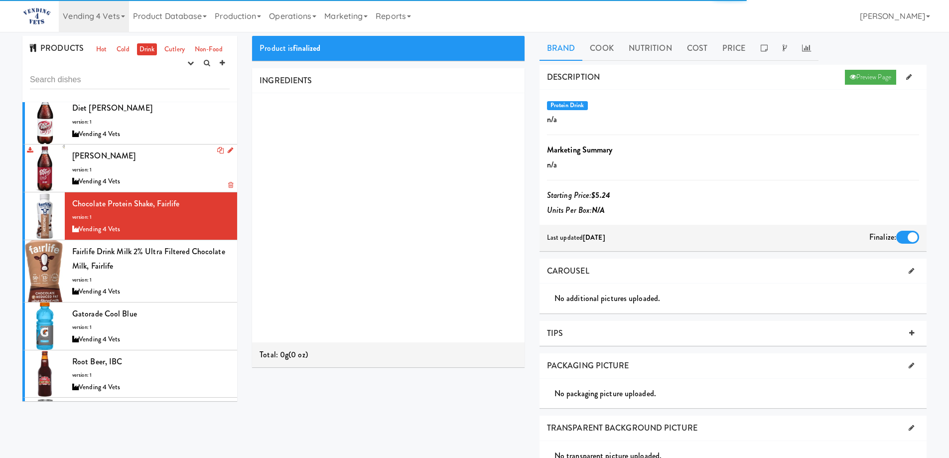
scroll to position [698, 0]
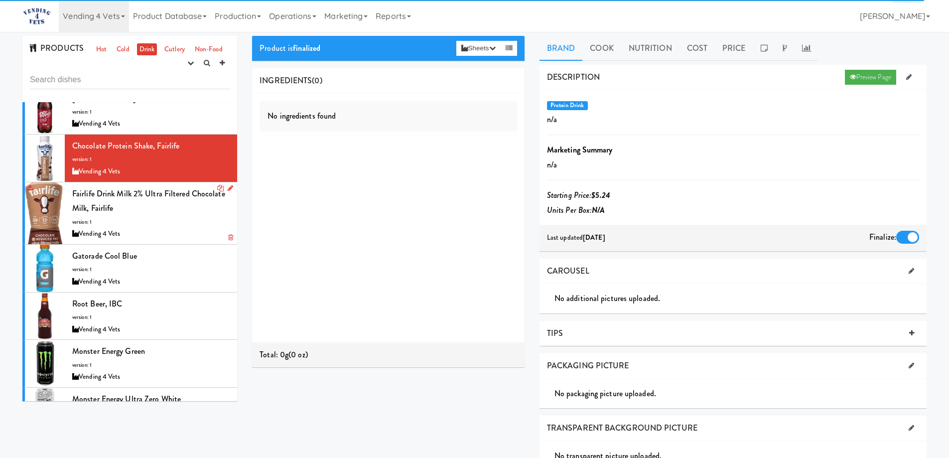
click at [165, 224] on div "Fairlife Drink Milk 2% Ultra Filtered Chocolate Milk, Fairlife version: 1 Vendi…" at bounding box center [150, 213] width 157 height 54
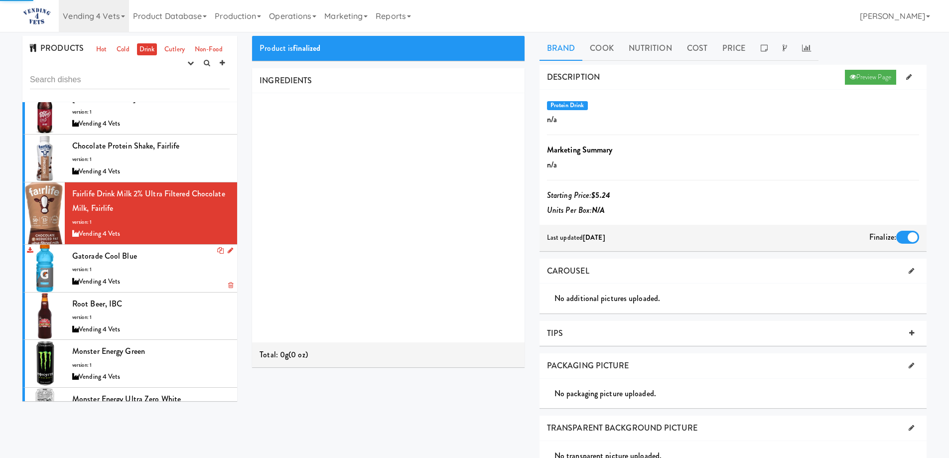
click at [169, 268] on div "Gatorade Cool Blue version: 1 Vending 4 Vets" at bounding box center [150, 268] width 157 height 39
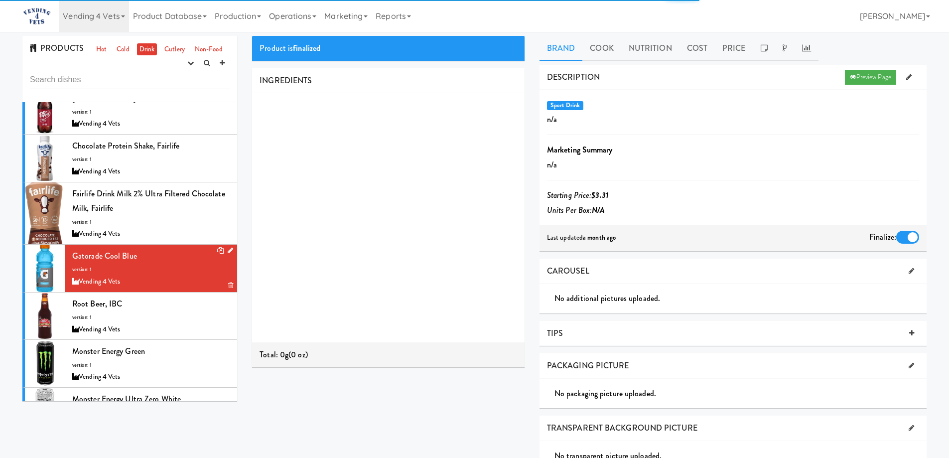
scroll to position [747, 0]
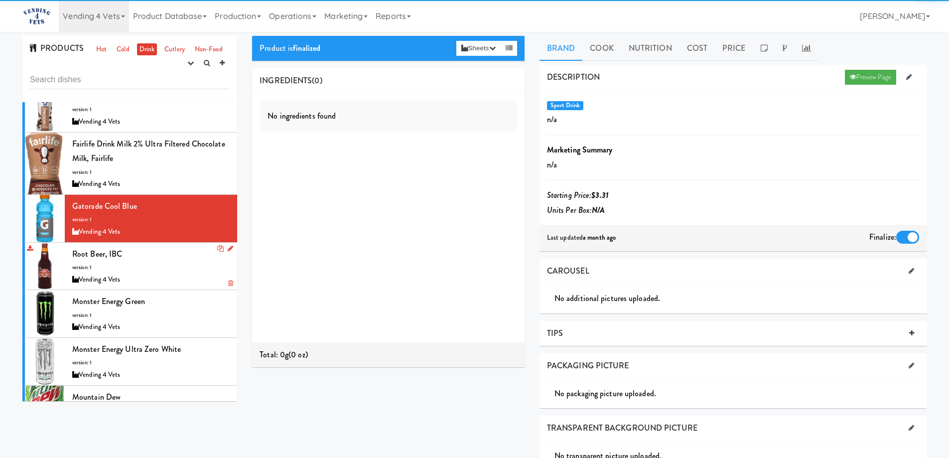
click at [170, 266] on div "Root Beer, IBC version: 1 Vending 4 Vets" at bounding box center [150, 266] width 157 height 39
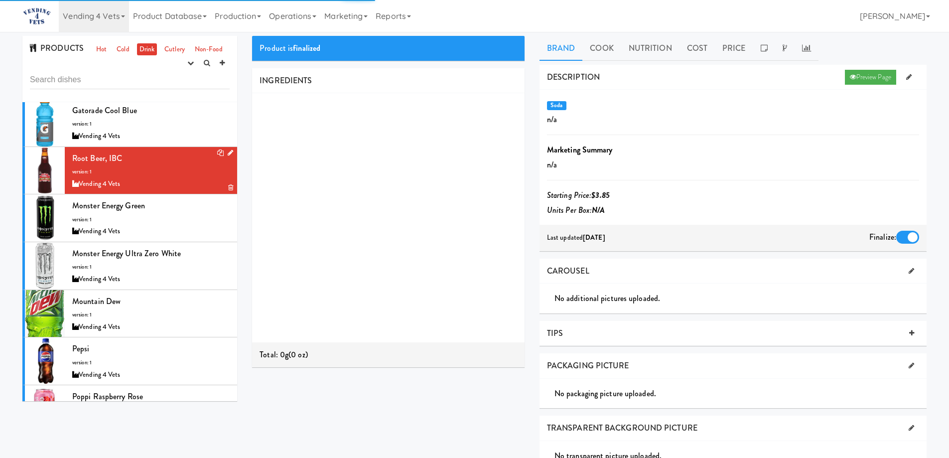
scroll to position [847, 0]
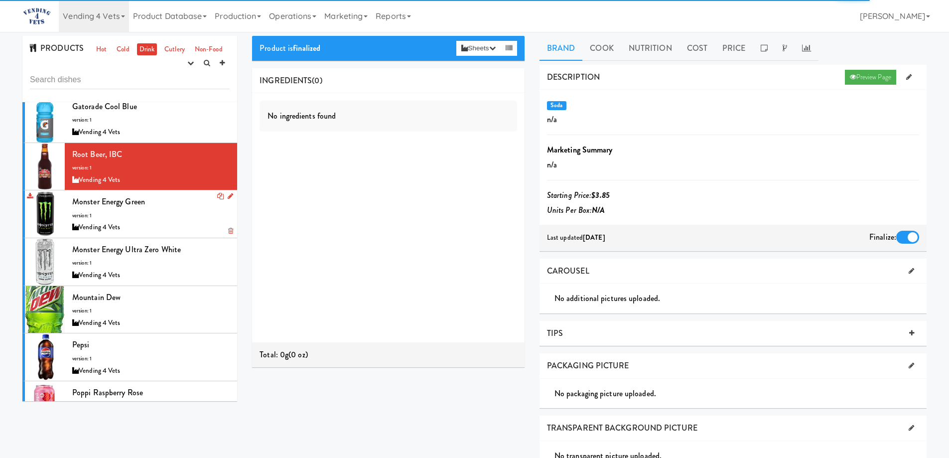
click at [161, 215] on div "Monster Energy Green version: 1 Vending 4 Vets" at bounding box center [150, 213] width 157 height 39
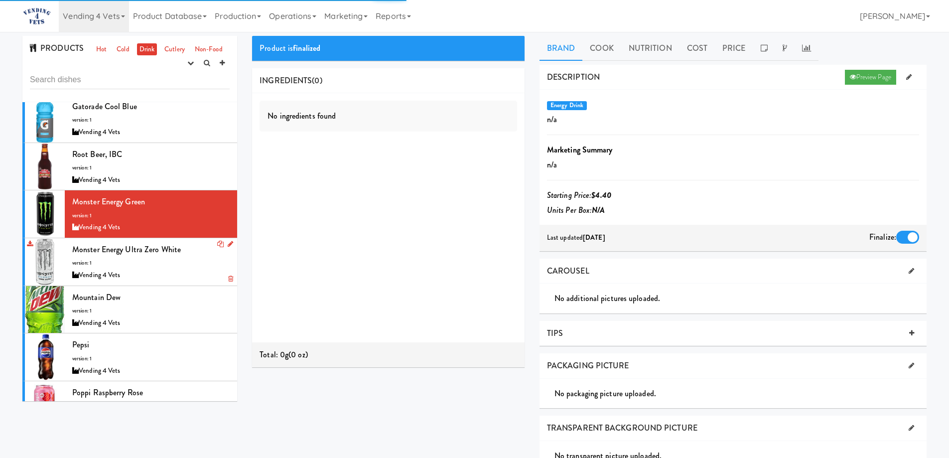
click at [171, 275] on div "Vending 4 Vets" at bounding box center [150, 275] width 157 height 12
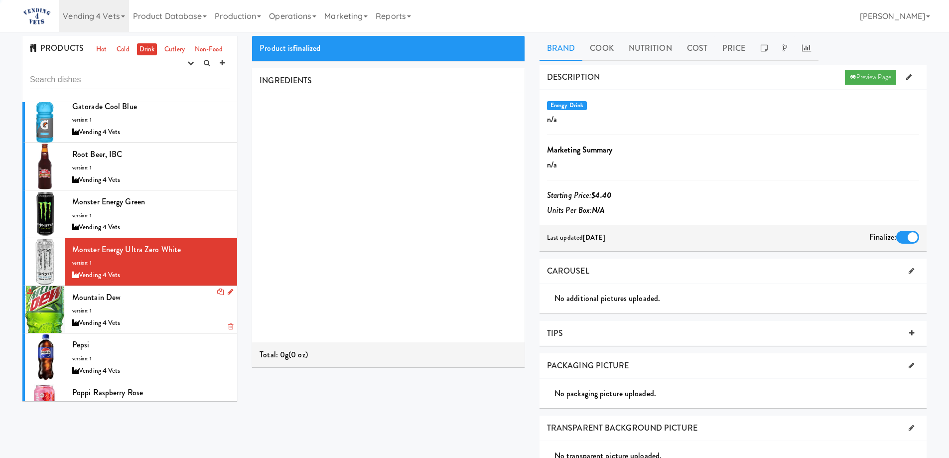
click at [172, 301] on div "Mountain Dew version: 1 Vending 4 Vets" at bounding box center [150, 309] width 157 height 39
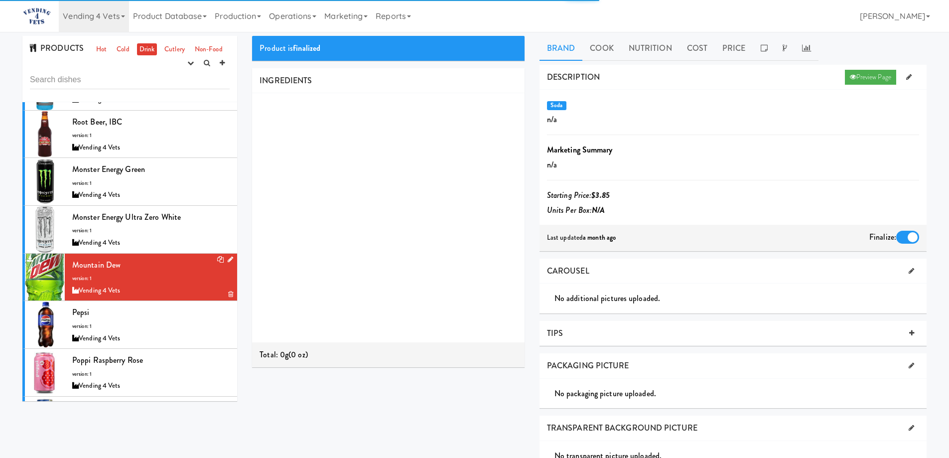
scroll to position [897, 0]
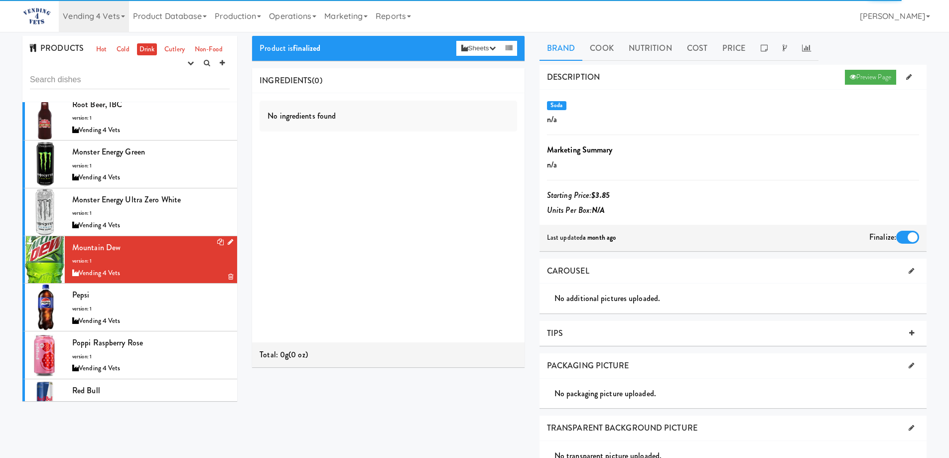
click at [172, 301] on div "Pepsi version: 1 Vending 4 Vets" at bounding box center [150, 306] width 157 height 39
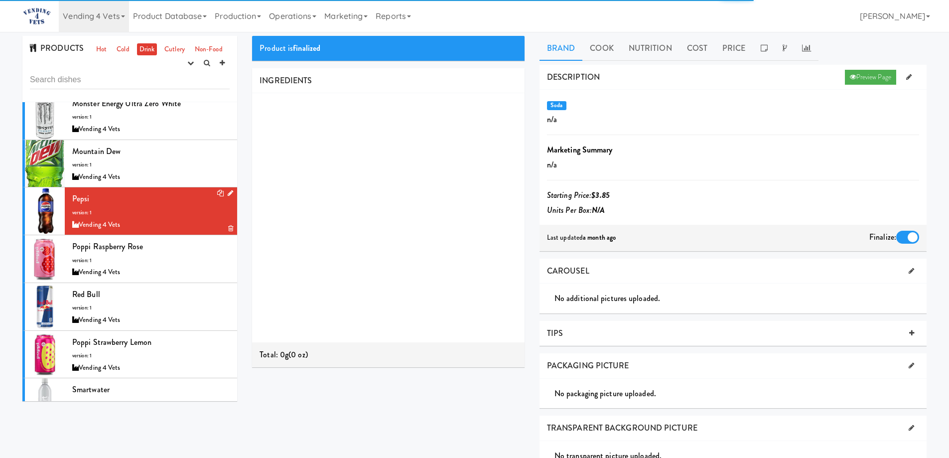
scroll to position [996, 0]
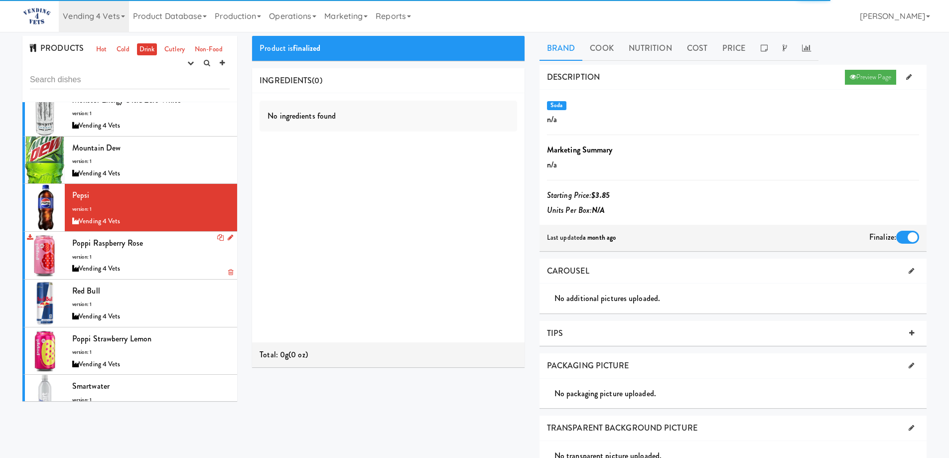
click at [172, 247] on div "Poppi Raspberry Rose version: 1 Vending 4 Vets" at bounding box center [150, 255] width 157 height 39
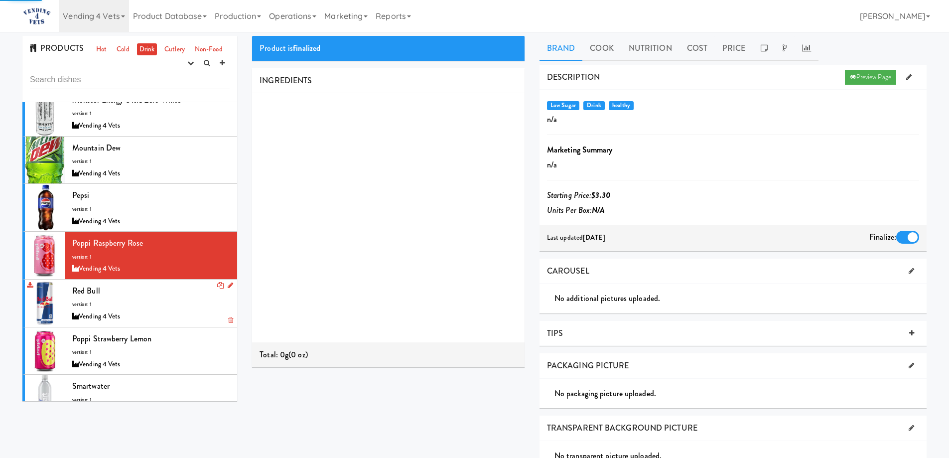
click at [173, 293] on div "Red Bull version: 1 Vending 4 Vets" at bounding box center [150, 302] width 157 height 39
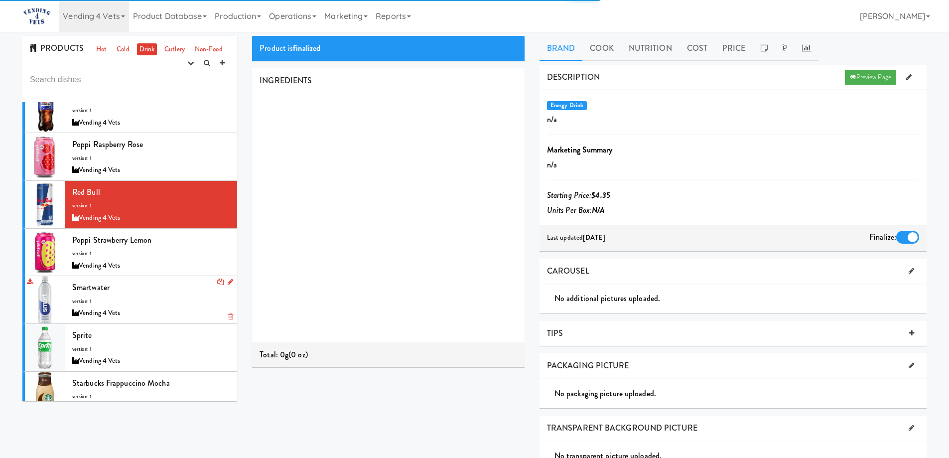
scroll to position [1096, 0]
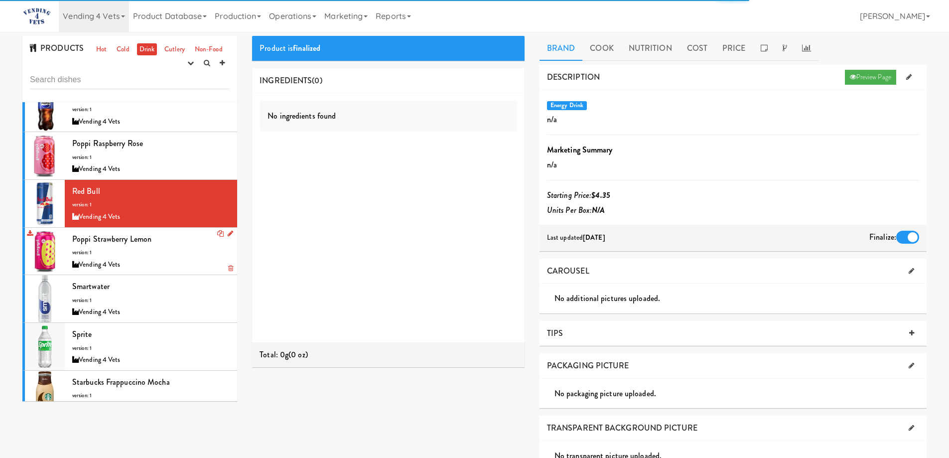
click at [173, 262] on div "Vending 4 Vets" at bounding box center [150, 265] width 157 height 12
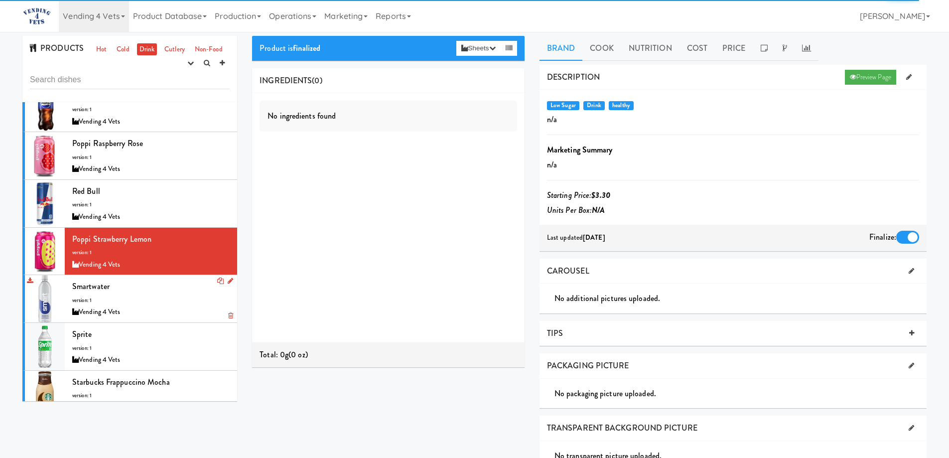
click at [172, 292] on div "Smartwater version: 1 Vending 4 Vets" at bounding box center [150, 298] width 157 height 39
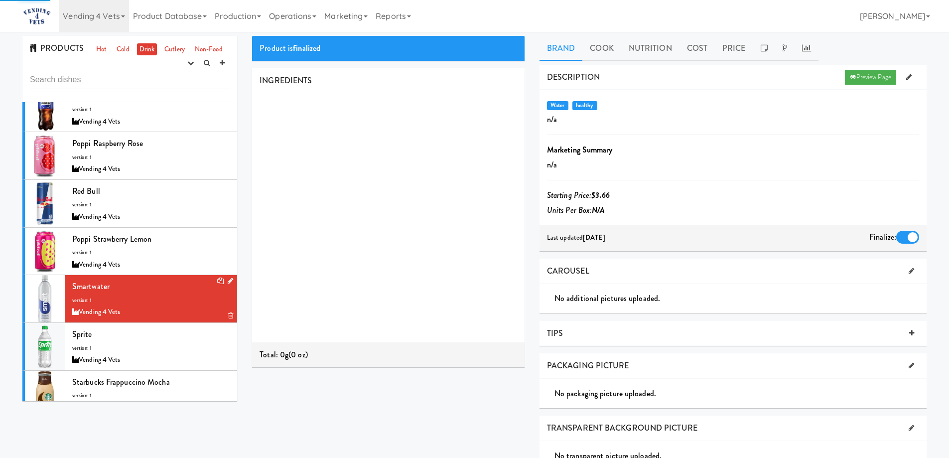
scroll to position [1146, 0]
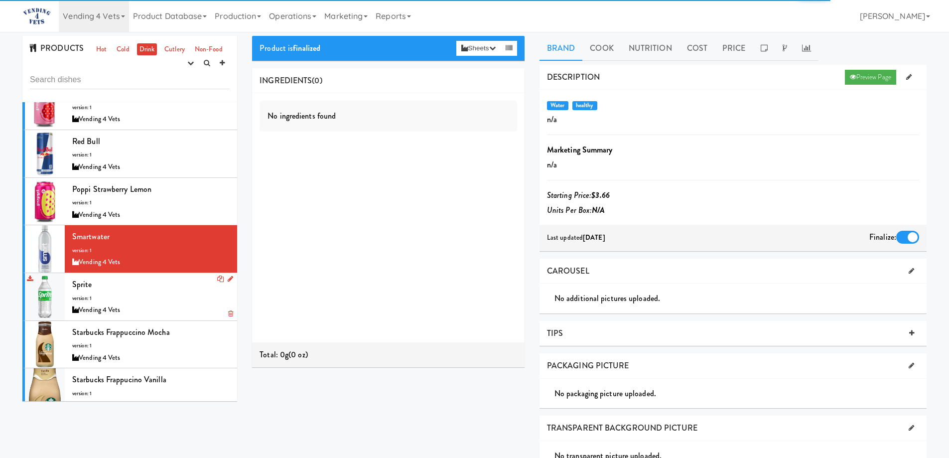
click at [171, 282] on div "Sprite version: 1 Vending 4 Vets" at bounding box center [150, 296] width 157 height 39
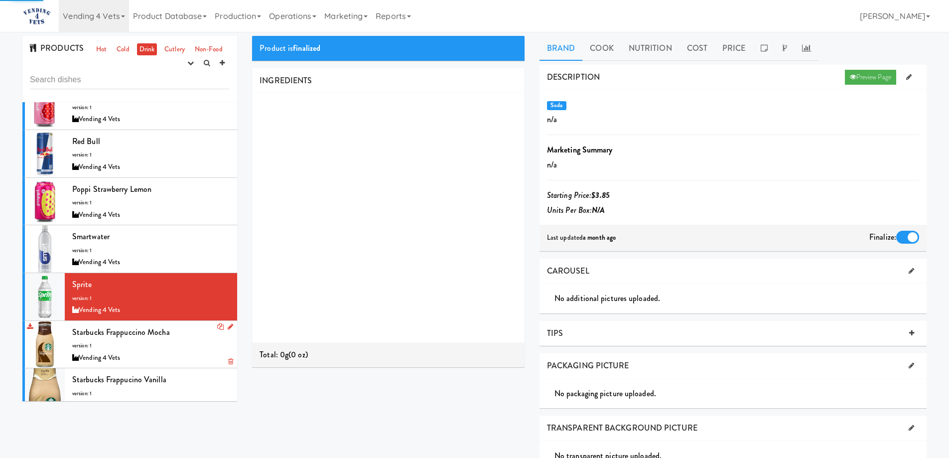
click at [179, 334] on div "Starbucks Frappuccino Mocha version: 1 Vending 4 Vets" at bounding box center [150, 344] width 157 height 39
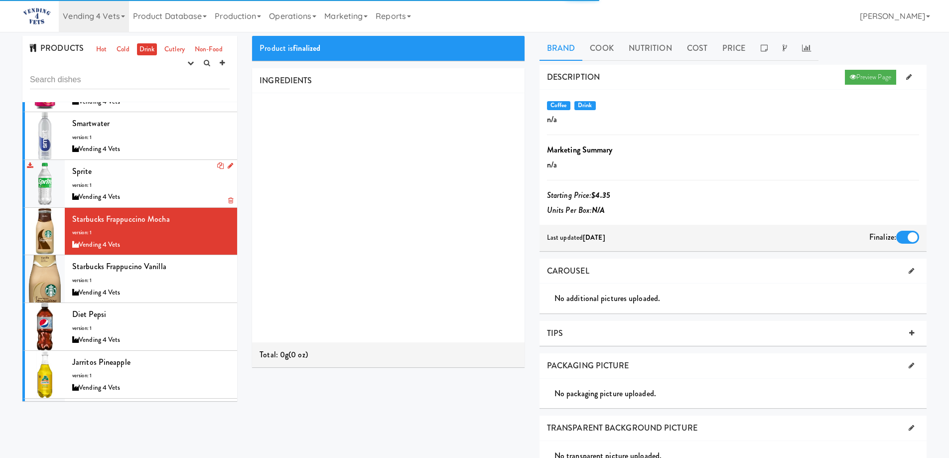
scroll to position [1295, 0]
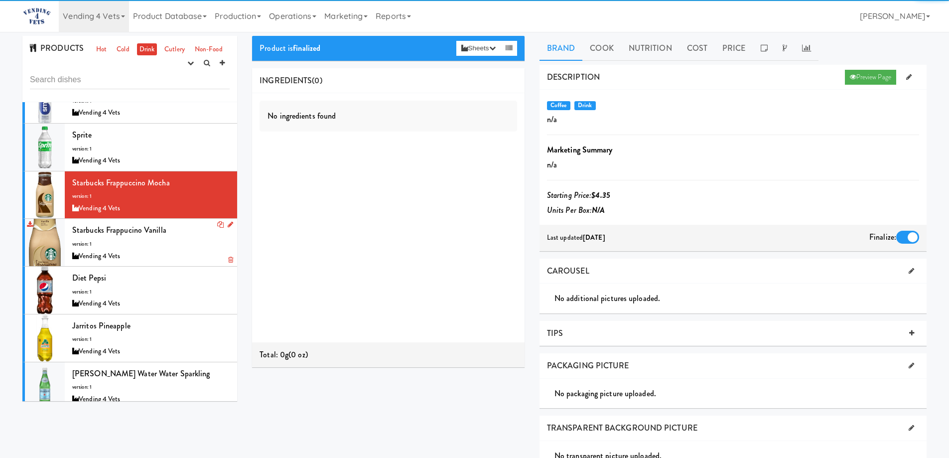
click at [170, 245] on div "Starbucks Frappucino Vanilla version: 1 Vending 4 Vets" at bounding box center [150, 242] width 157 height 39
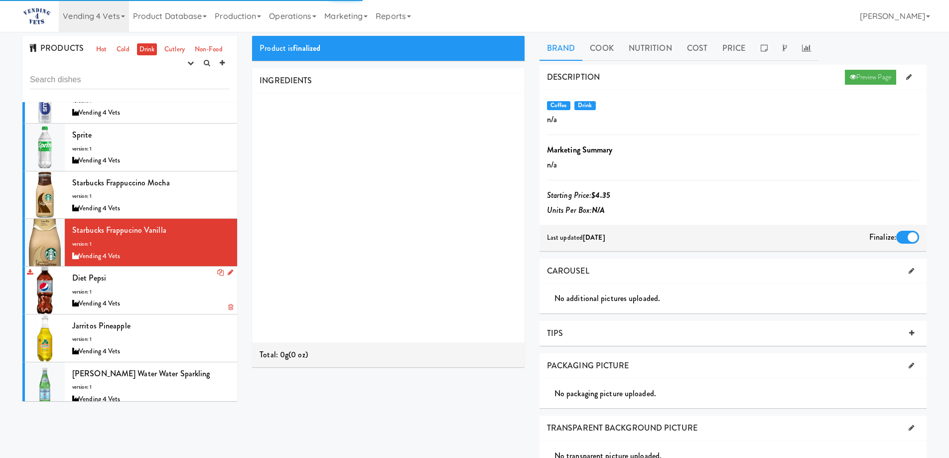
click at [168, 293] on div "Diet Pepsi version: 1 Vending 4 Vets" at bounding box center [150, 290] width 157 height 39
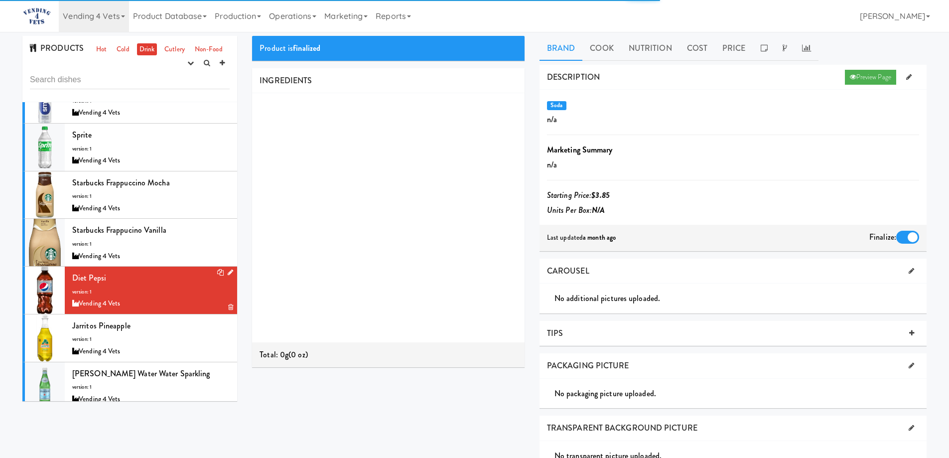
scroll to position [1345, 0]
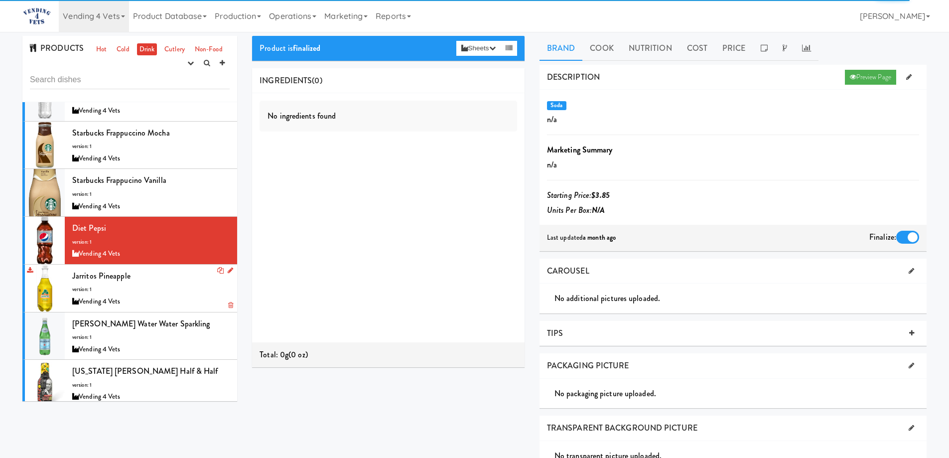
click at [170, 289] on div "Jarritos Pineapple version: 1 Vending 4 Vets" at bounding box center [150, 288] width 157 height 39
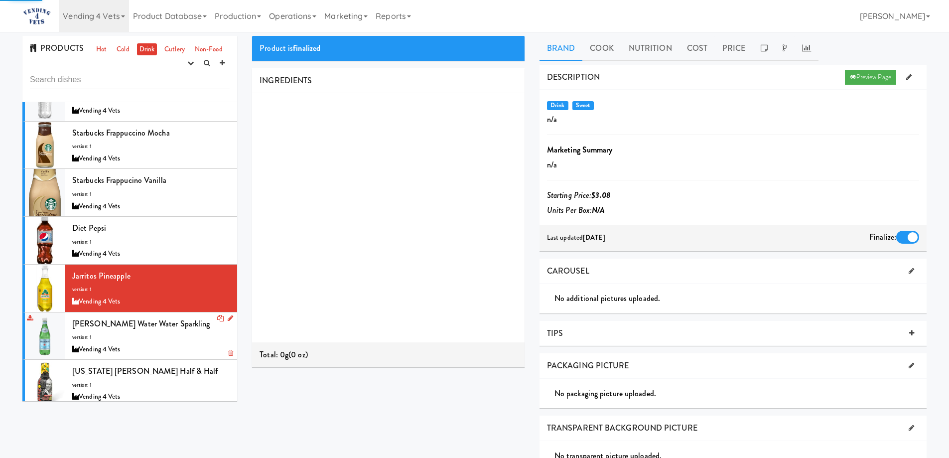
click at [192, 334] on div "Pellegrino Water Water Sparkling version: 1 Vending 4 Vets" at bounding box center [150, 335] width 157 height 39
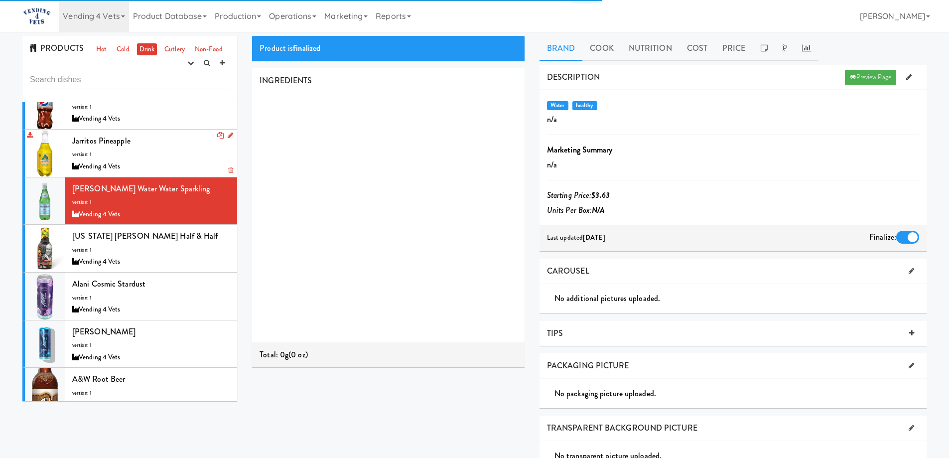
scroll to position [1494, 0]
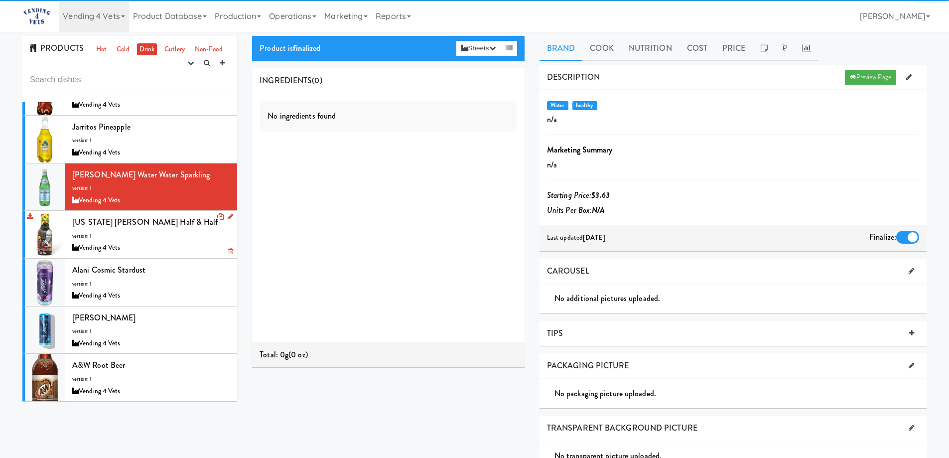
click at [182, 241] on div "Arizona Arnold Palmer Half & Half version: 1 Vending 4 Vets" at bounding box center [150, 234] width 157 height 39
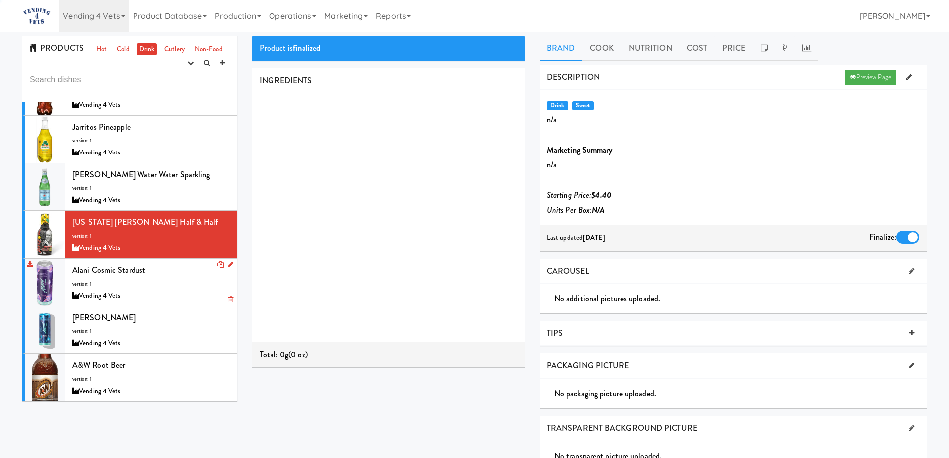
click at [176, 288] on div "Alani Cosmic Stardust version: 1 Vending 4 Vets" at bounding box center [150, 282] width 157 height 39
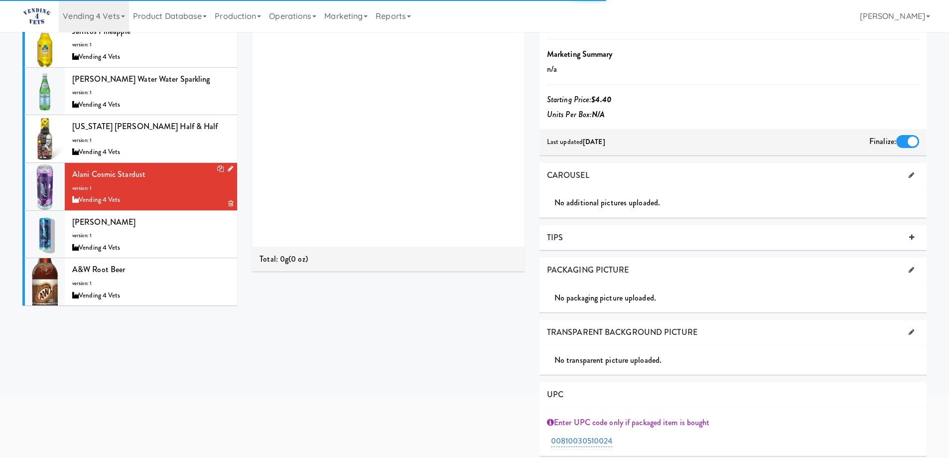
scroll to position [100, 0]
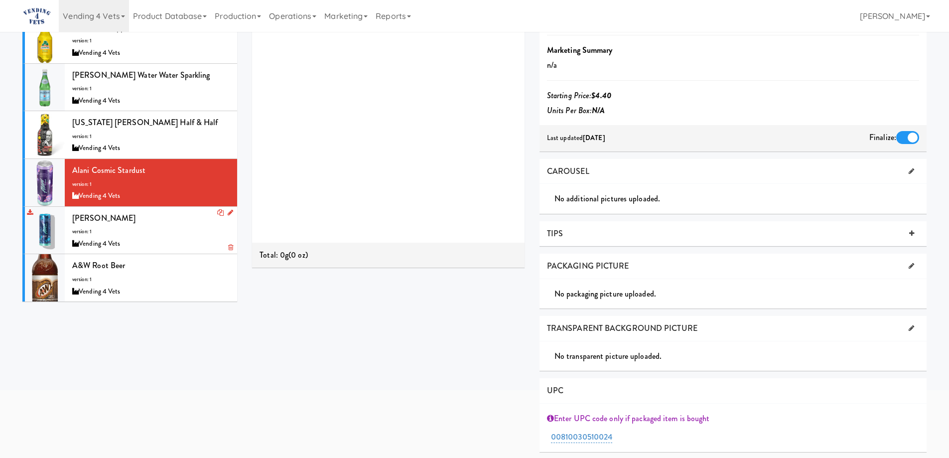
click at [174, 236] on div "Alani Breezeberry version: 1 Vending 4 Vets" at bounding box center [150, 230] width 157 height 39
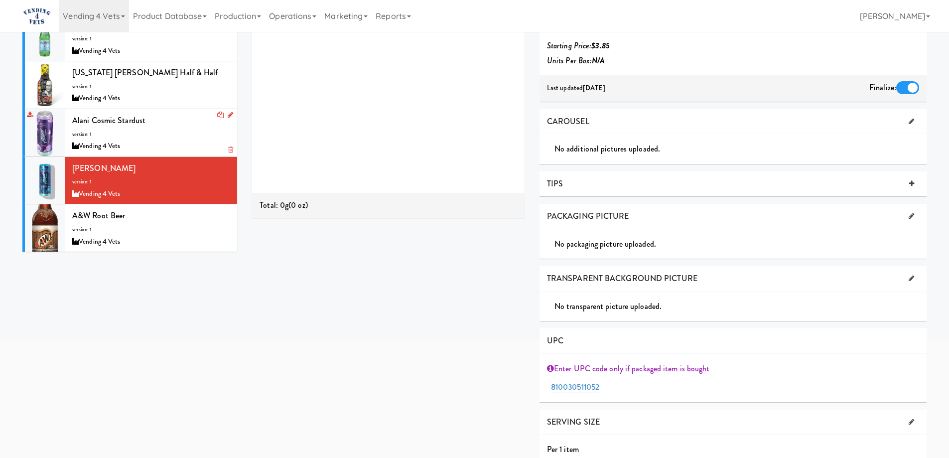
click at [176, 140] on div "Vending 4 Vets" at bounding box center [150, 146] width 157 height 12
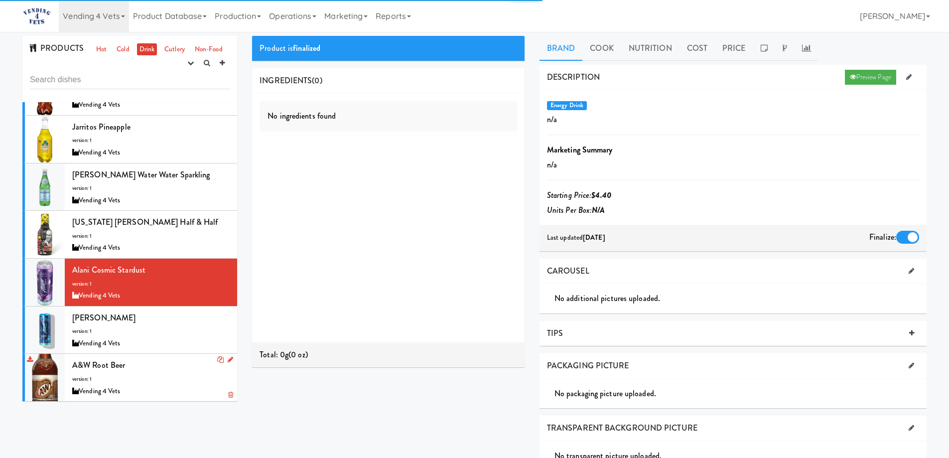
click at [169, 370] on div "A&W Root Beer version: 1 Vending 4 Vets" at bounding box center [150, 377] width 157 height 39
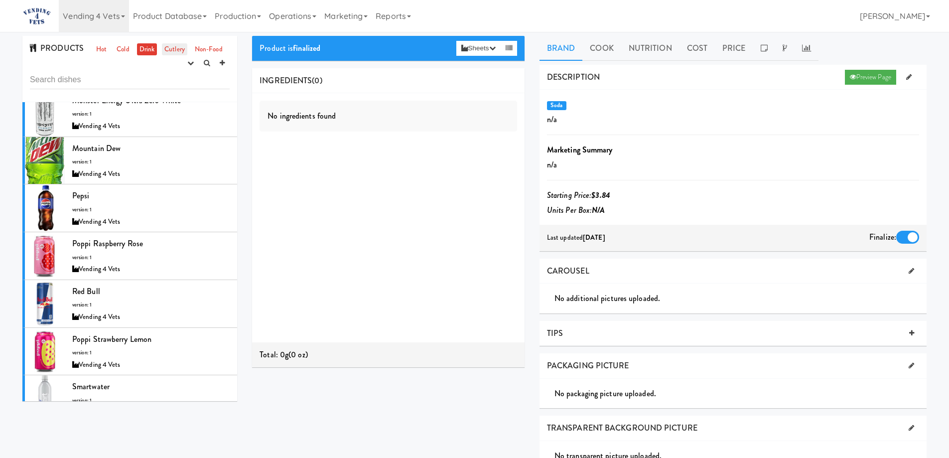
click at [177, 45] on link "Cutlery" at bounding box center [174, 49] width 25 height 12
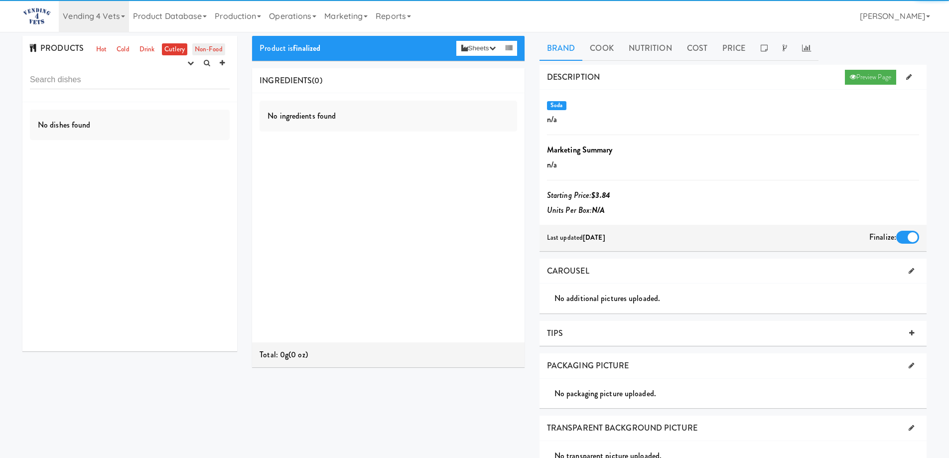
click at [209, 50] on link "Non-Food" at bounding box center [208, 49] width 33 height 12
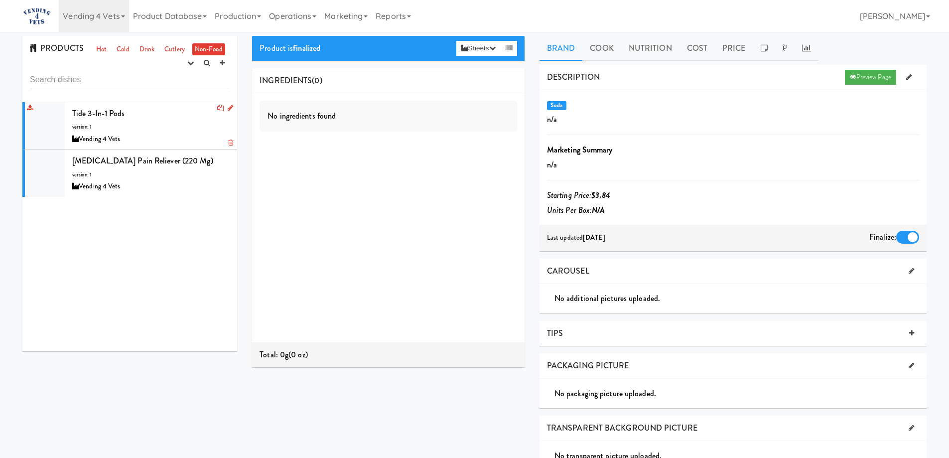
click at [152, 121] on div "Tide 3-in-1 Pods version: 1 Vending 4 Vets" at bounding box center [150, 125] width 157 height 39
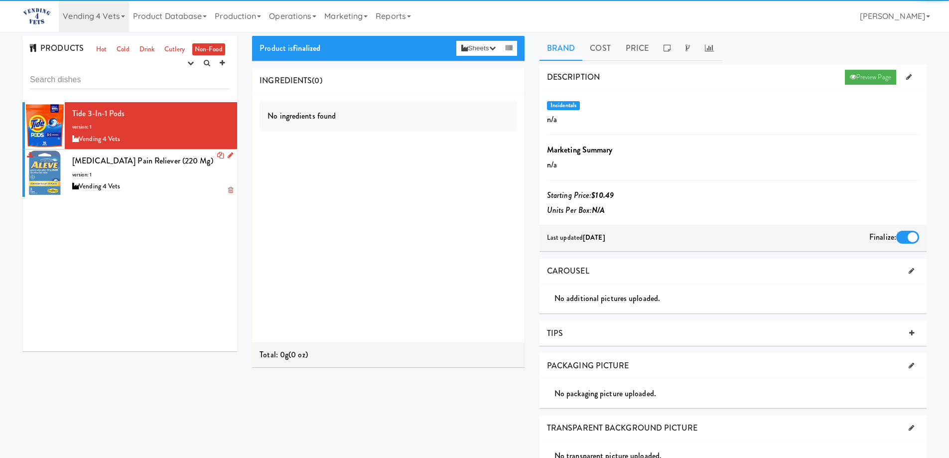
click at [178, 186] on div "Vending 4 Vets" at bounding box center [150, 186] width 157 height 12
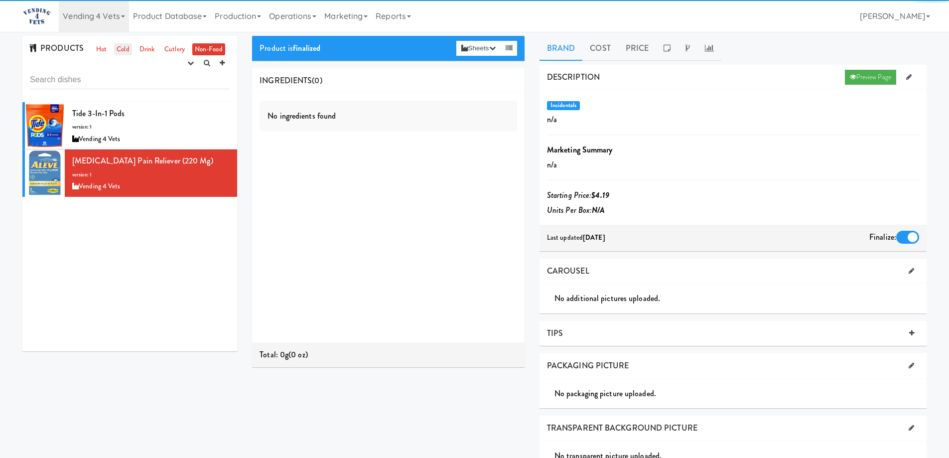
click at [121, 49] on link "Cold" at bounding box center [122, 49] width 17 height 12
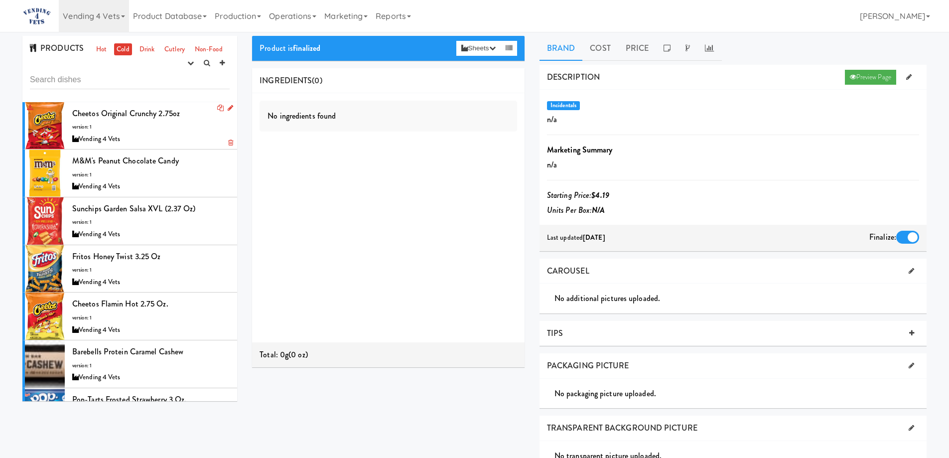
click at [176, 128] on div "Cheetos Original Crunchy 2.75oz version: 1 Vending 4 Vets" at bounding box center [150, 125] width 157 height 39
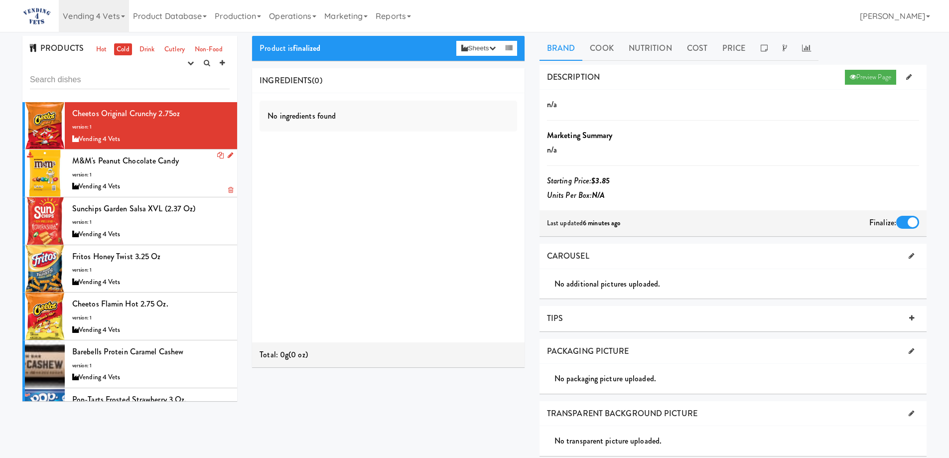
click at [188, 188] on div "Vending 4 Vets" at bounding box center [150, 186] width 157 height 12
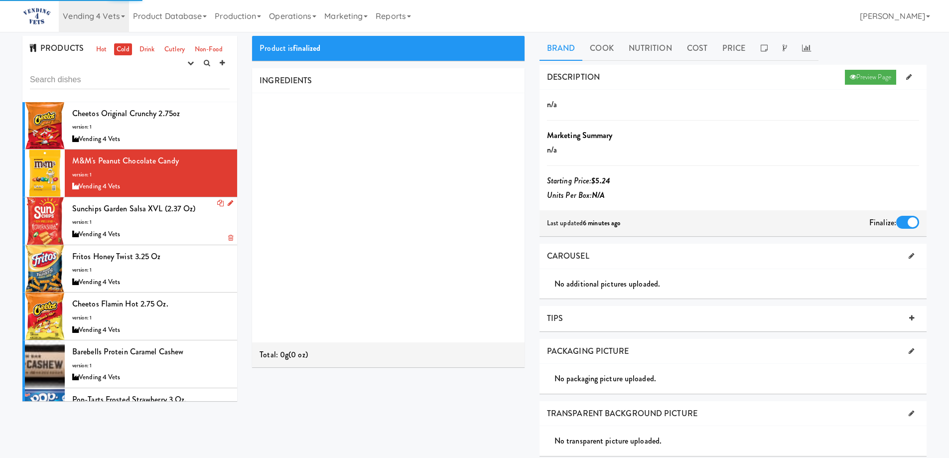
click at [186, 234] on div "Vending 4 Vets" at bounding box center [150, 234] width 157 height 12
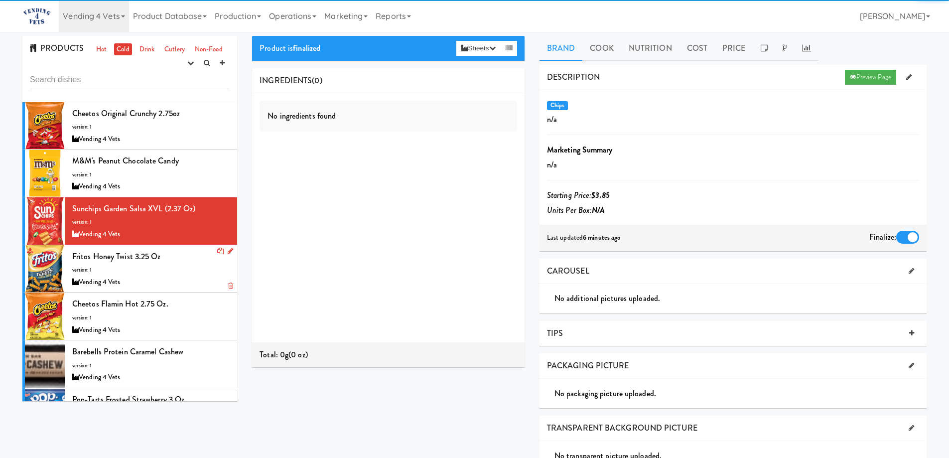
click at [180, 280] on div "Vending 4 Vets" at bounding box center [150, 282] width 157 height 12
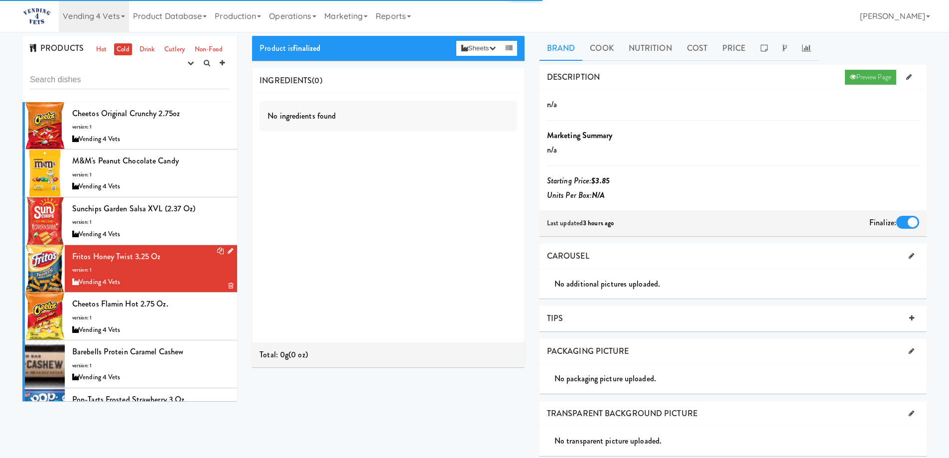
scroll to position [50, 0]
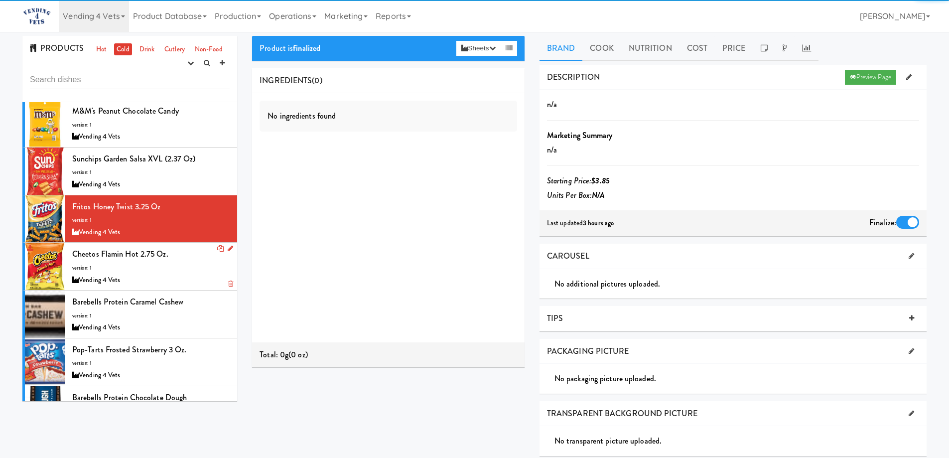
click at [178, 268] on div "Cheetos Flamin Hot 2.75 oz. version: 1 Vending 4 Vets" at bounding box center [150, 266] width 157 height 39
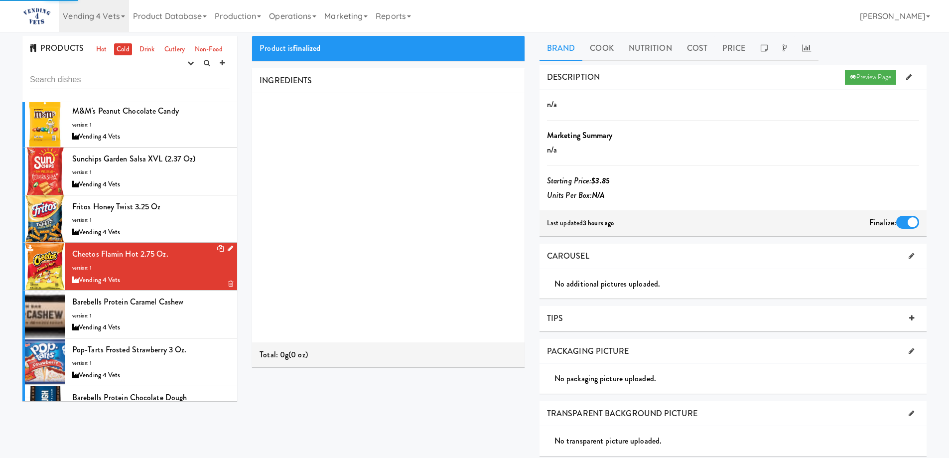
scroll to position [100, 0]
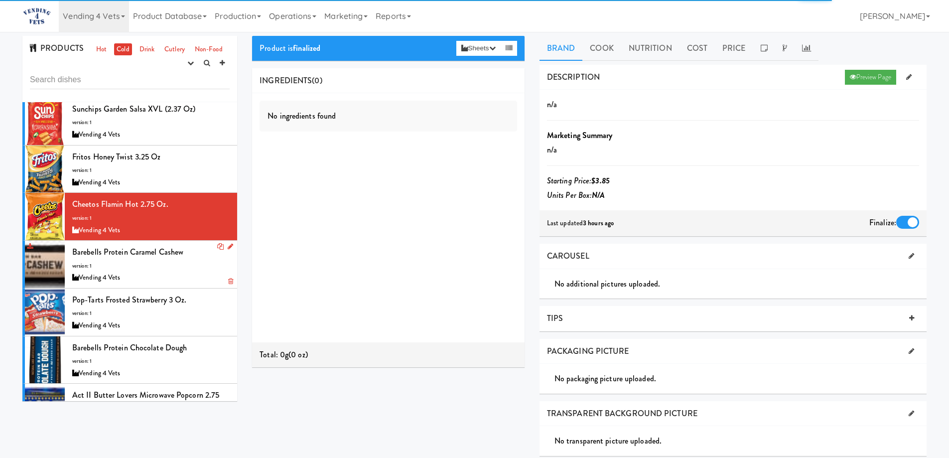
click at [184, 276] on div "Vending 4 Vets" at bounding box center [150, 278] width 157 height 12
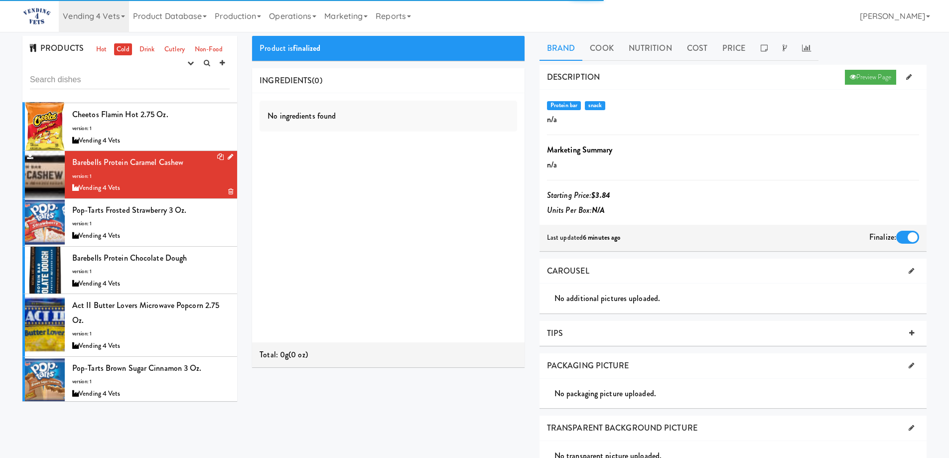
scroll to position [199, 0]
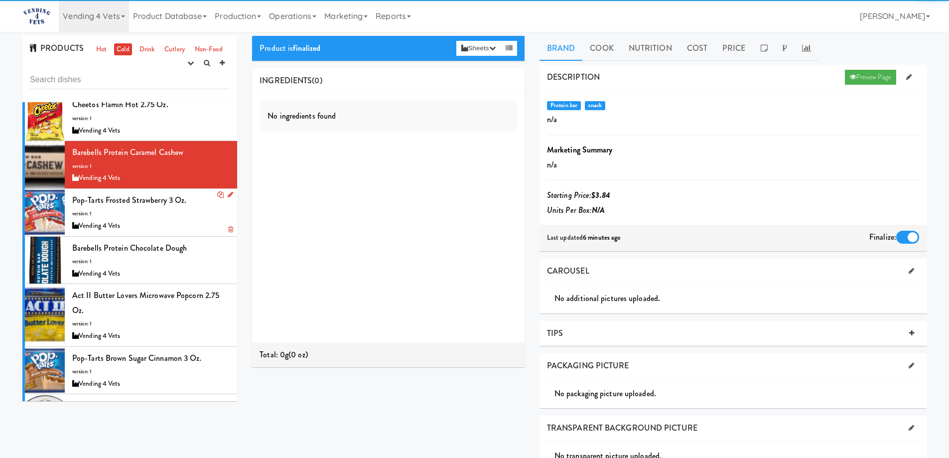
click at [187, 221] on div "Vending 4 Vets" at bounding box center [150, 226] width 157 height 12
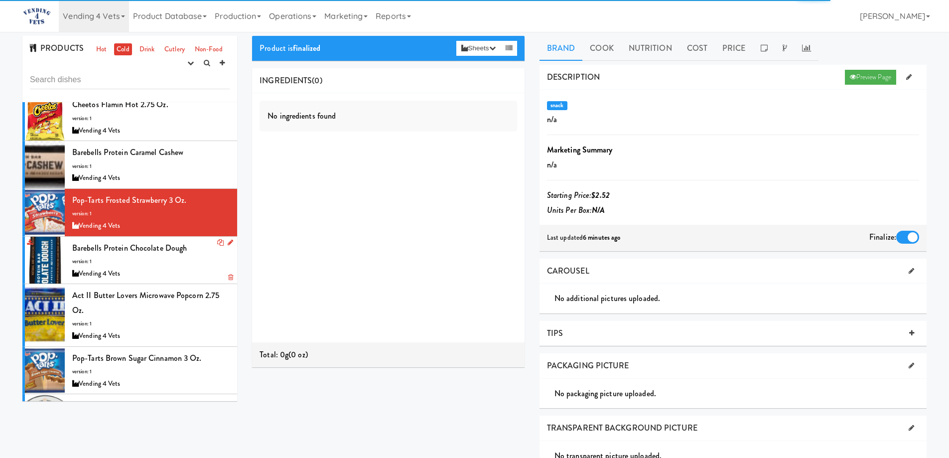
click at [190, 269] on div "Vending 4 Vets" at bounding box center [150, 274] width 157 height 12
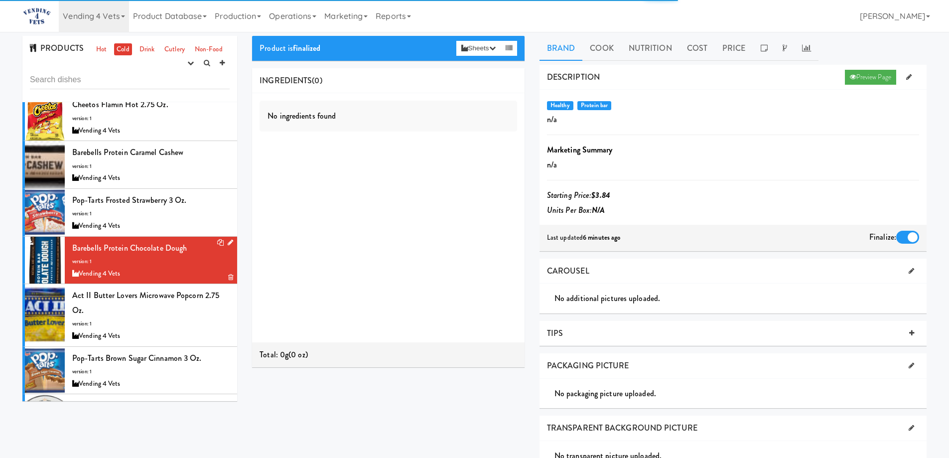
scroll to position [249, 0]
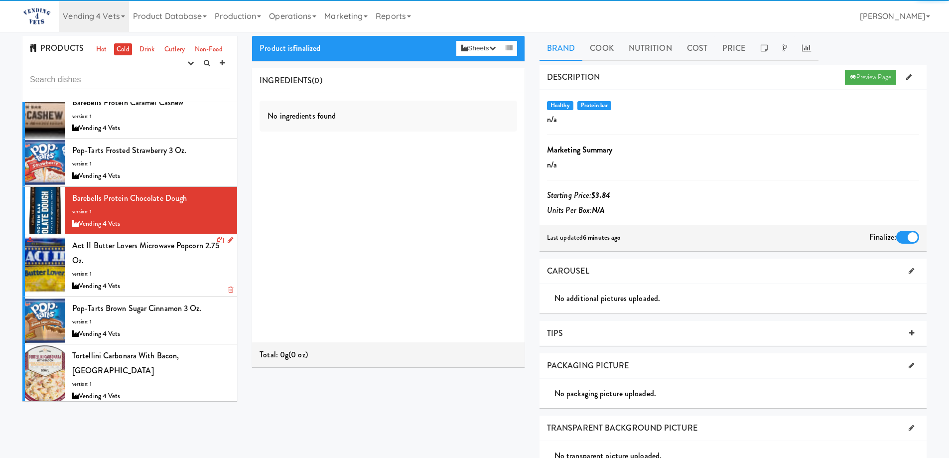
click at [189, 264] on div "Act II Butter Lovers Microwave Popcorn 2.75 oz. version: 1 Vending 4 Vets" at bounding box center [150, 265] width 157 height 54
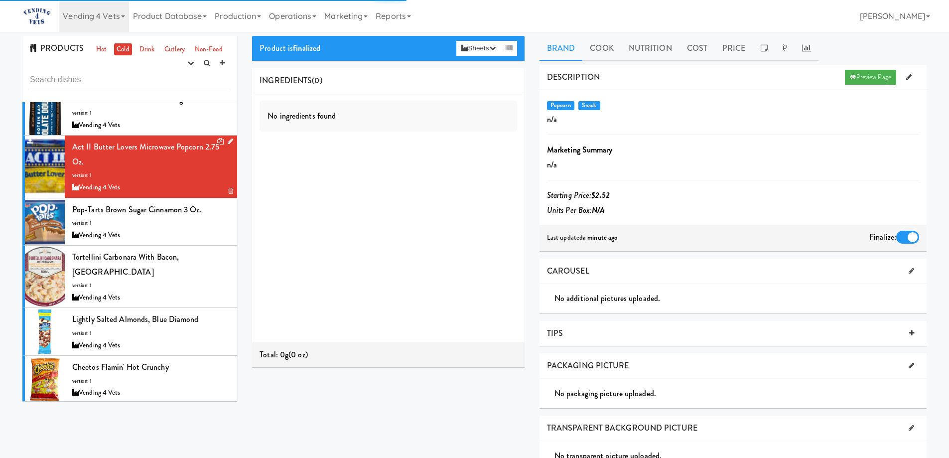
scroll to position [349, 0]
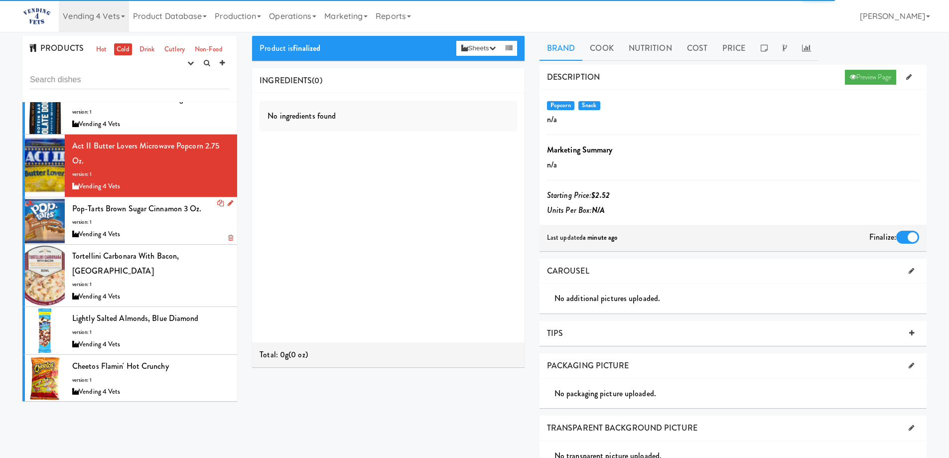
click at [182, 230] on div "Vending 4 Vets" at bounding box center [150, 234] width 157 height 12
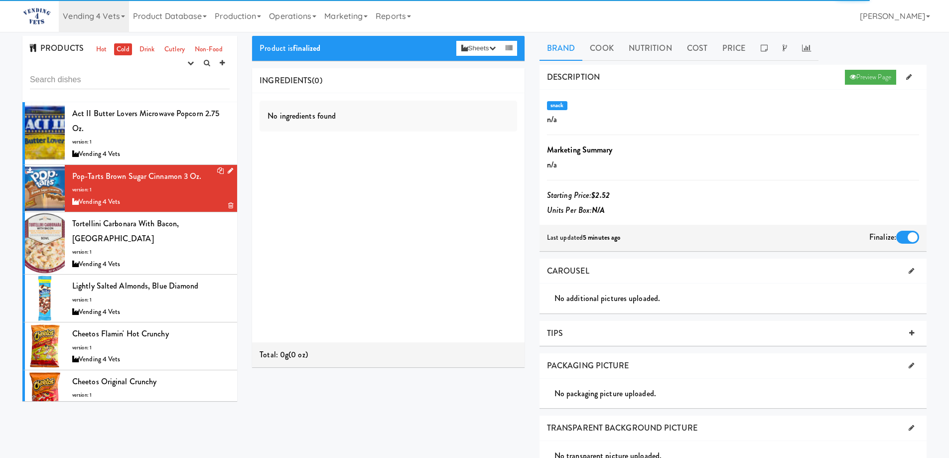
scroll to position [399, 0]
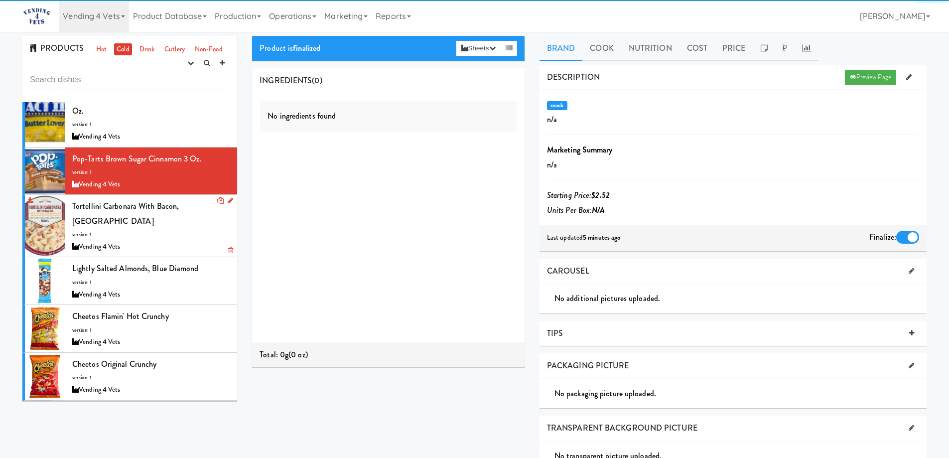
click at [182, 241] on div "Vending 4 Vets" at bounding box center [150, 247] width 157 height 12
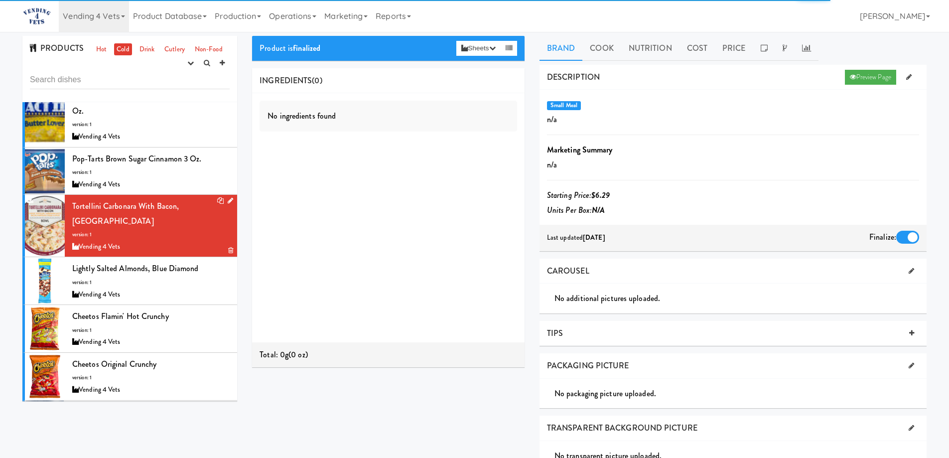
scroll to position [448, 0]
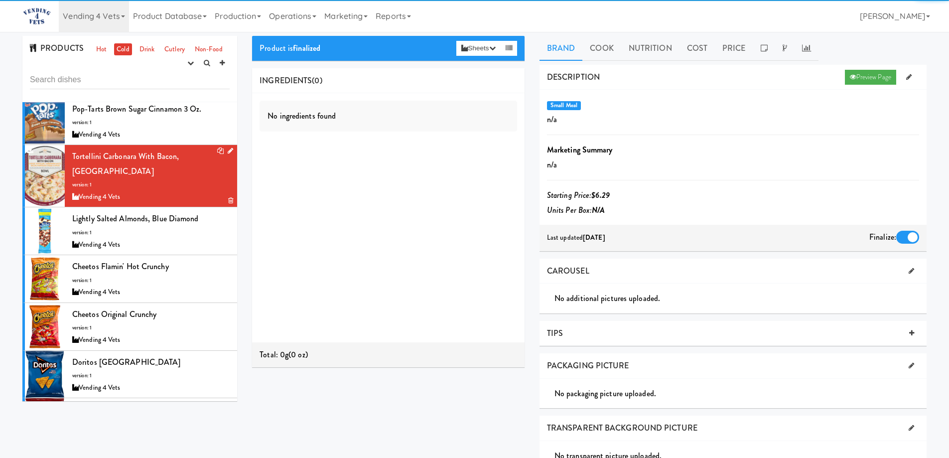
click at [182, 239] on div "Vending 4 Vets" at bounding box center [150, 245] width 157 height 12
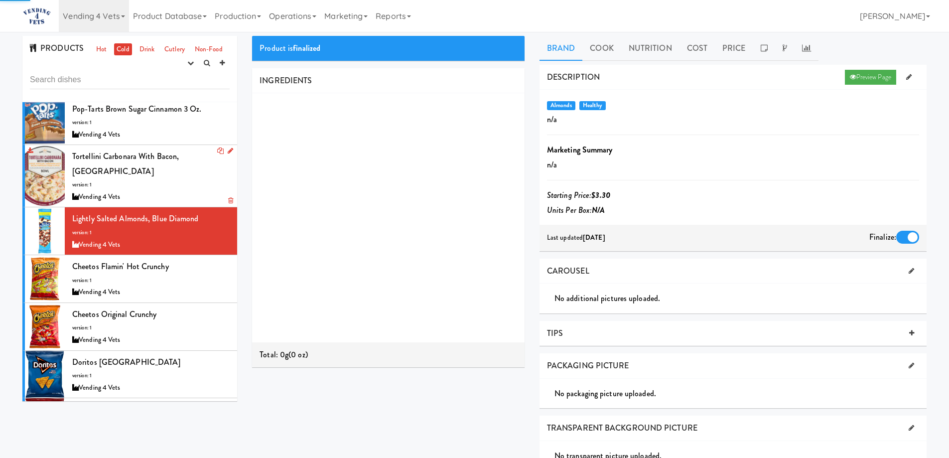
scroll to position [498, 0]
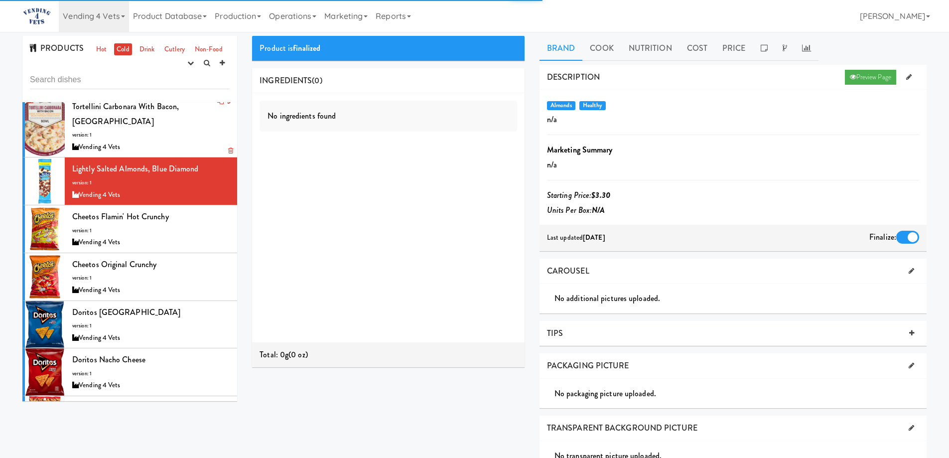
click at [182, 236] on div "Vending 4 Vets" at bounding box center [150, 242] width 157 height 12
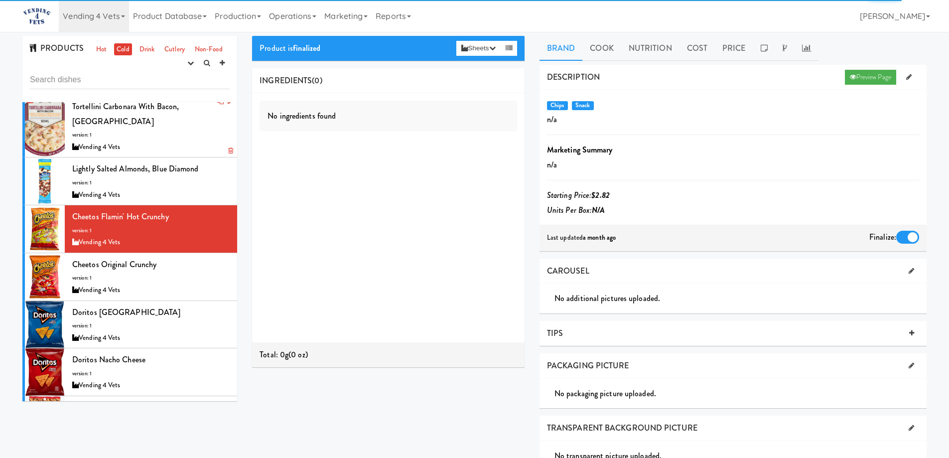
scroll to position [548, 0]
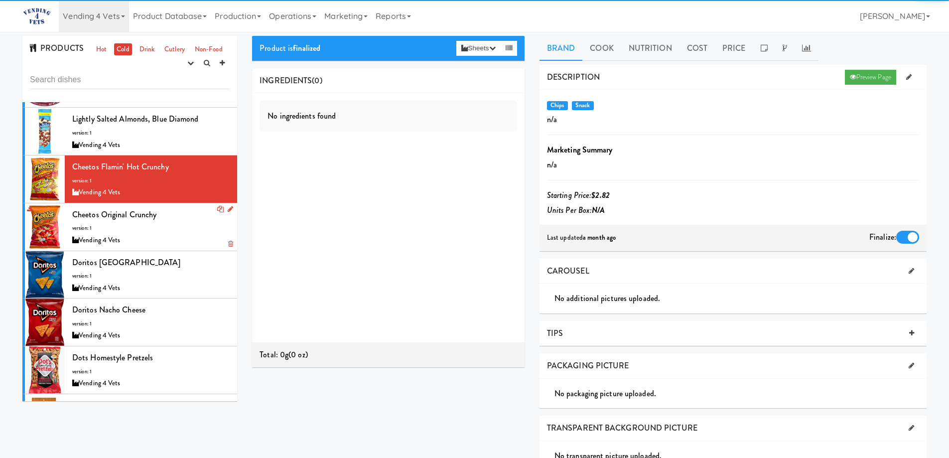
click at [181, 217] on div "Cheetos Original Crunchy version: 1 Vending 4 Vets" at bounding box center [150, 226] width 157 height 39
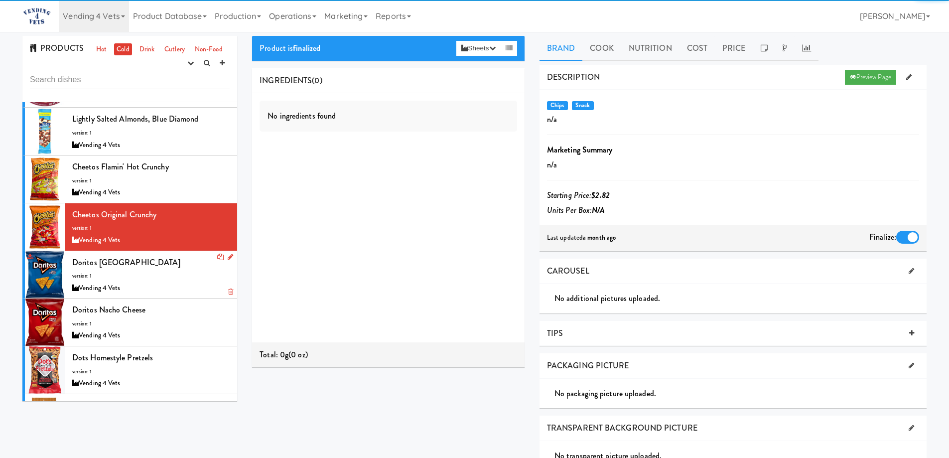
click at [164, 282] on div "Vending 4 Vets" at bounding box center [150, 288] width 157 height 12
